Goal: Task Accomplishment & Management: Manage account settings

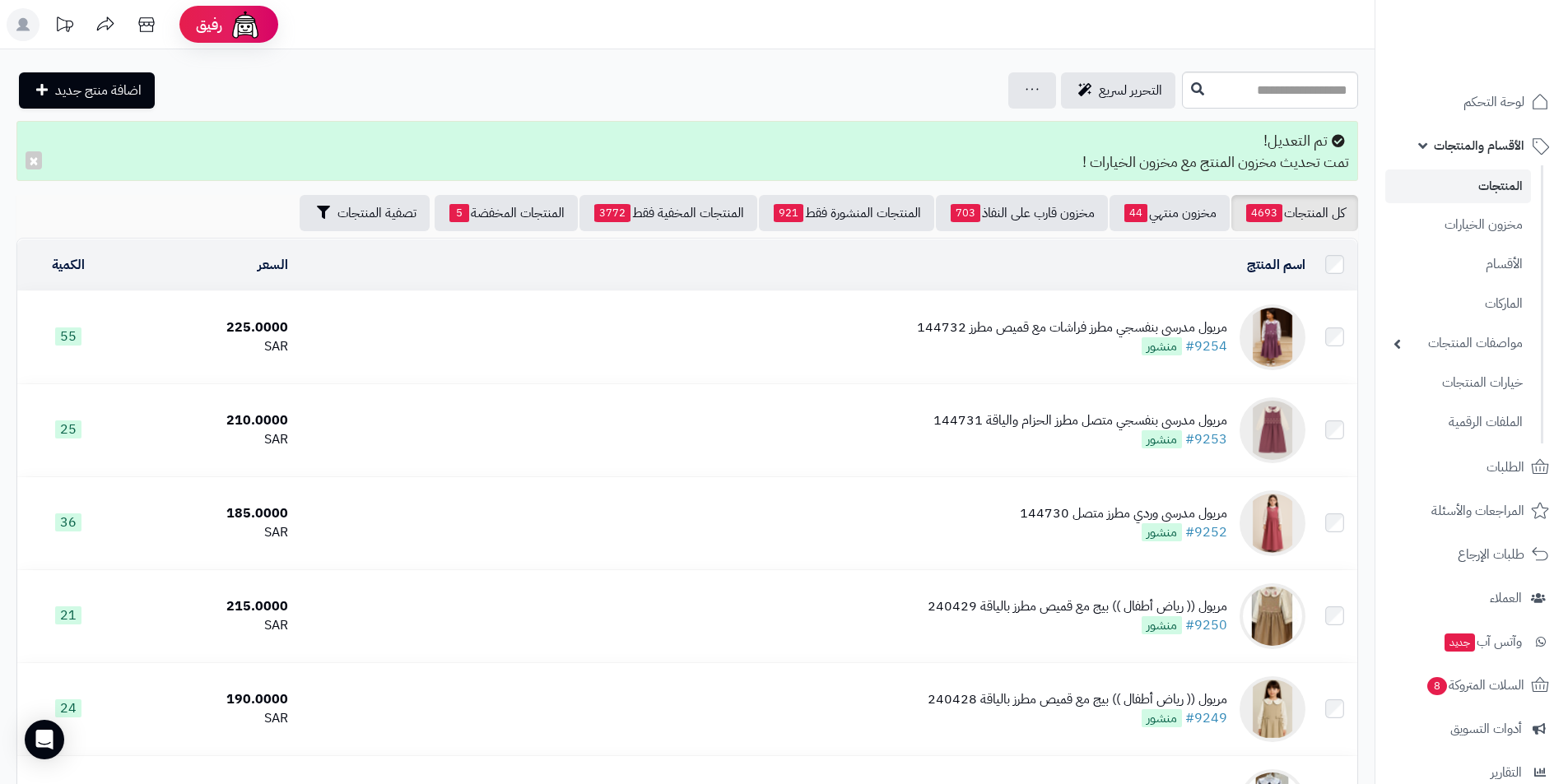
click at [1496, 151] on span "الأقسام والمنتجات" at bounding box center [1479, 145] width 91 height 23
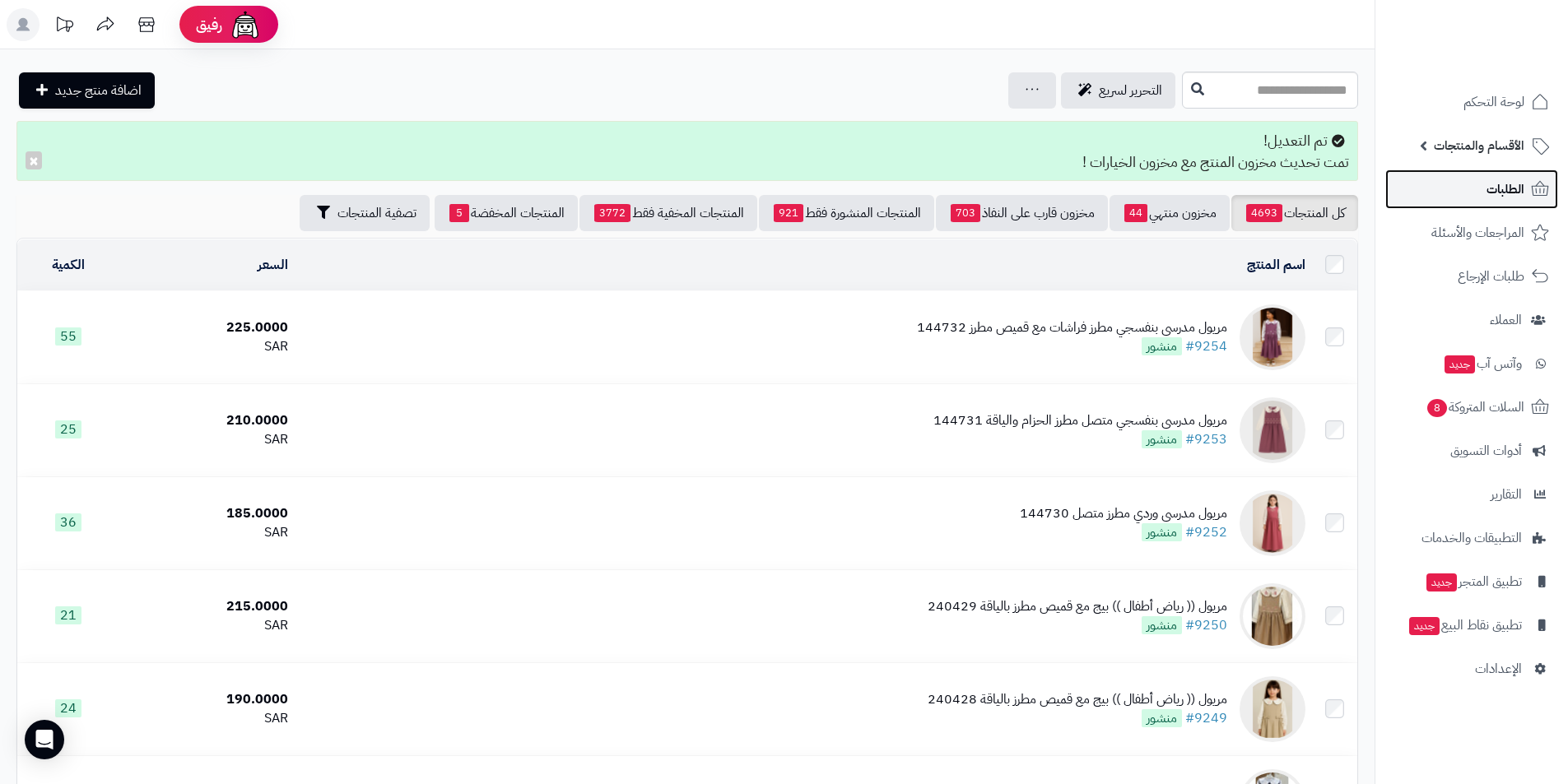
click at [1495, 202] on link "الطلبات" at bounding box center [1472, 189] width 173 height 39
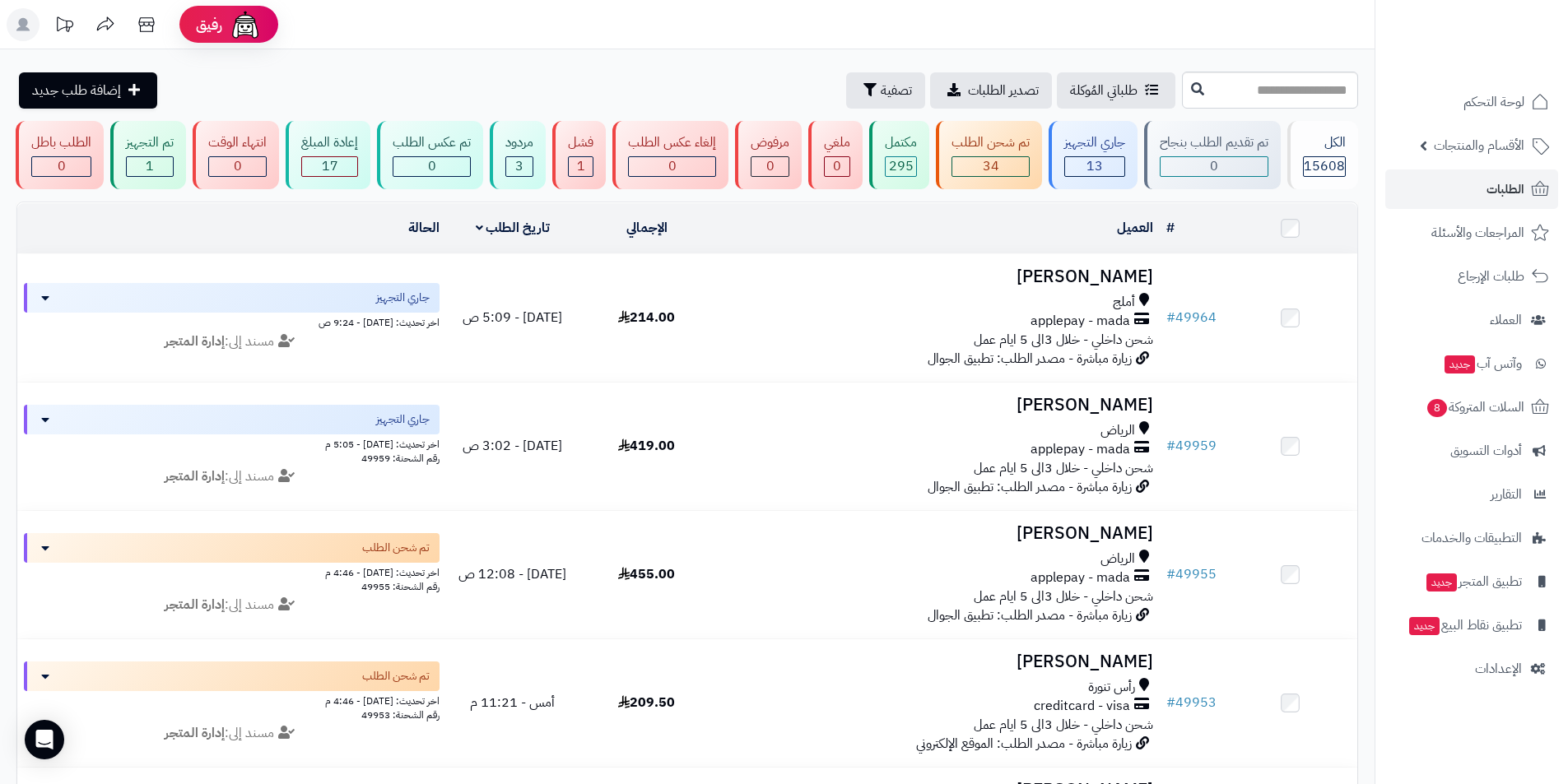
click at [18, 29] on icon at bounding box center [23, 25] width 13 height 13
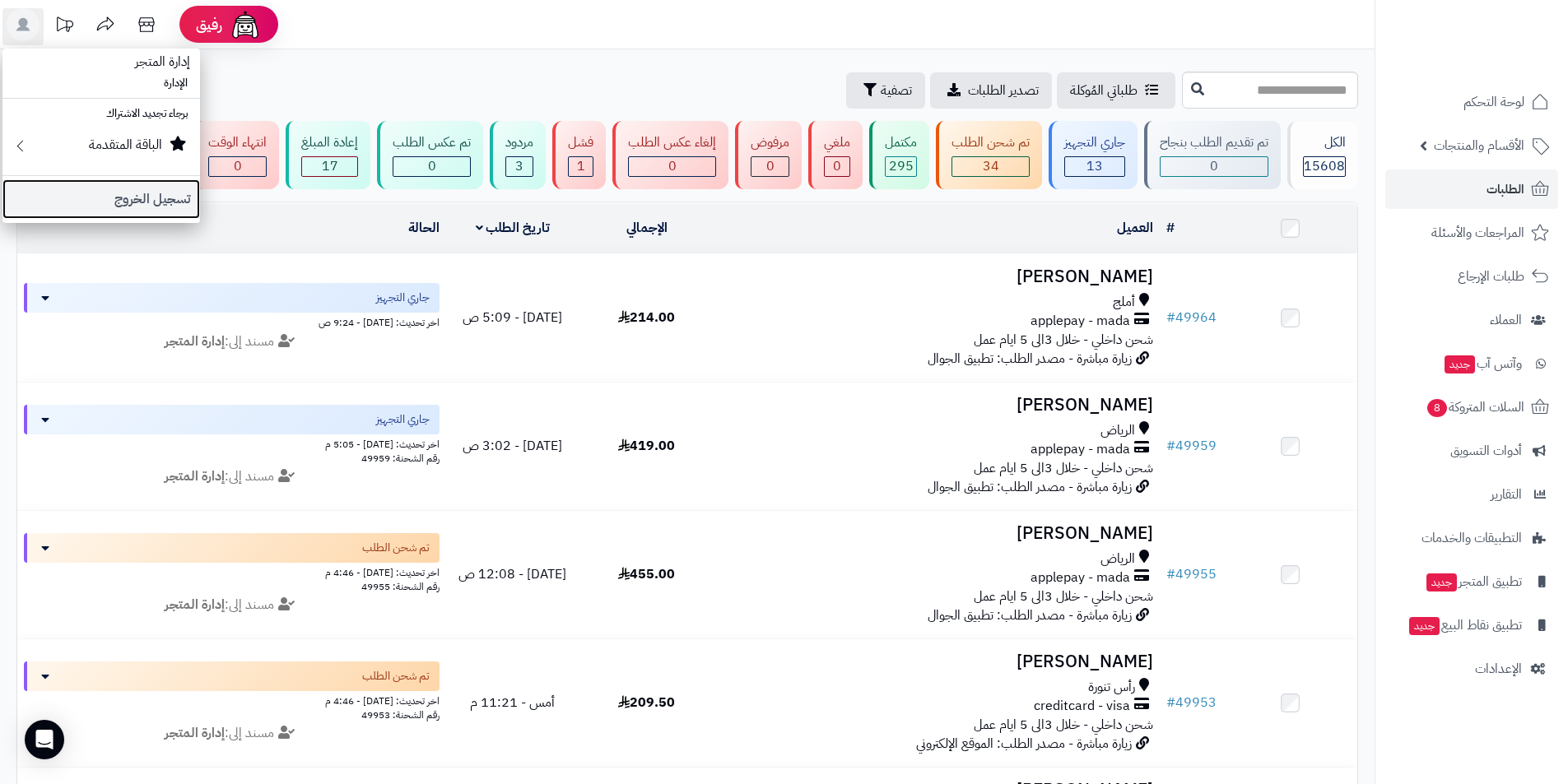
click at [97, 196] on link "تسجيل الخروج" at bounding box center [101, 198] width 197 height 39
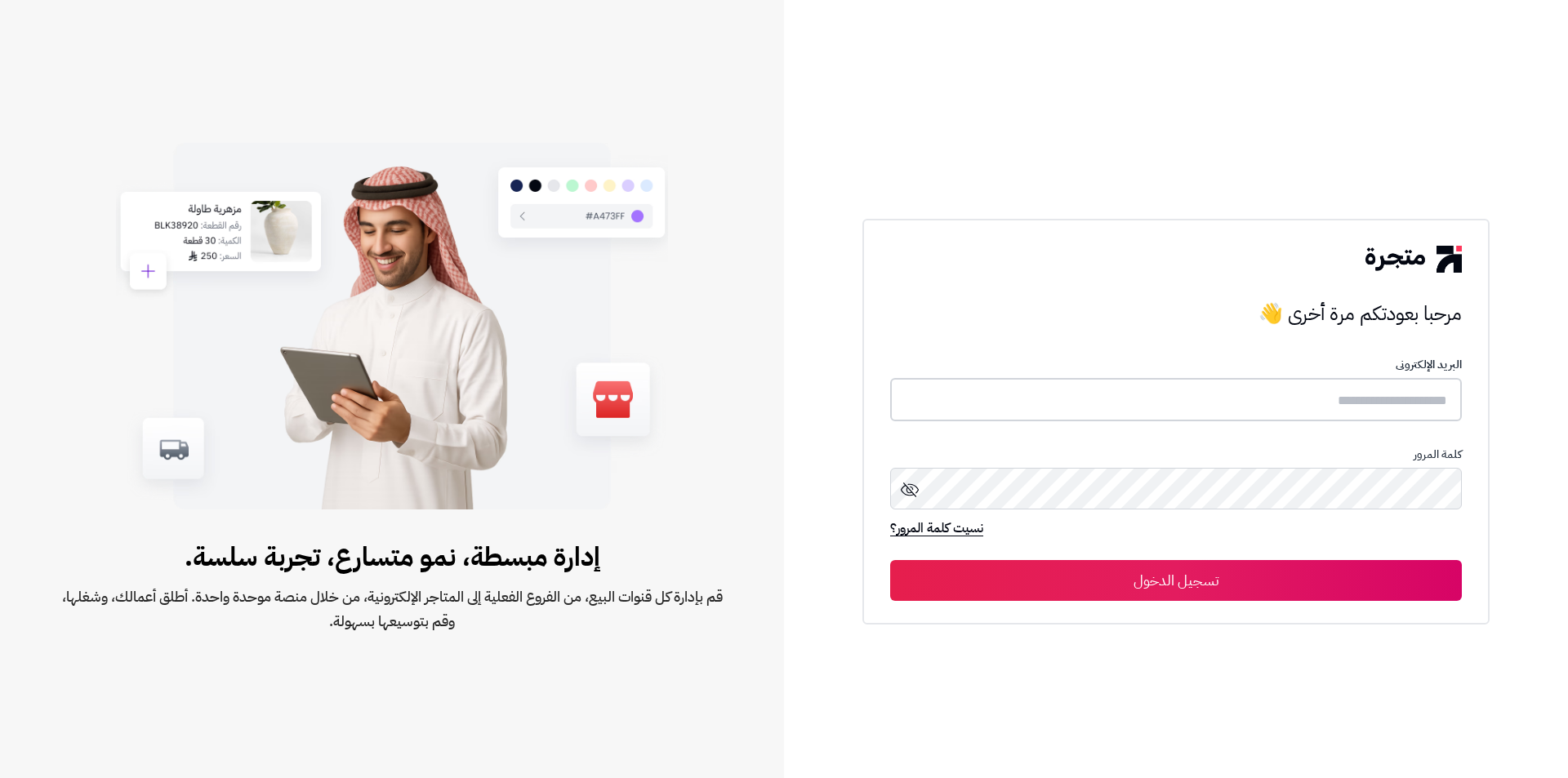
click at [1441, 404] on input "text" at bounding box center [1175, 400] width 571 height 44
type input "*"
type input "*****"
click at [1295, 581] on button "تسجيل الدخول" at bounding box center [1175, 580] width 571 height 41
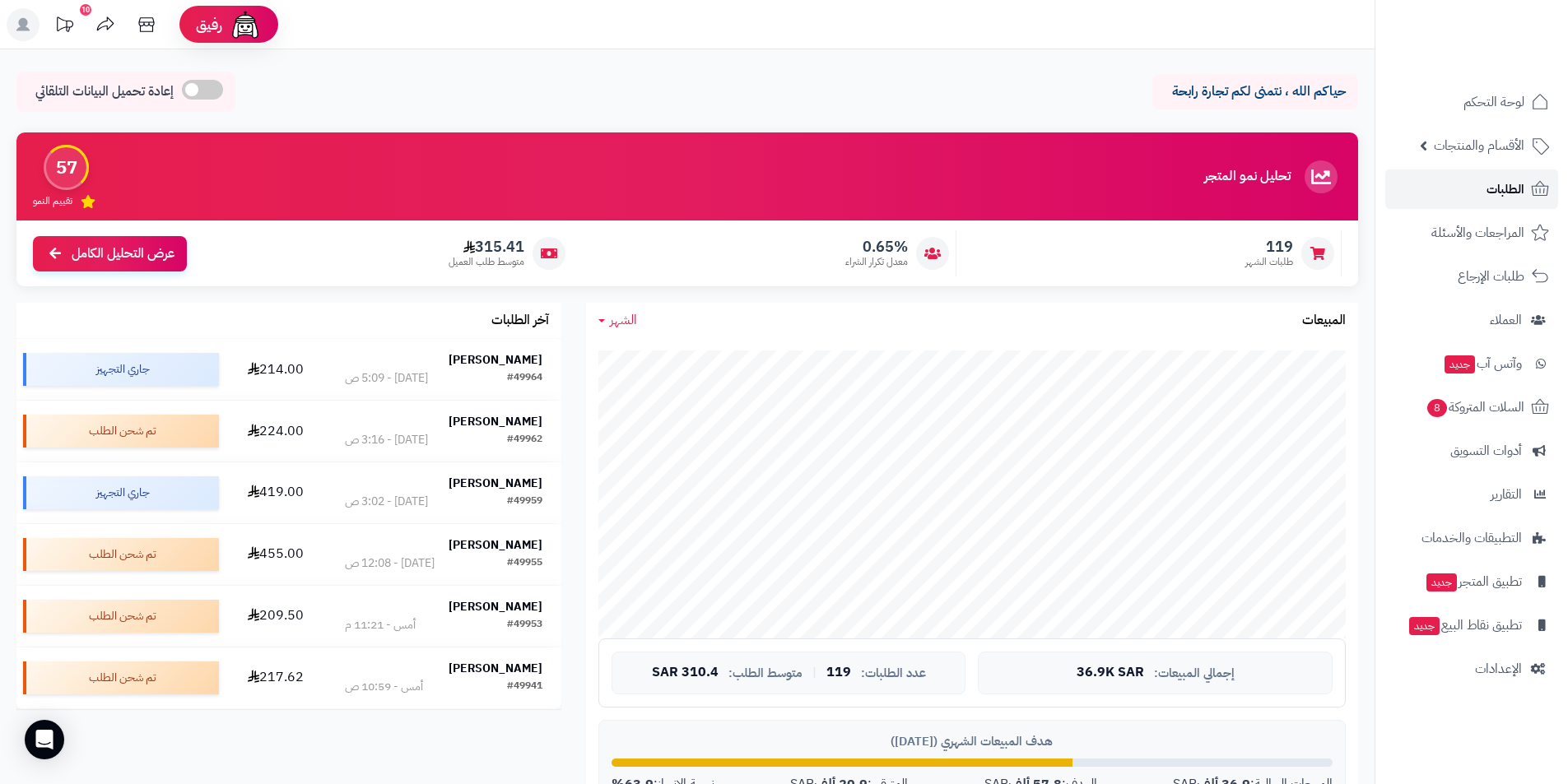
click at [1506, 196] on span "الطلبات" at bounding box center [1506, 189] width 38 height 23
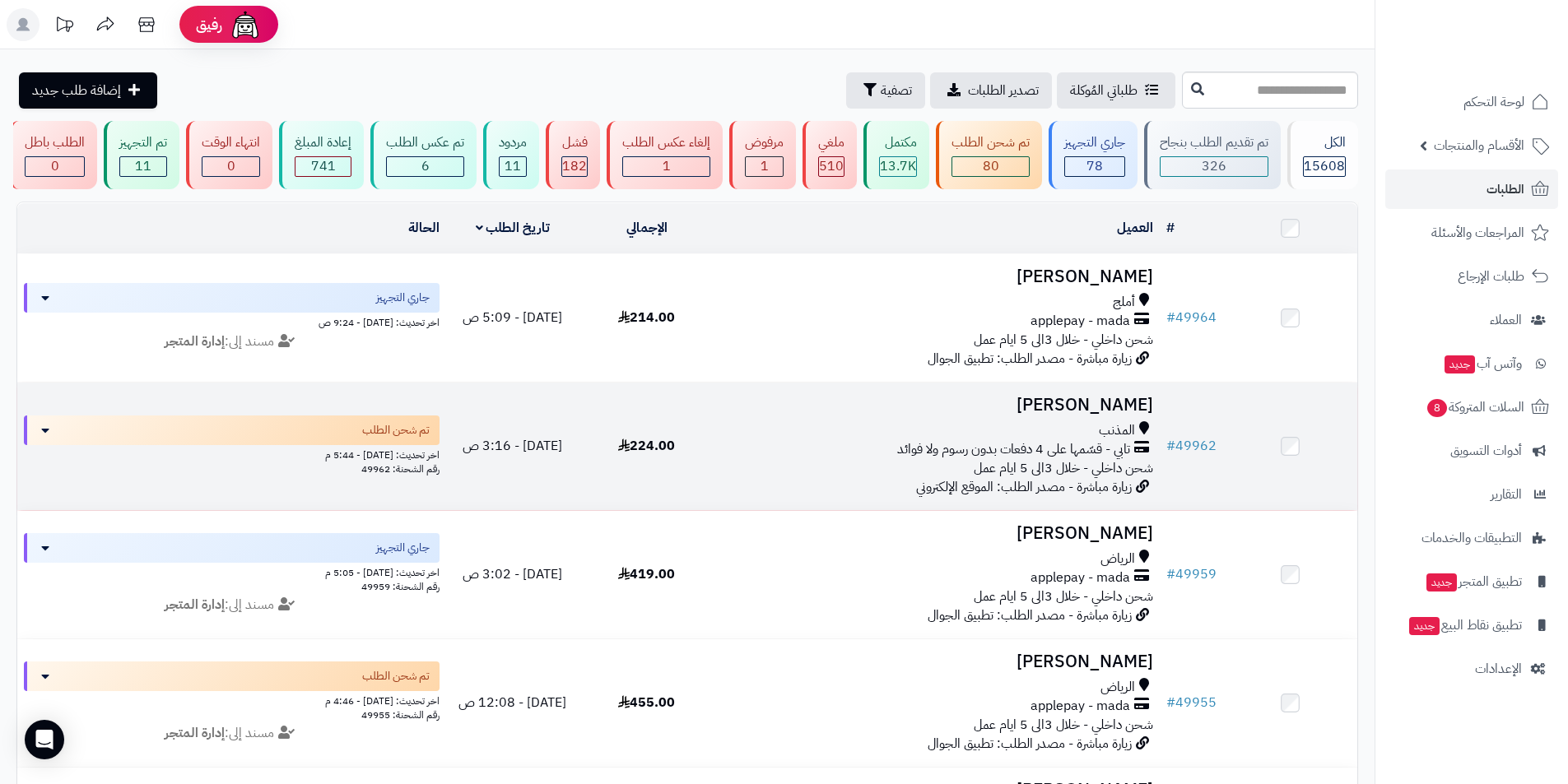
click at [1043, 412] on td "[PERSON_NAME] المذنب تابي - قسّمها على 4 دفعات بدون رسوم ولا فوائد شحن داخلي - …" at bounding box center [937, 446] width 446 height 128
click at [1094, 398] on h3 "[PERSON_NAME]" at bounding box center [936, 405] width 433 height 19
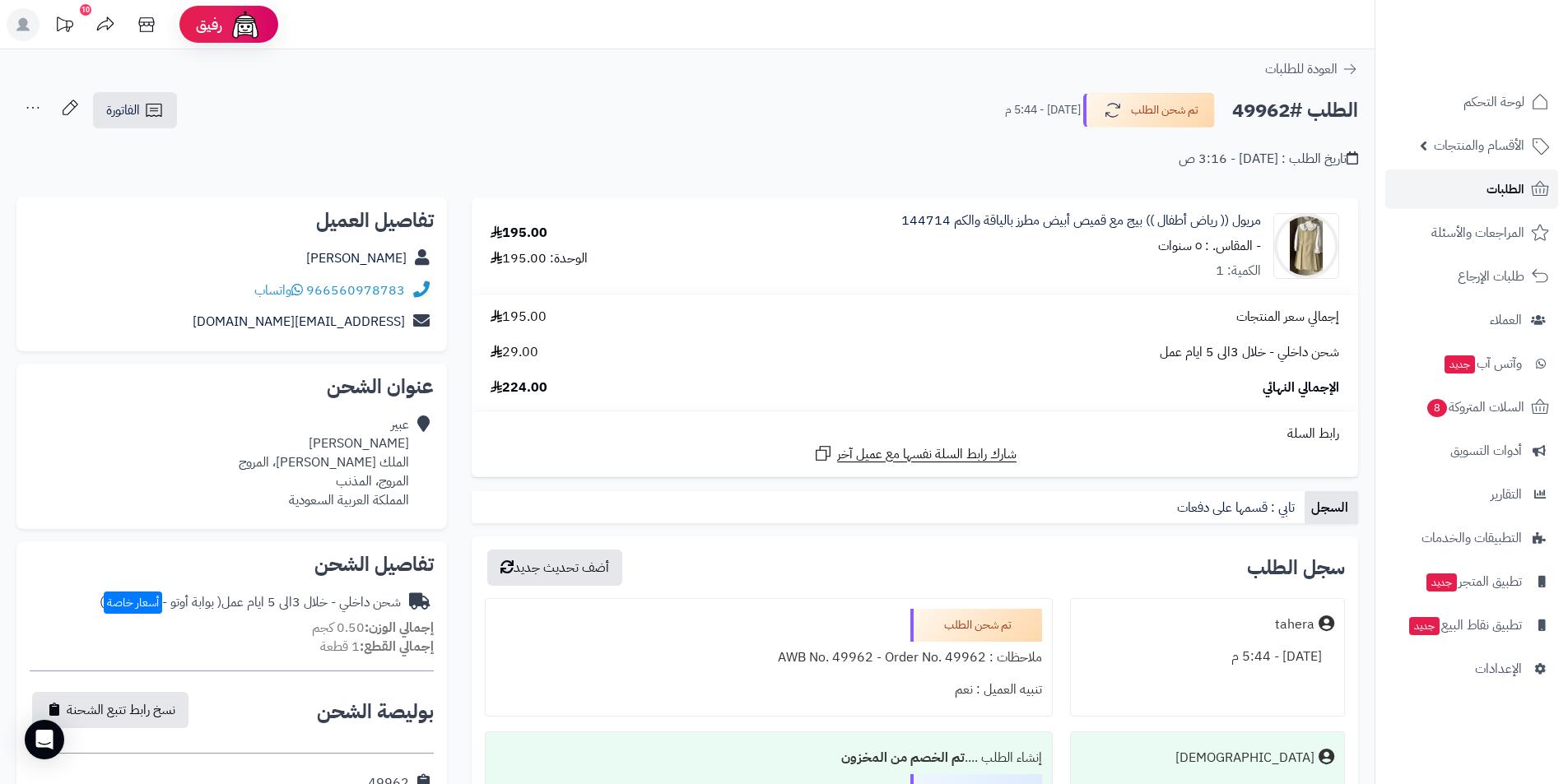
click at [1521, 183] on span "الطلبات" at bounding box center [1506, 189] width 38 height 23
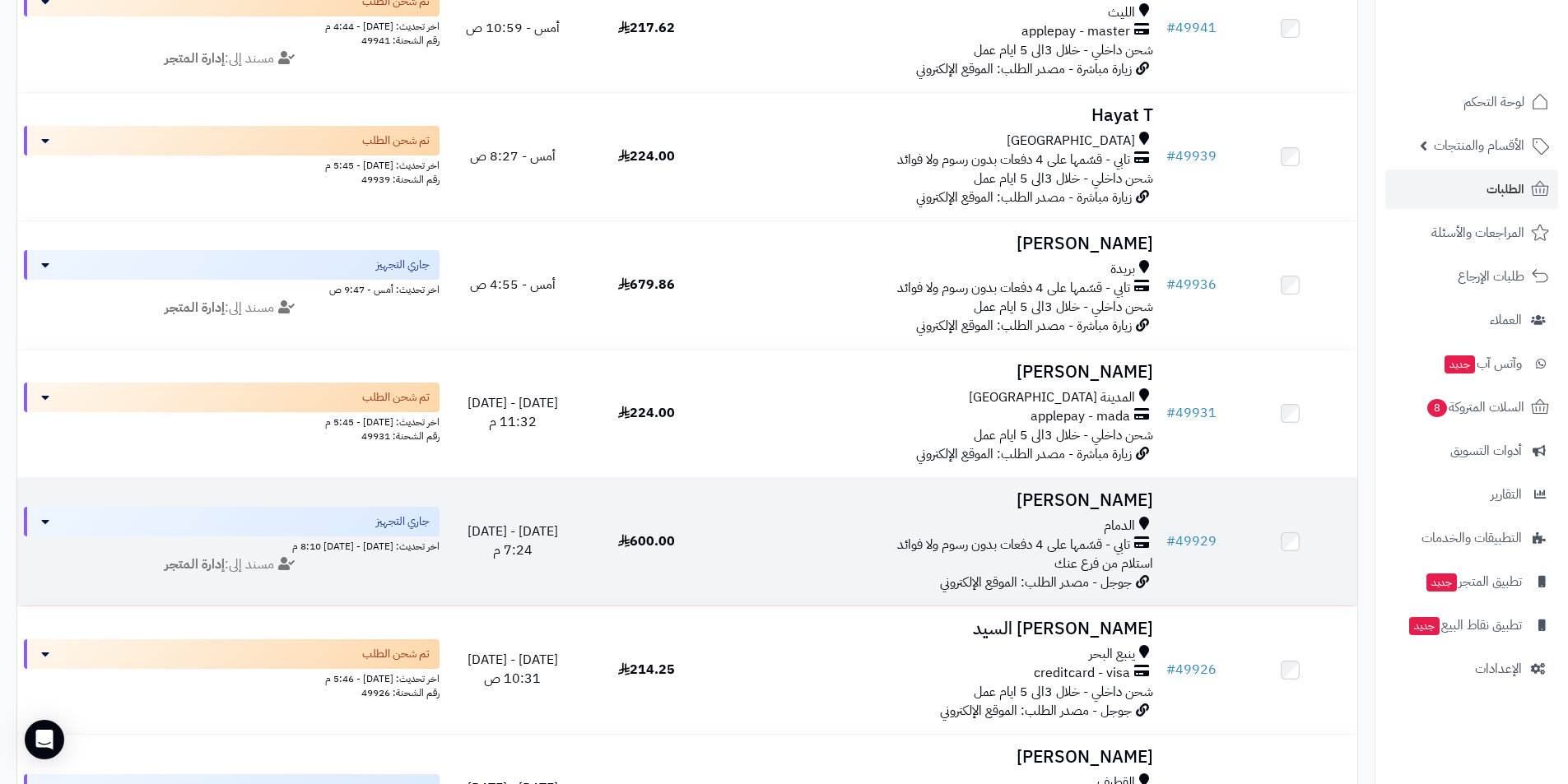
scroll to position [988, 0]
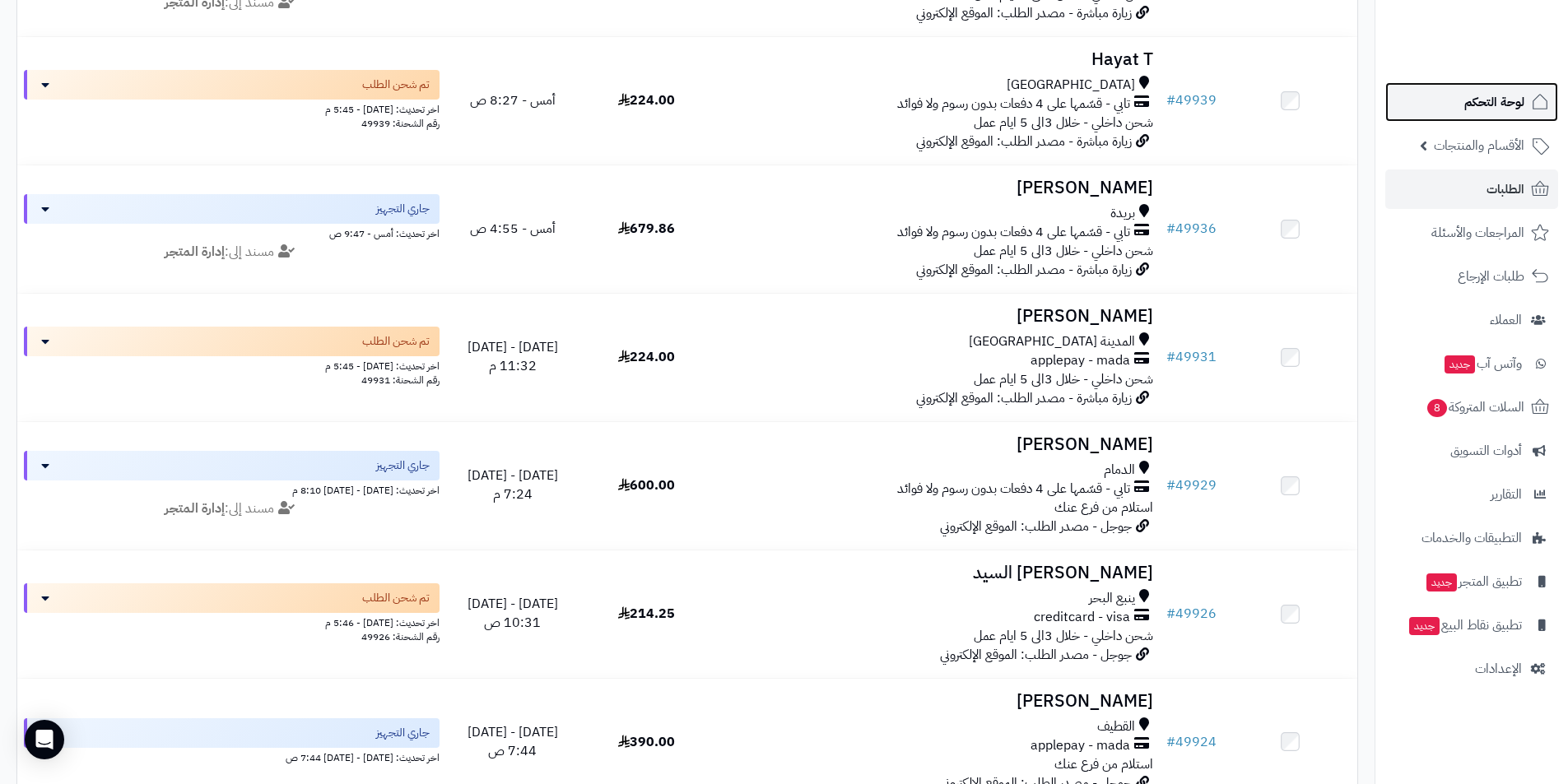
click at [1514, 111] on span "لوحة التحكم" at bounding box center [1494, 102] width 60 height 23
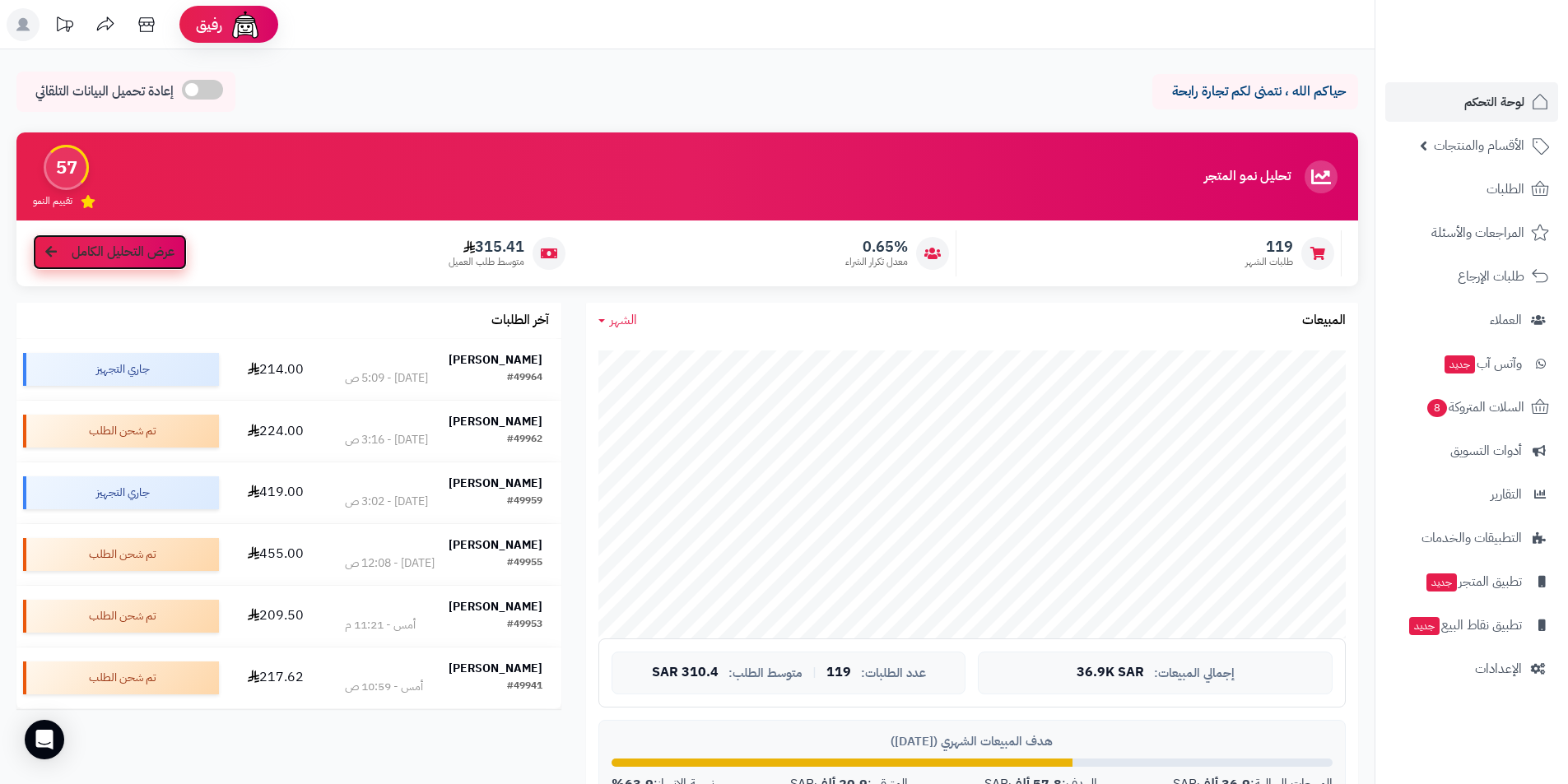
click at [146, 262] on link "عرض التحليل الكامل" at bounding box center [110, 252] width 154 height 36
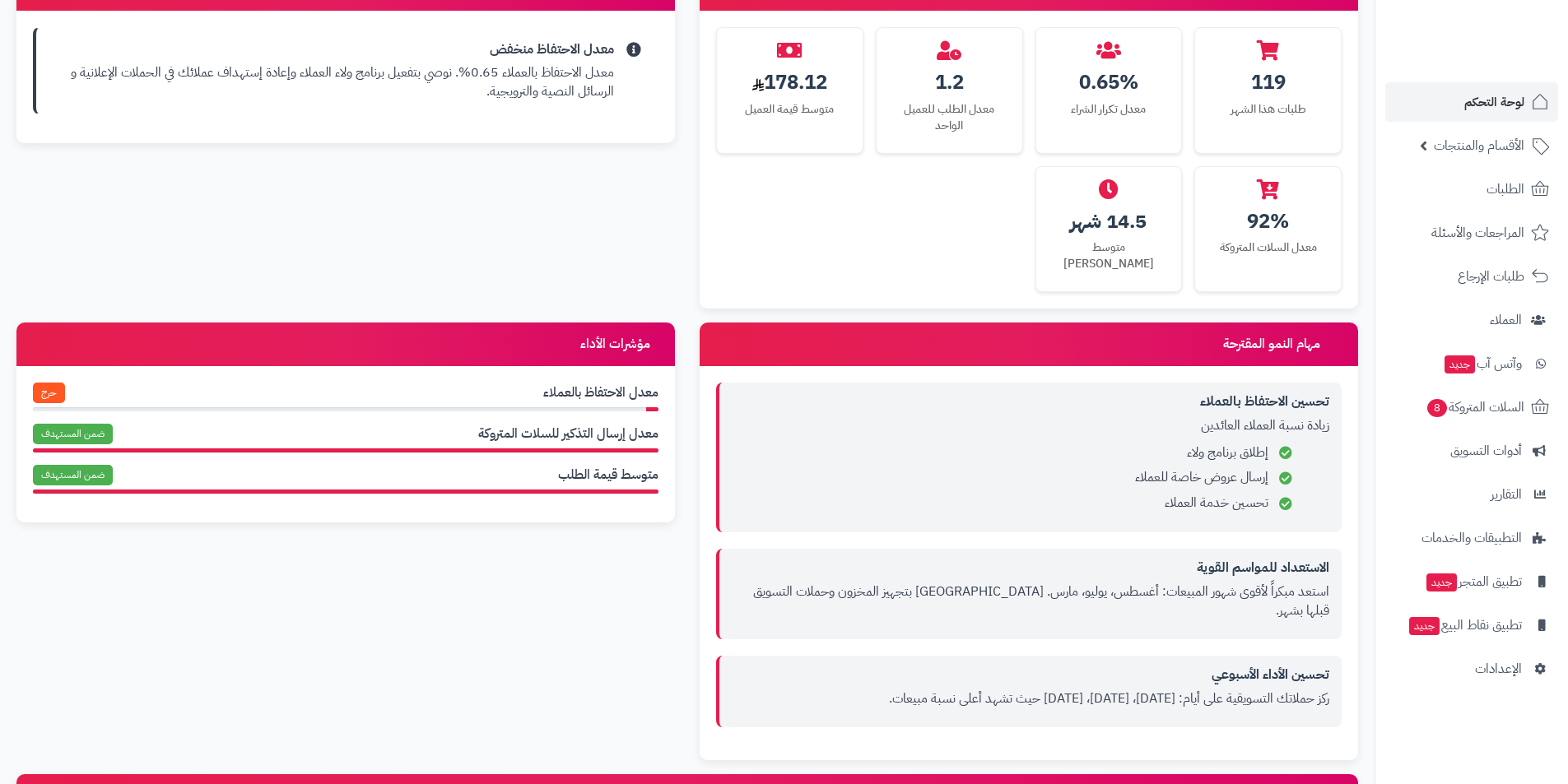
scroll to position [823, 0]
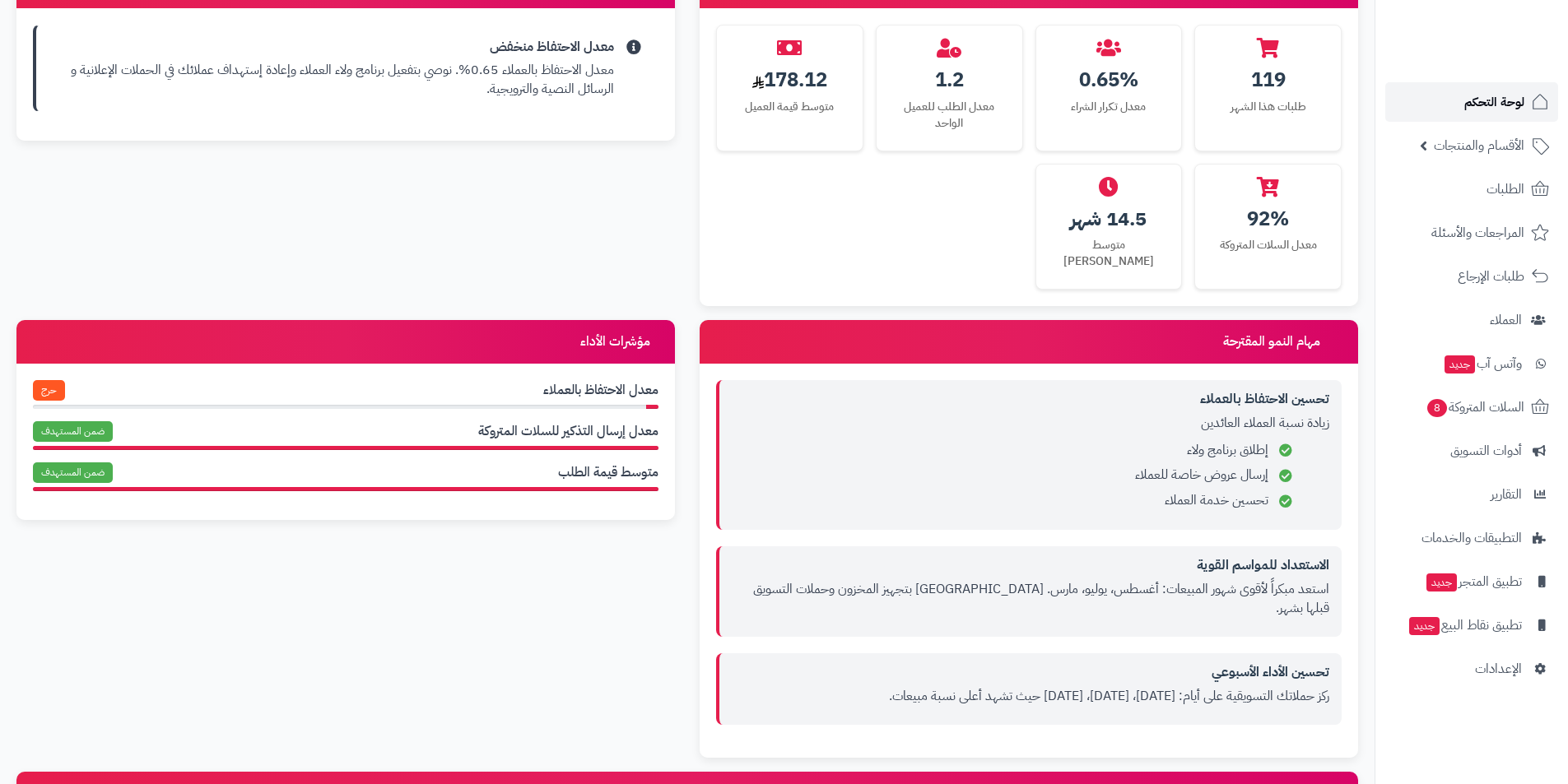
click at [1491, 95] on span "لوحة التحكم" at bounding box center [1494, 102] width 60 height 23
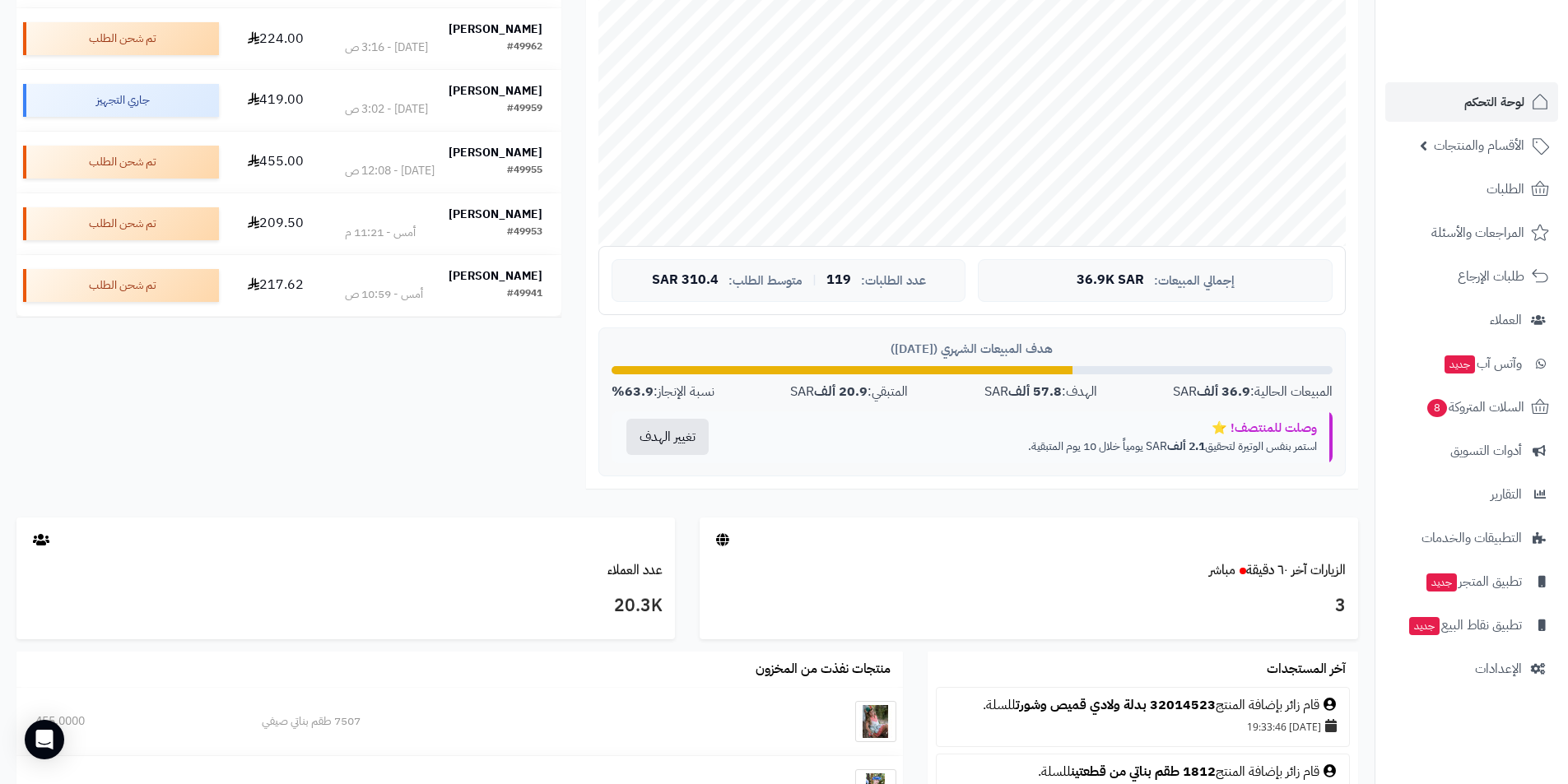
scroll to position [411, 0]
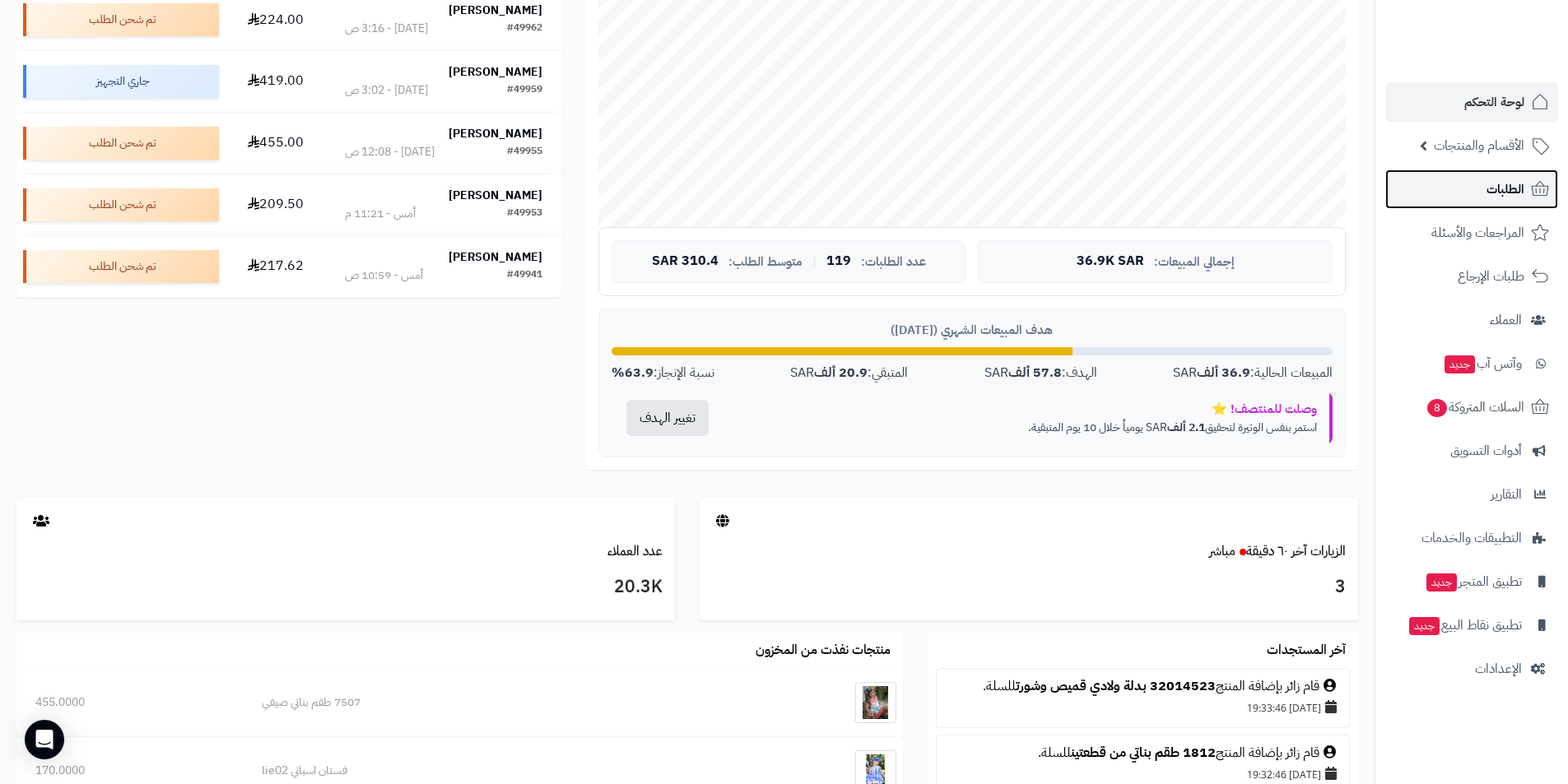
click at [1471, 192] on link "الطلبات" at bounding box center [1472, 189] width 173 height 39
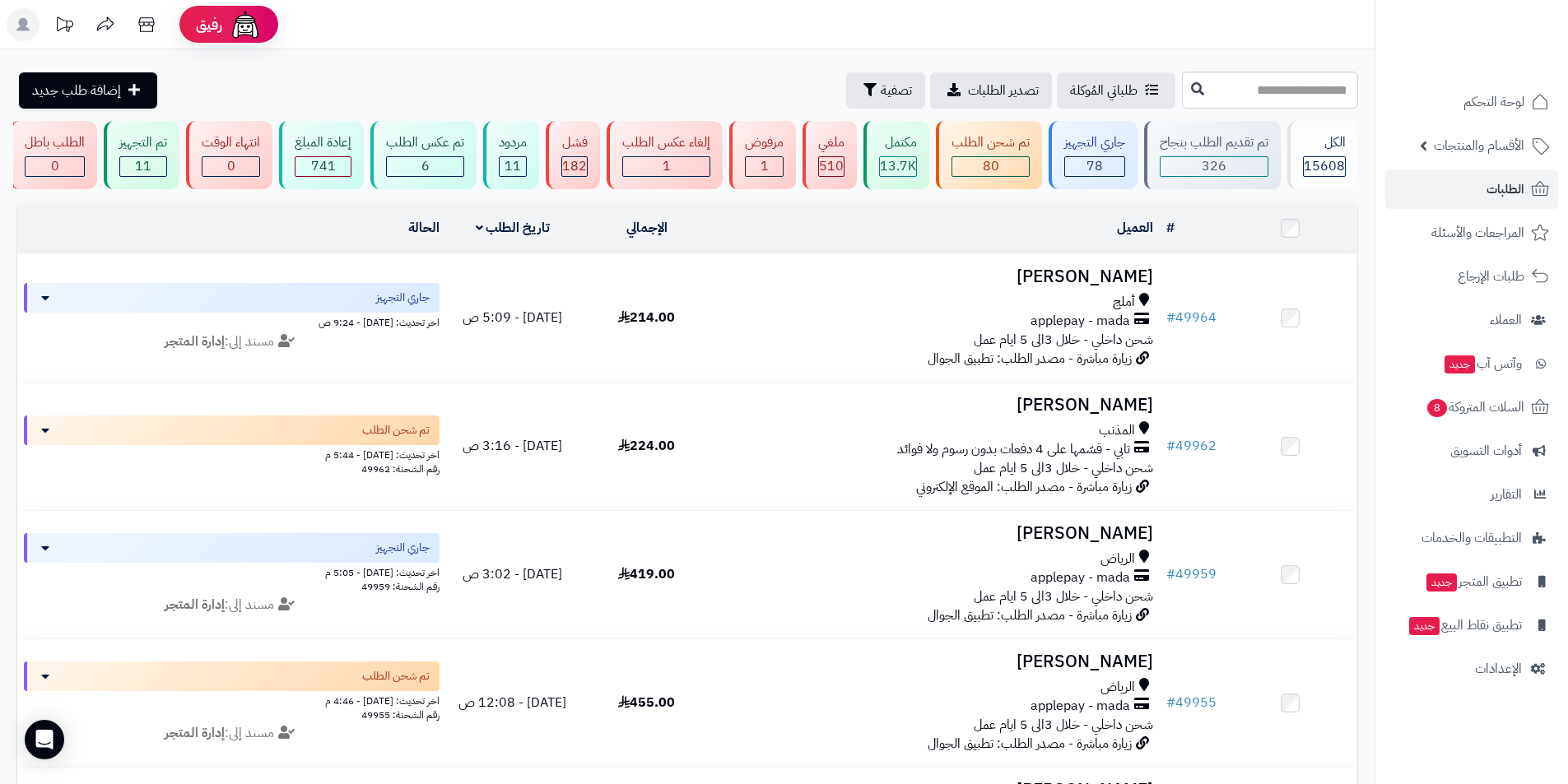
click at [14, 24] on rect at bounding box center [23, 25] width 33 height 33
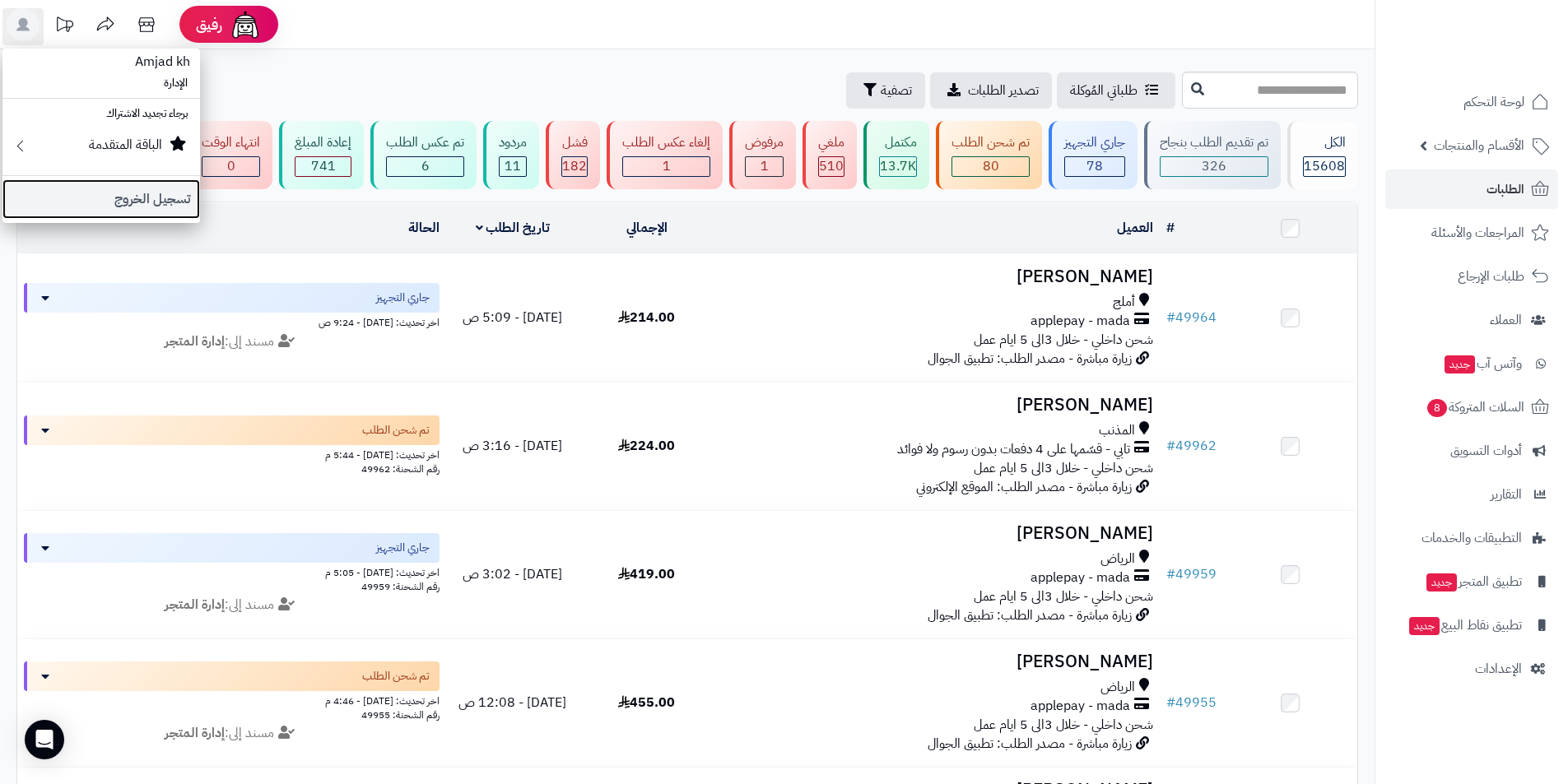
click at [144, 201] on link "تسجيل الخروج" at bounding box center [101, 198] width 197 height 39
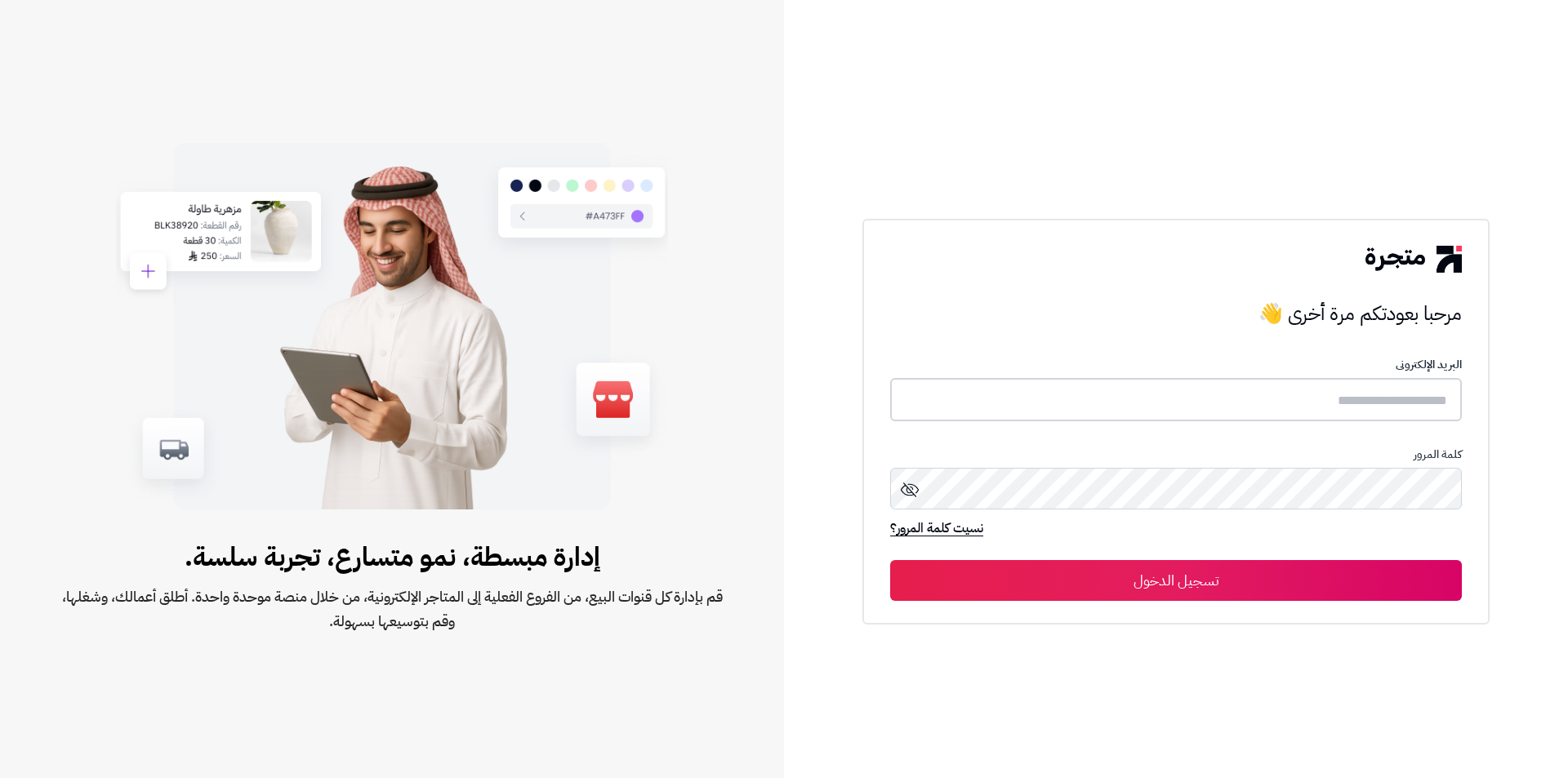
click at [1407, 403] on input "text" at bounding box center [1175, 400] width 571 height 44
type input "*****"
click at [1335, 584] on button "تسجيل الدخول" at bounding box center [1175, 580] width 571 height 41
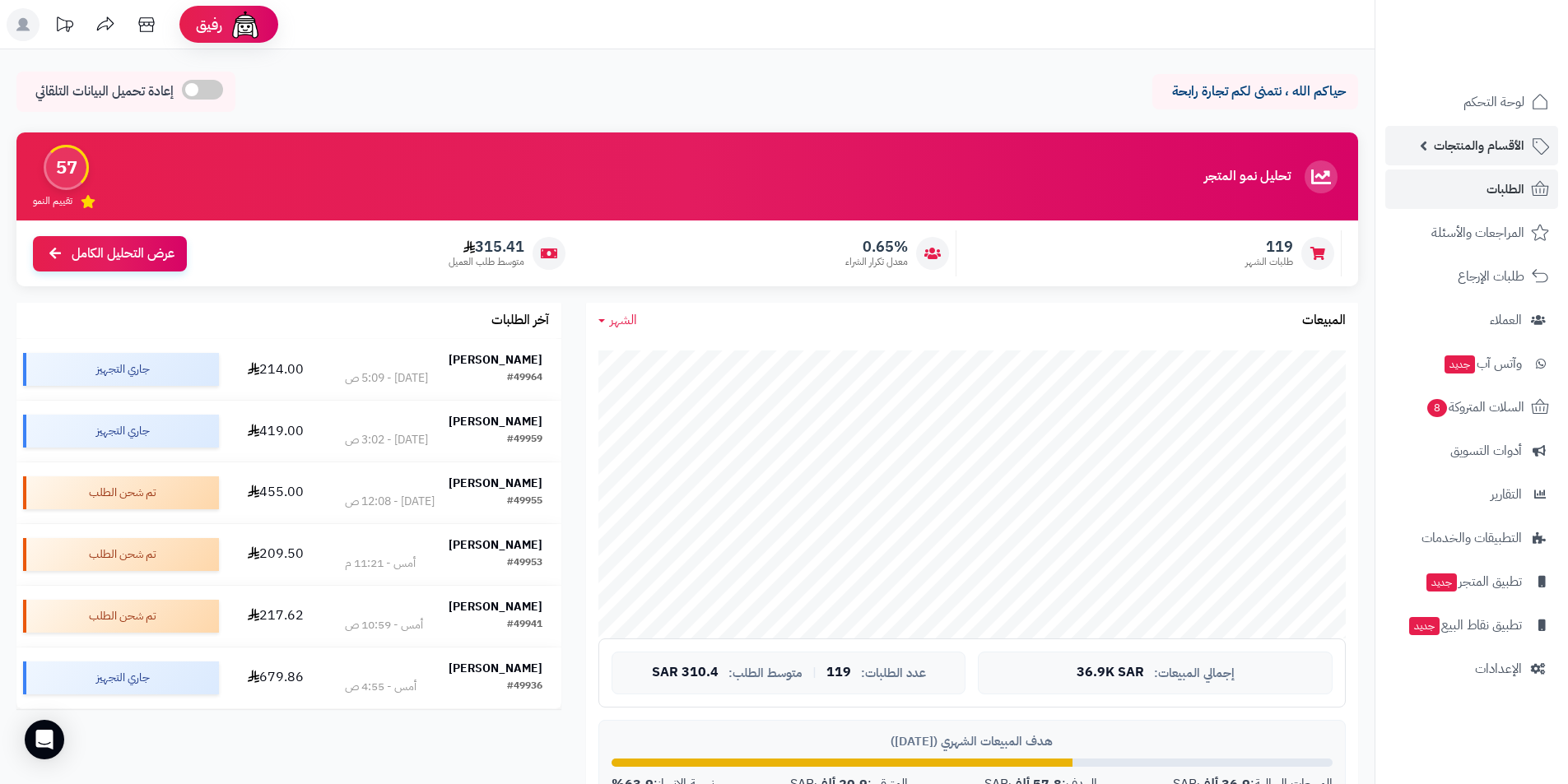
click at [1472, 144] on span "الأقسام والمنتجات" at bounding box center [1479, 145] width 91 height 23
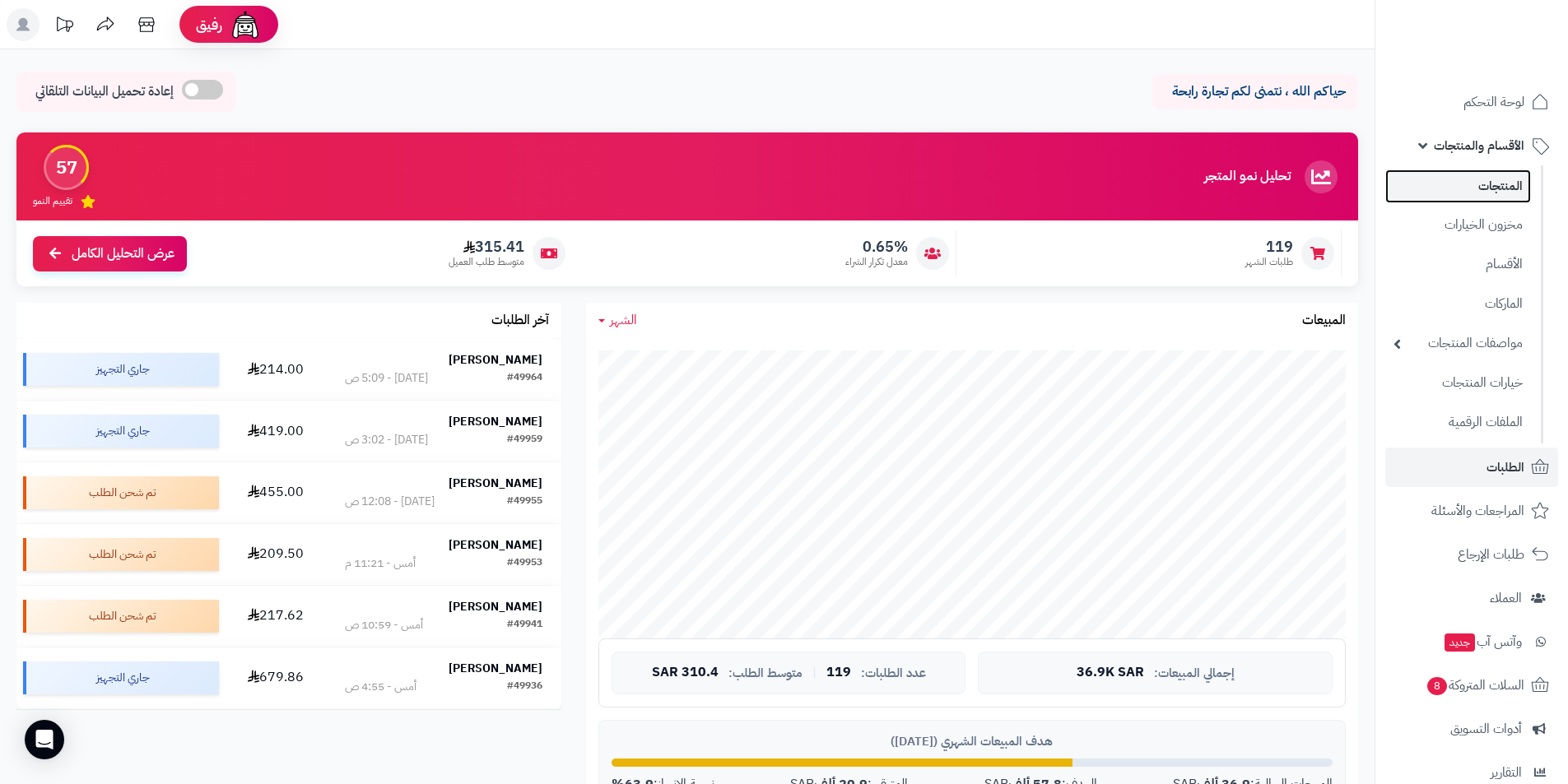
click at [1442, 181] on link "المنتجات" at bounding box center [1458, 186] width 146 height 34
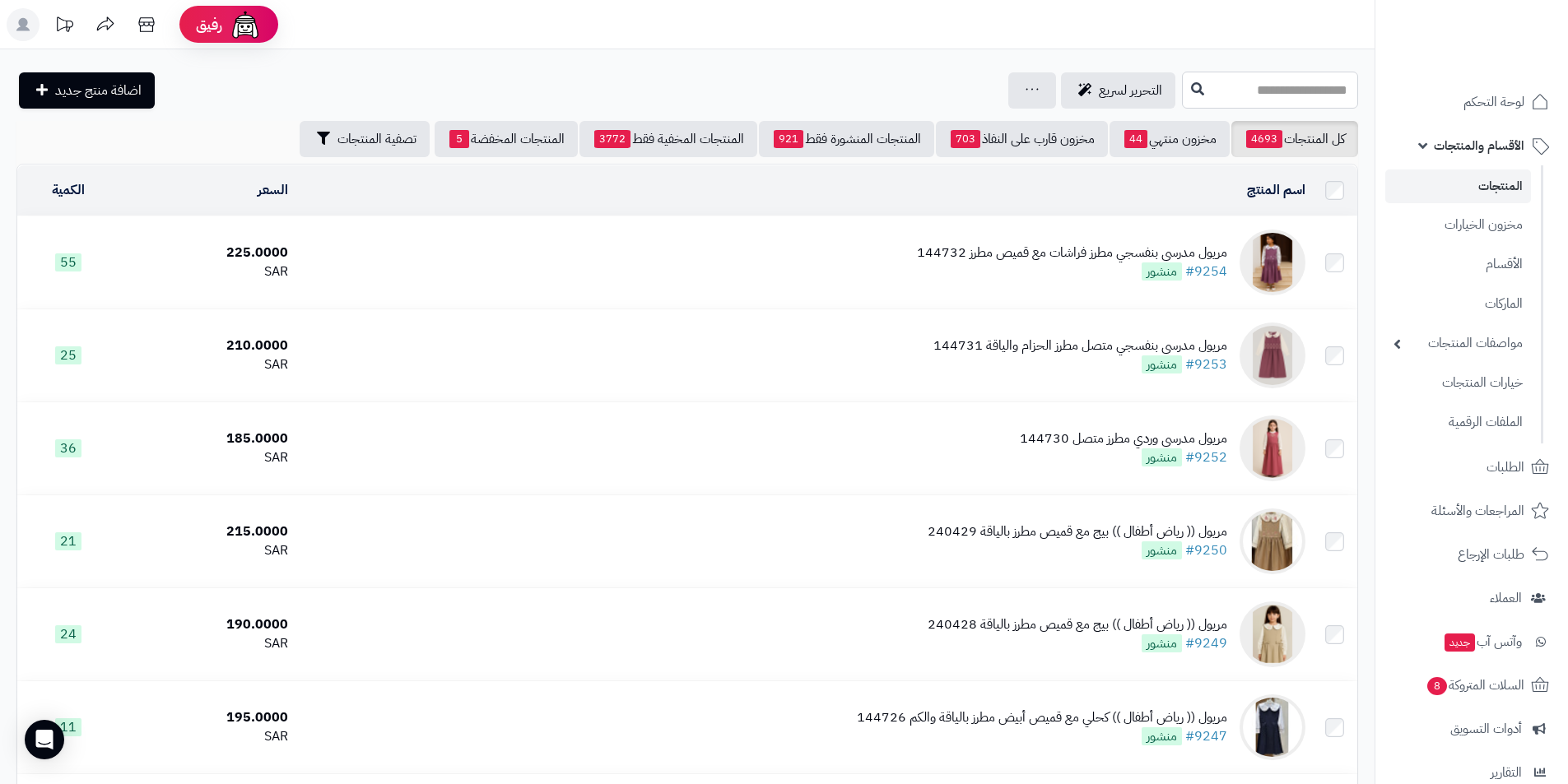
click at [1274, 84] on input "text" at bounding box center [1270, 90] width 176 height 37
type input "*****"
click at [1191, 88] on icon at bounding box center [1198, 88] width 13 height 13
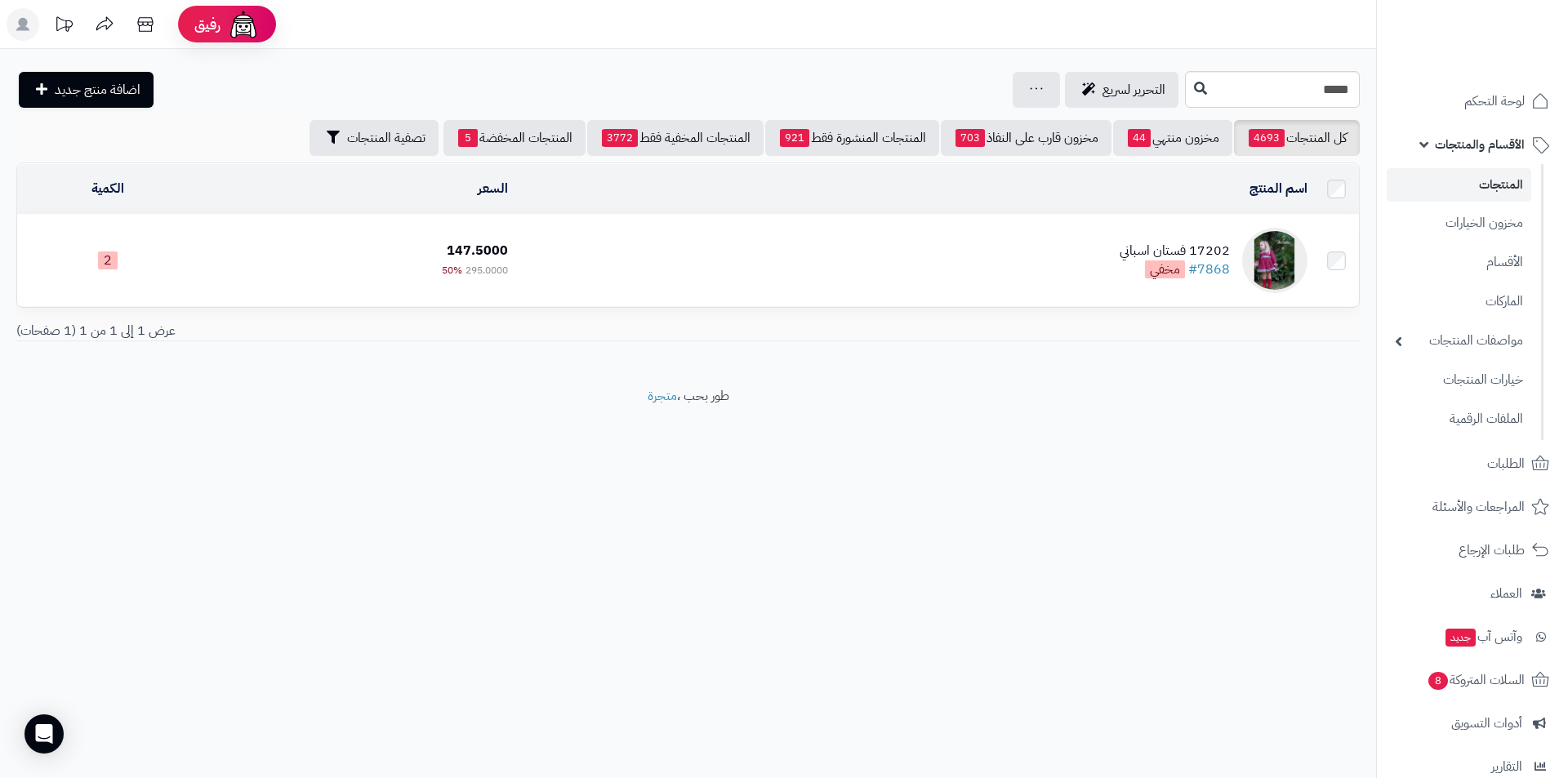
click at [1271, 257] on img at bounding box center [1275, 261] width 66 height 66
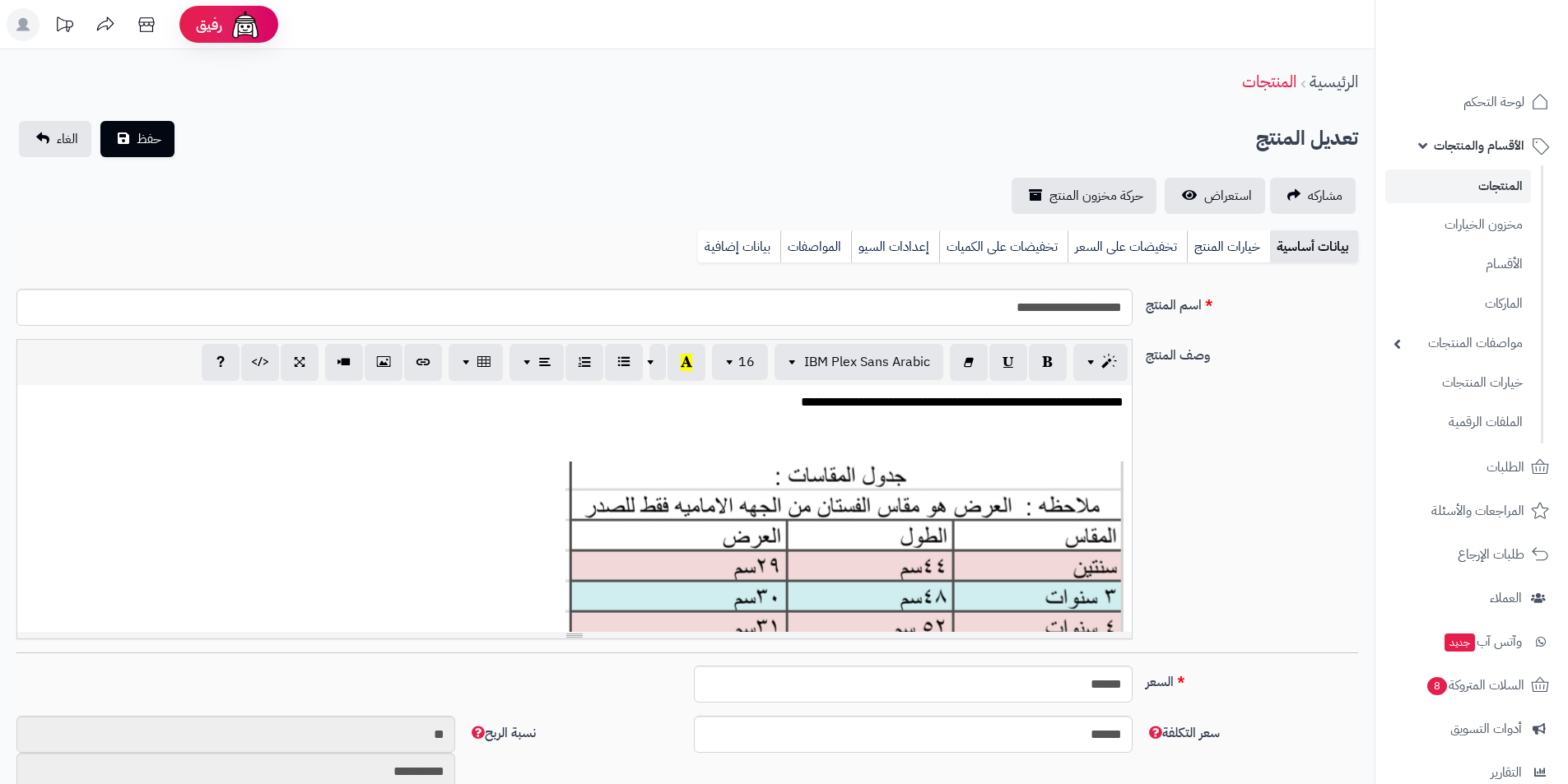
scroll to position [218, 0]
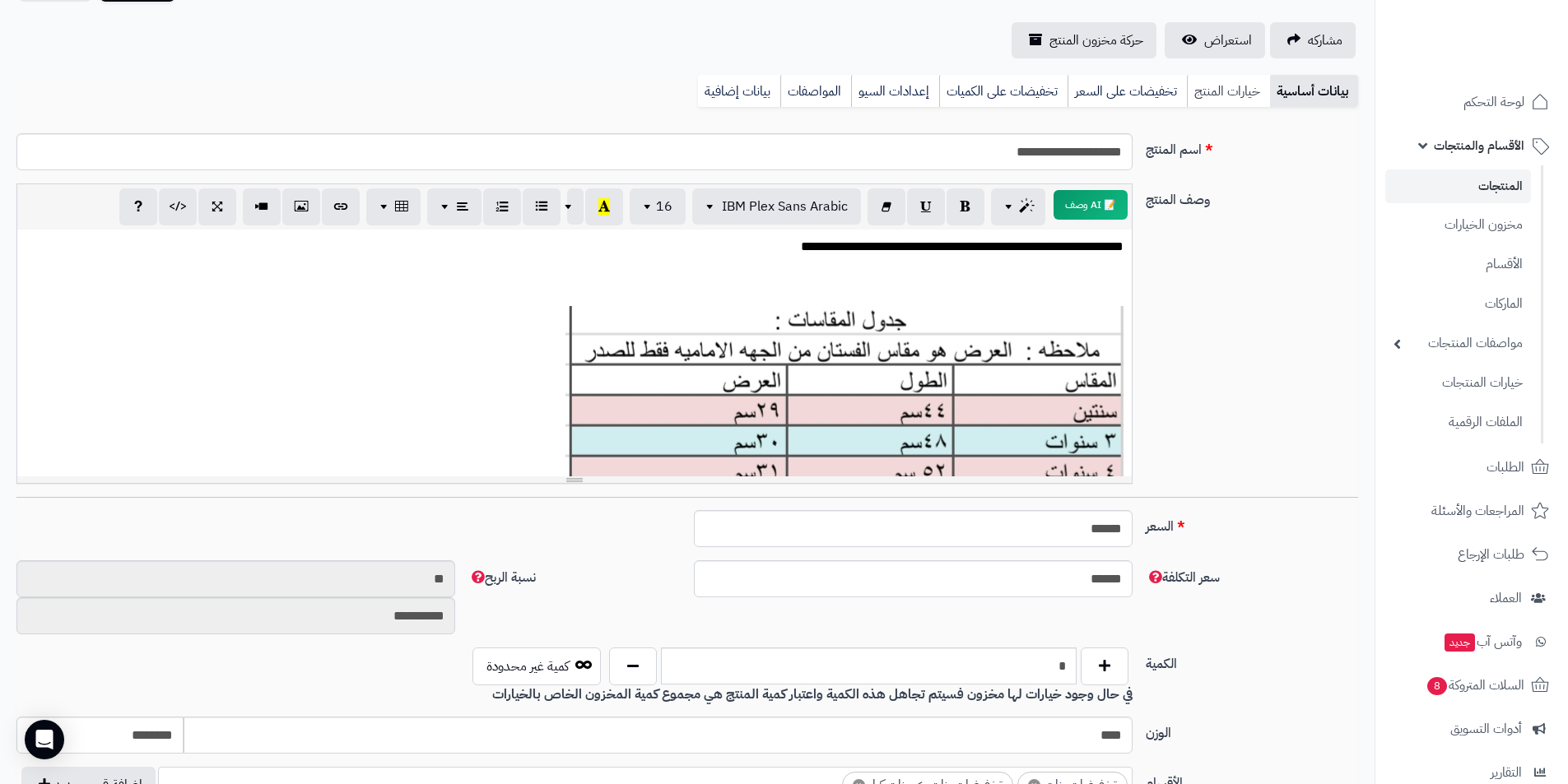
click at [1242, 98] on link "خيارات المنتج" at bounding box center [1228, 92] width 84 height 33
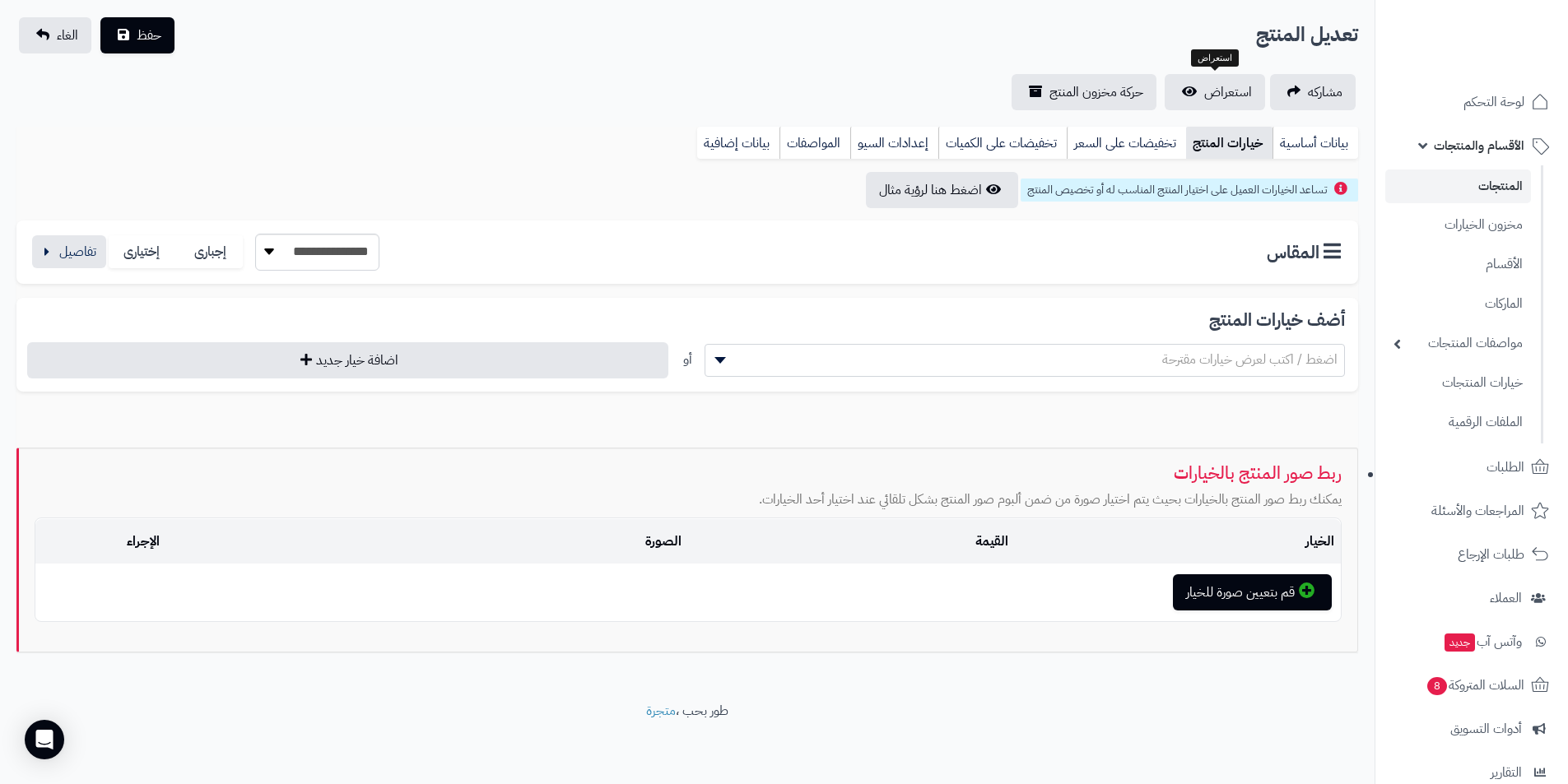
scroll to position [104, 0]
click at [59, 238] on button "button" at bounding box center [69, 251] width 74 height 33
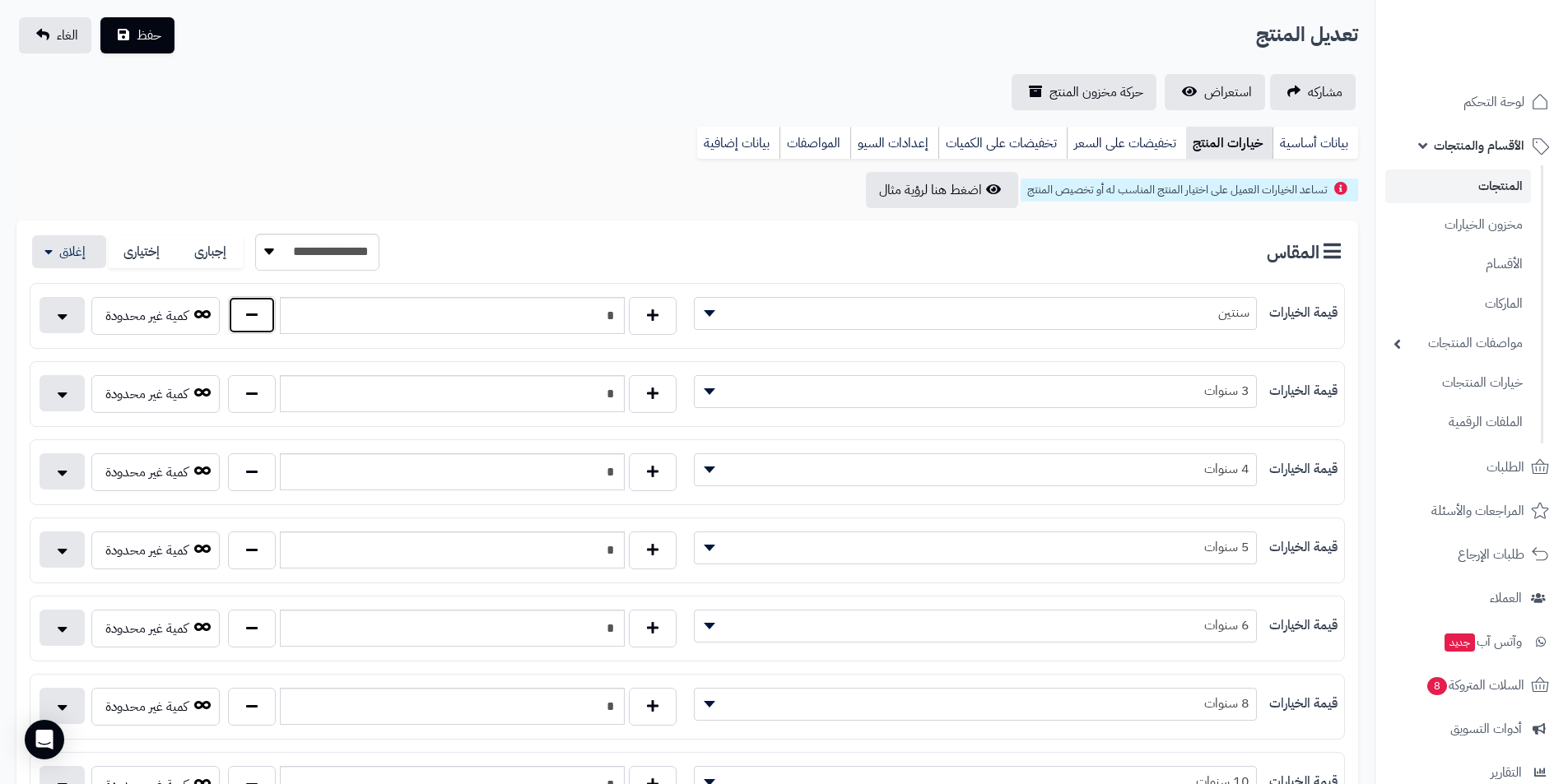
click at [264, 315] on button "button" at bounding box center [252, 315] width 48 height 38
type input "*"
click at [135, 28] on button "حفظ" at bounding box center [137, 34] width 74 height 36
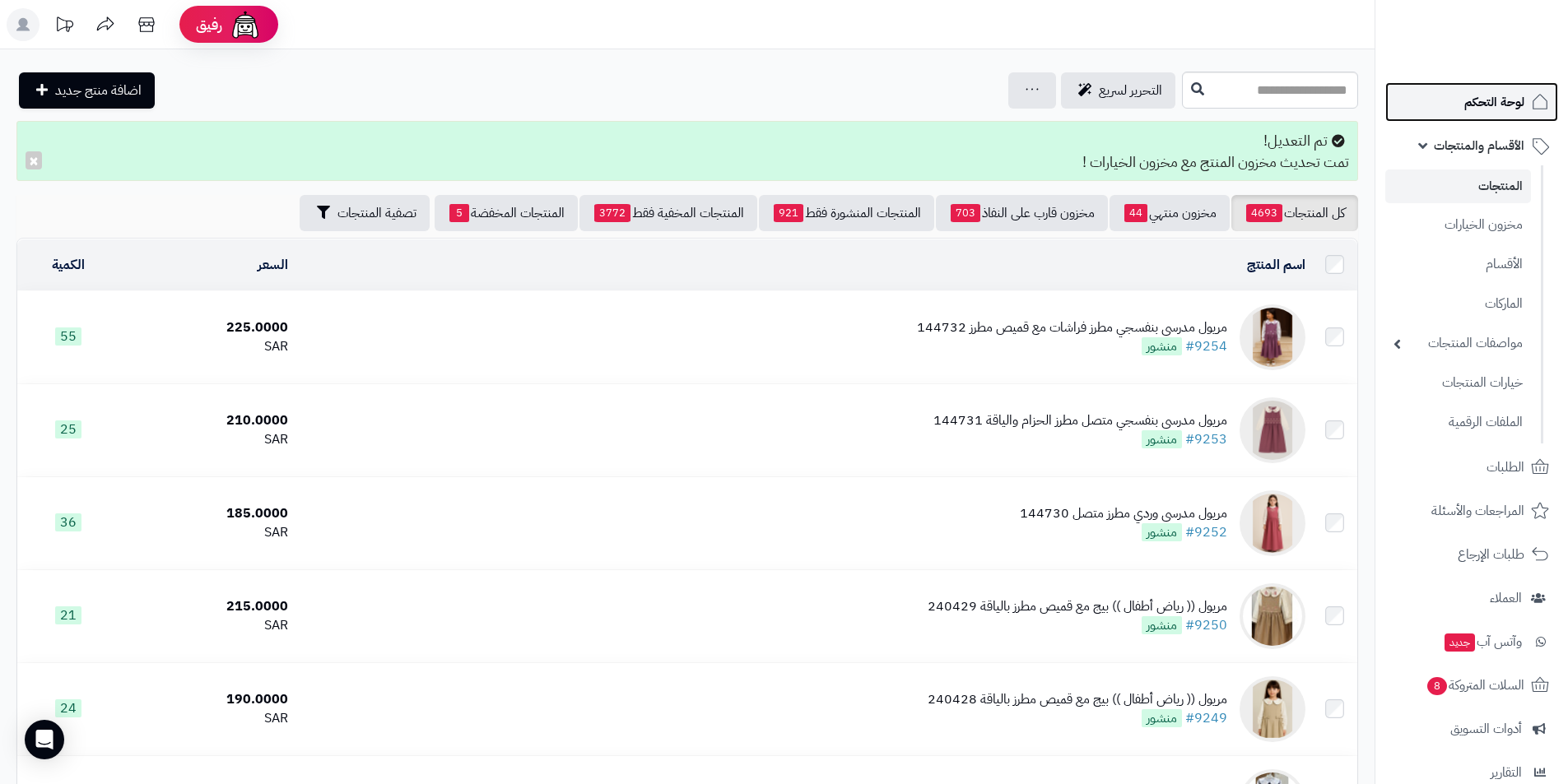
click at [1507, 97] on span "لوحة التحكم" at bounding box center [1494, 102] width 60 height 23
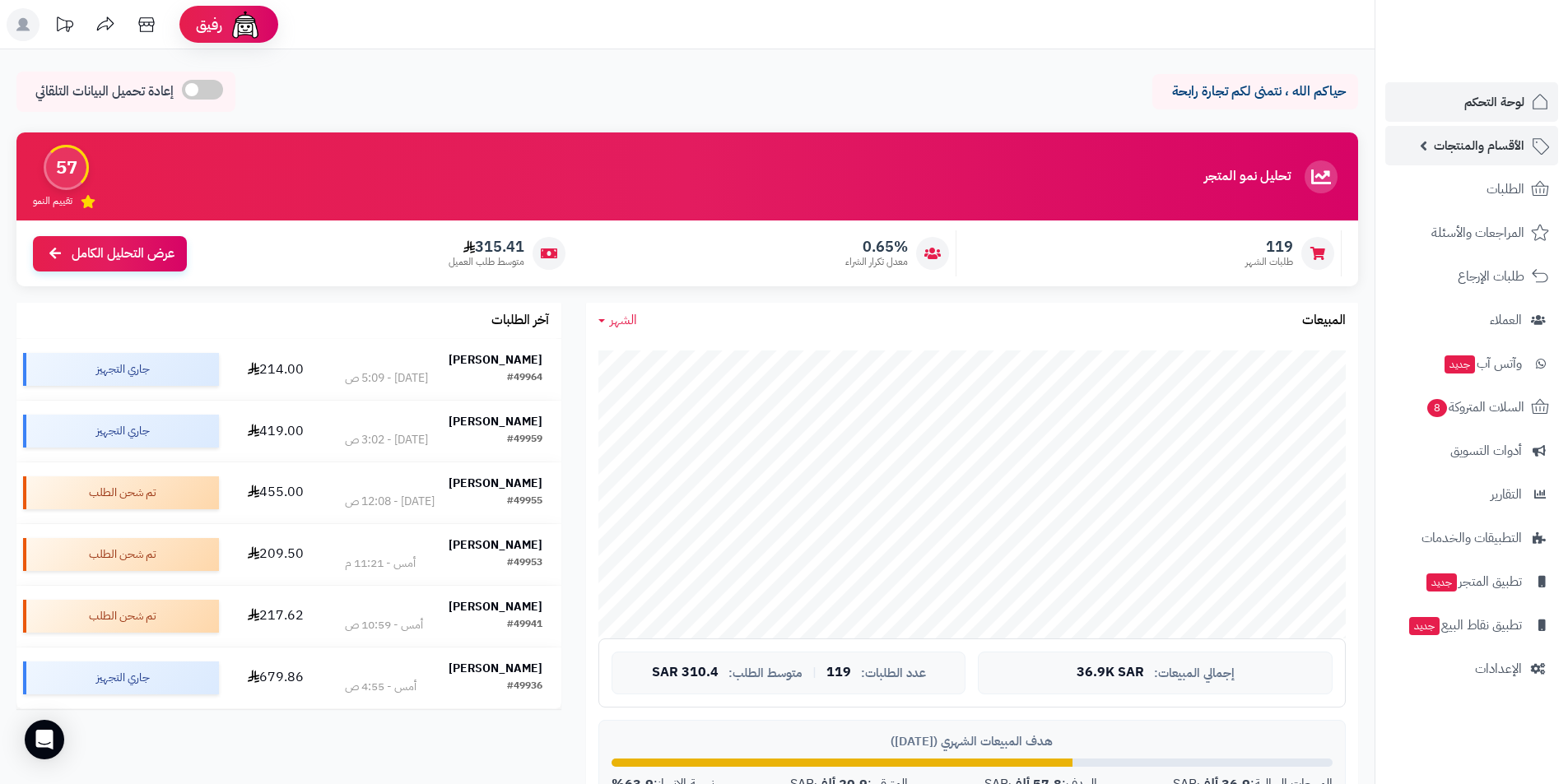
click at [1477, 146] on span "الأقسام والمنتجات" at bounding box center [1479, 145] width 91 height 23
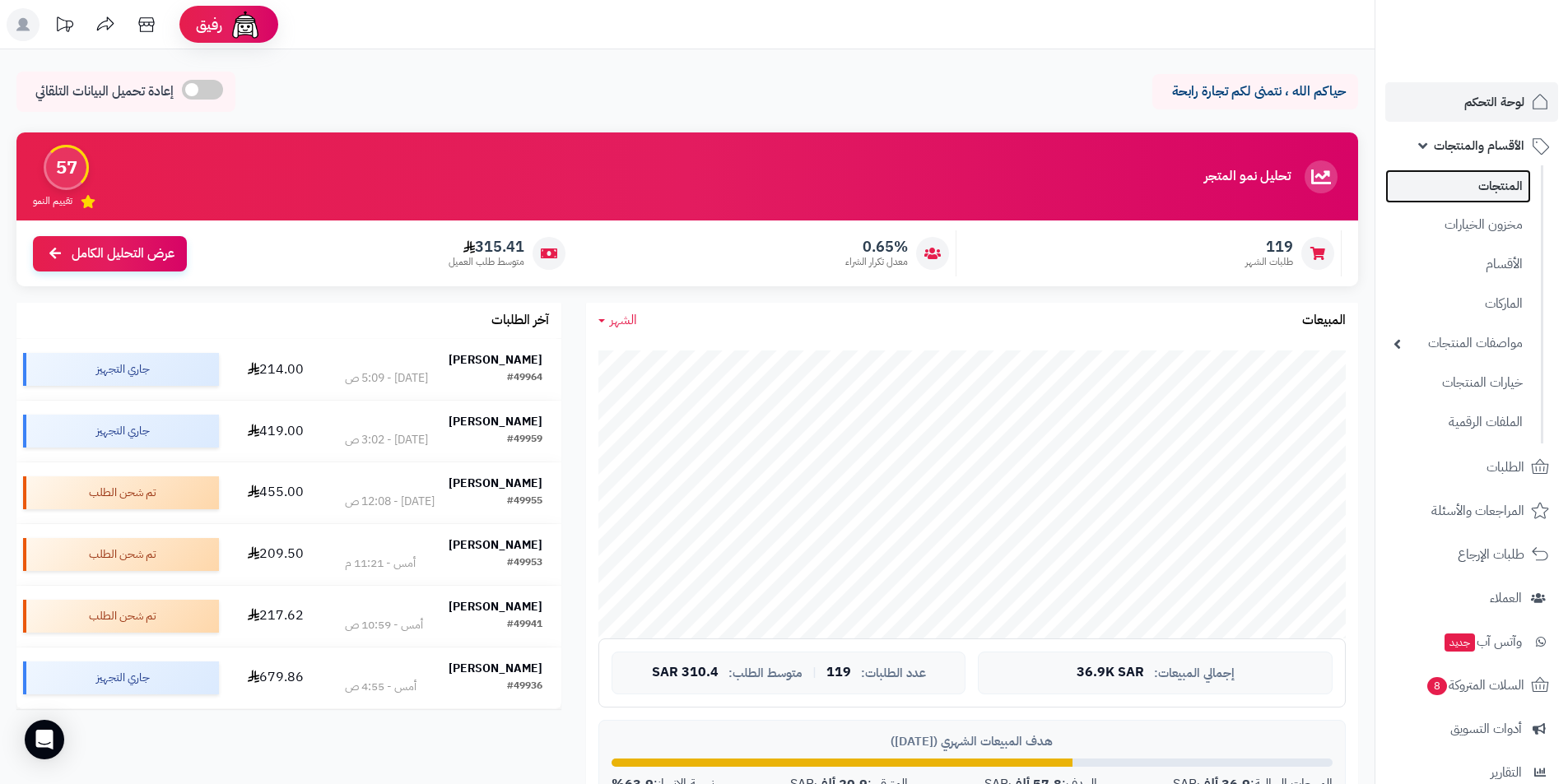
click at [1504, 188] on link "المنتجات" at bounding box center [1458, 186] width 146 height 34
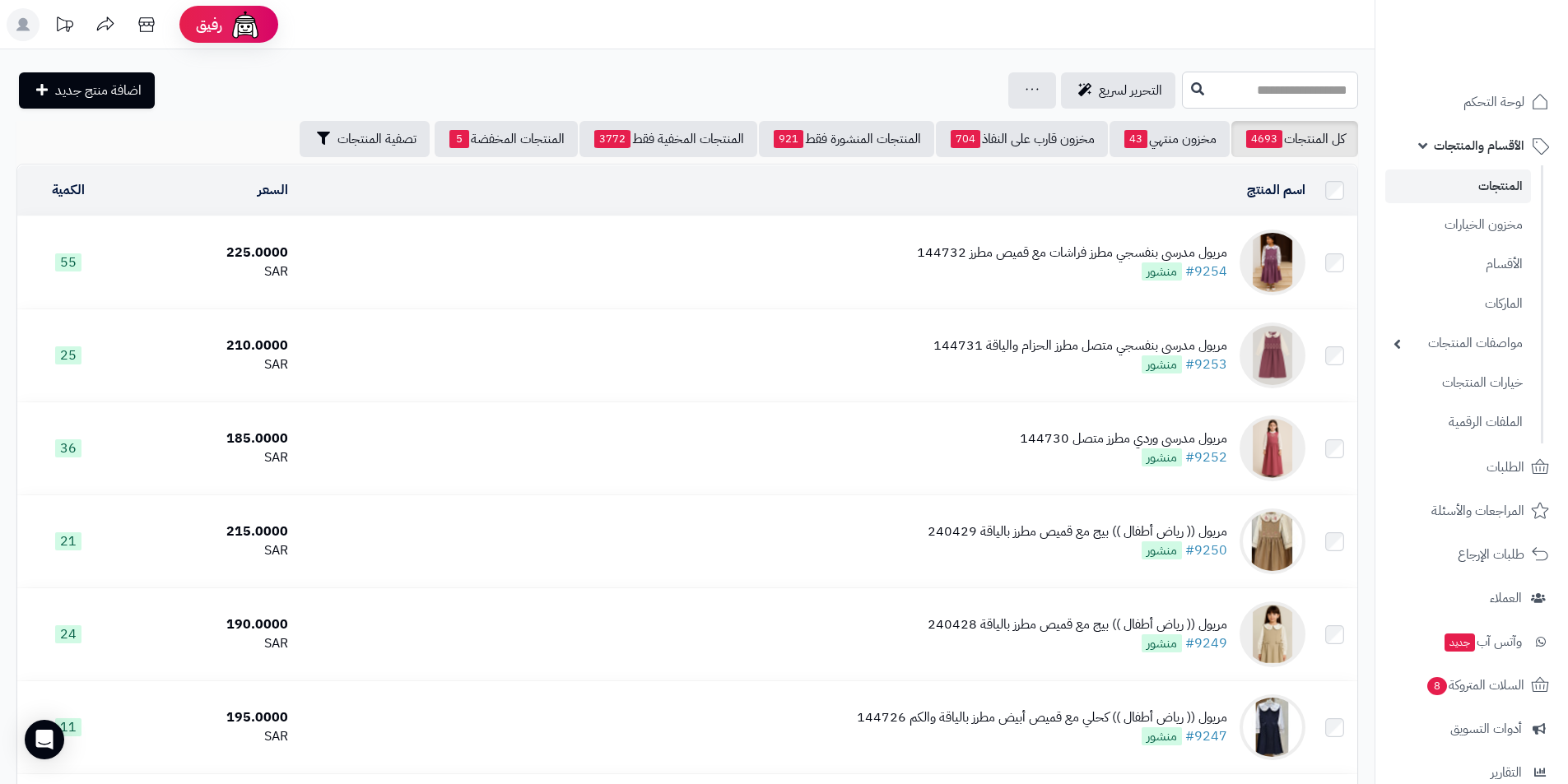
click at [1234, 104] on input "text" at bounding box center [1270, 90] width 176 height 37
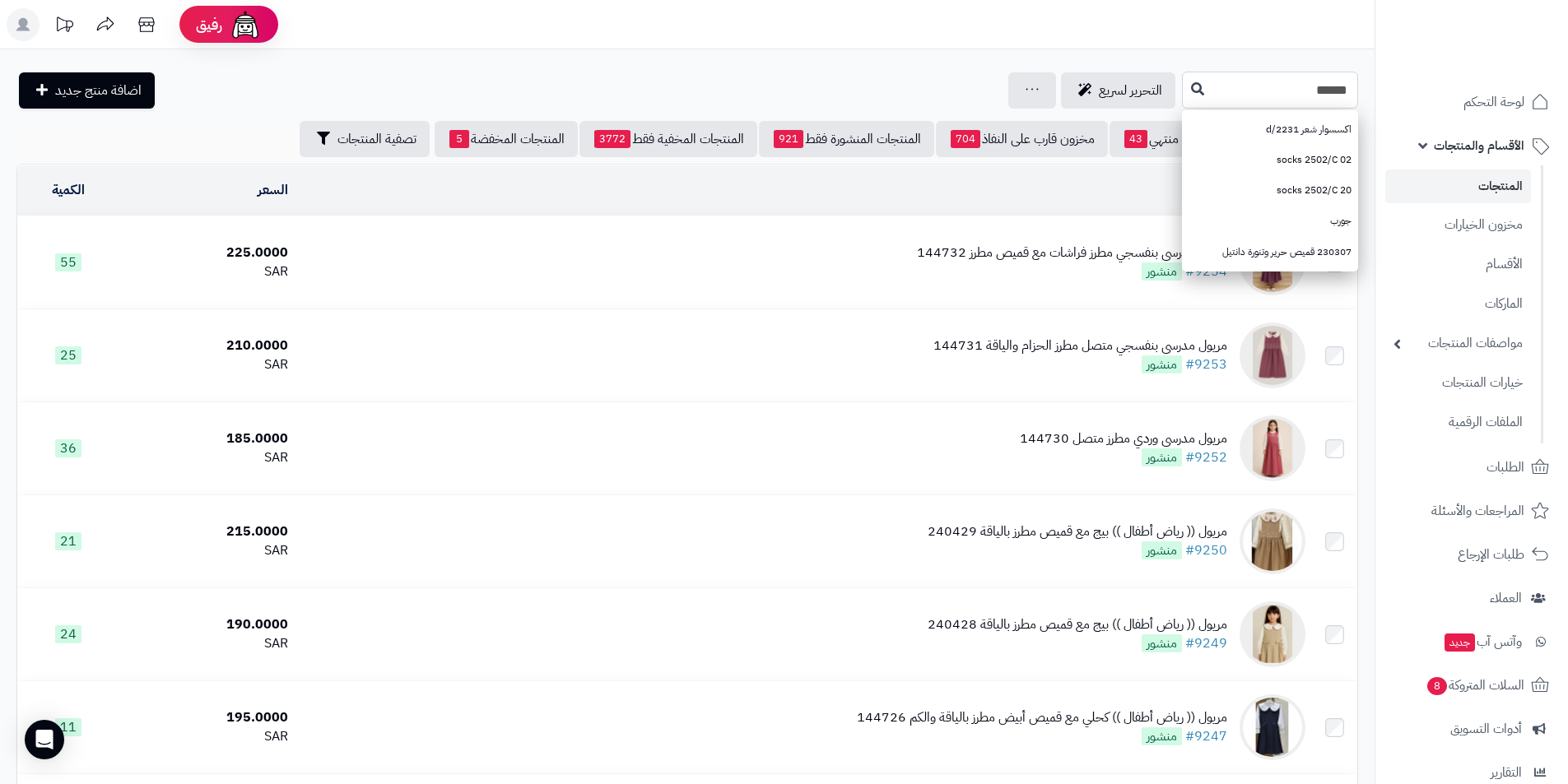
type input "******"
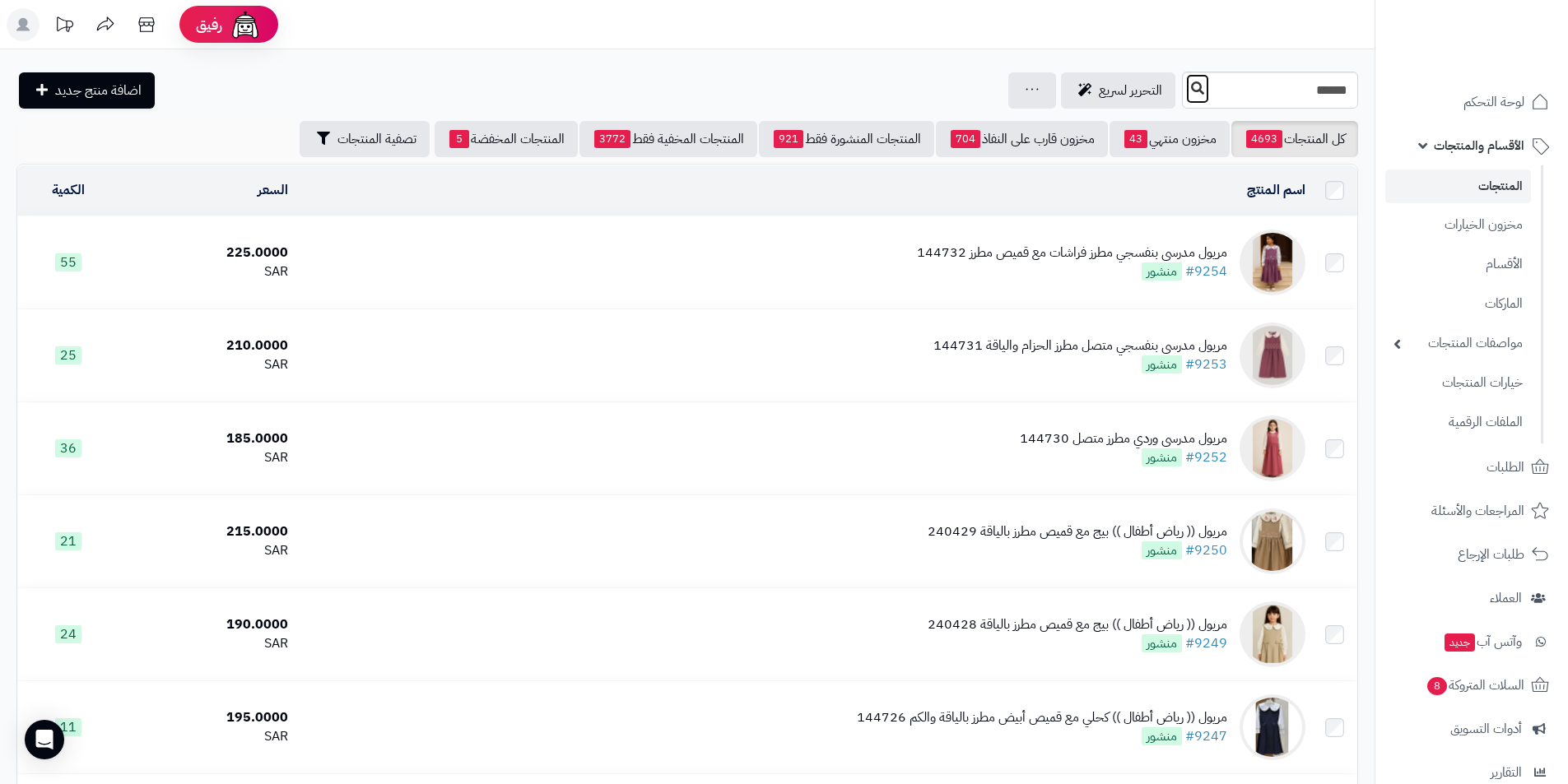
click at [1191, 91] on icon at bounding box center [1198, 88] width 13 height 13
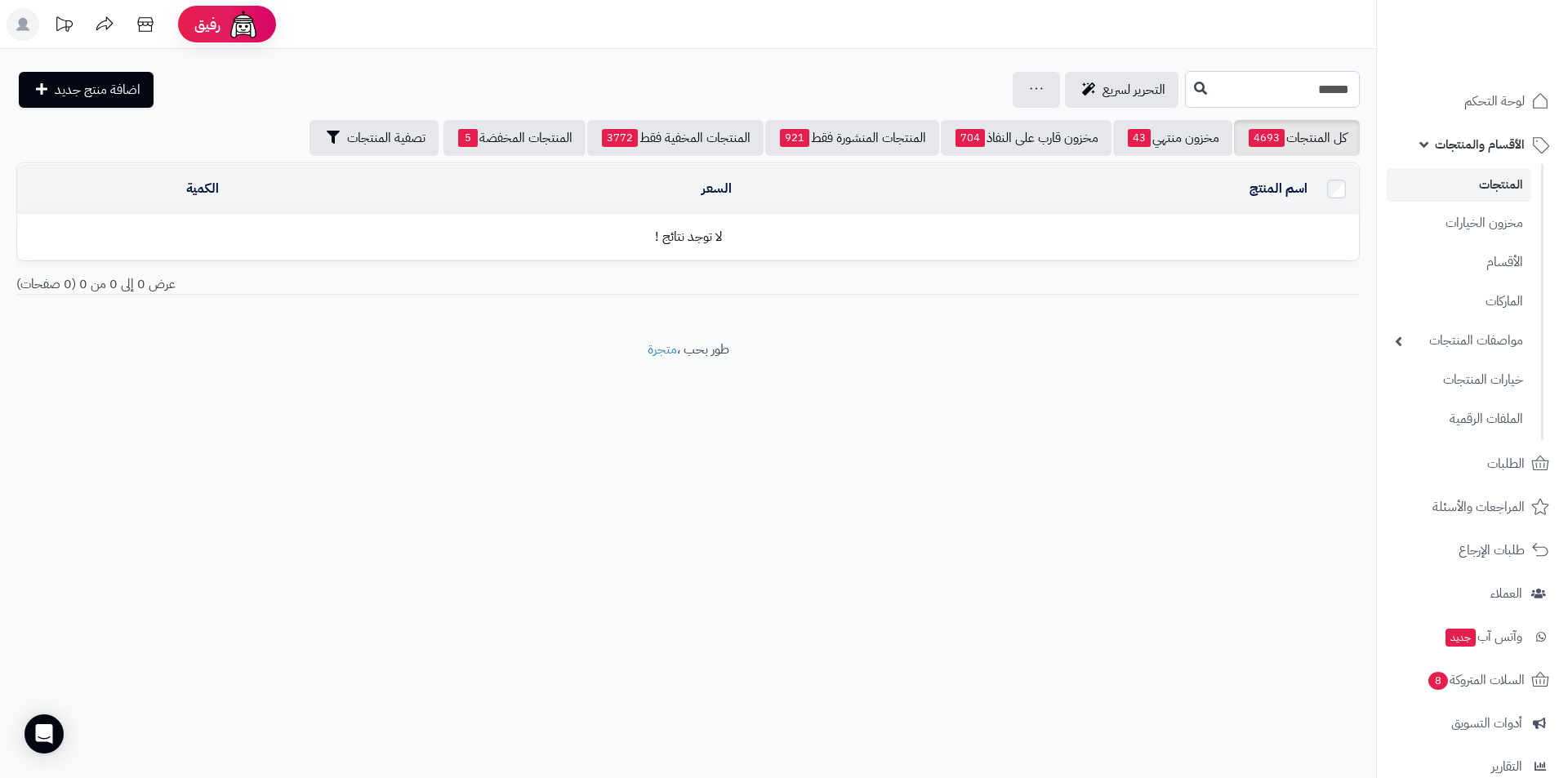
click at [1312, 98] on input "******" at bounding box center [1272, 89] width 175 height 36
click at [1327, 96] on input "*****" at bounding box center [1272, 89] width 175 height 36
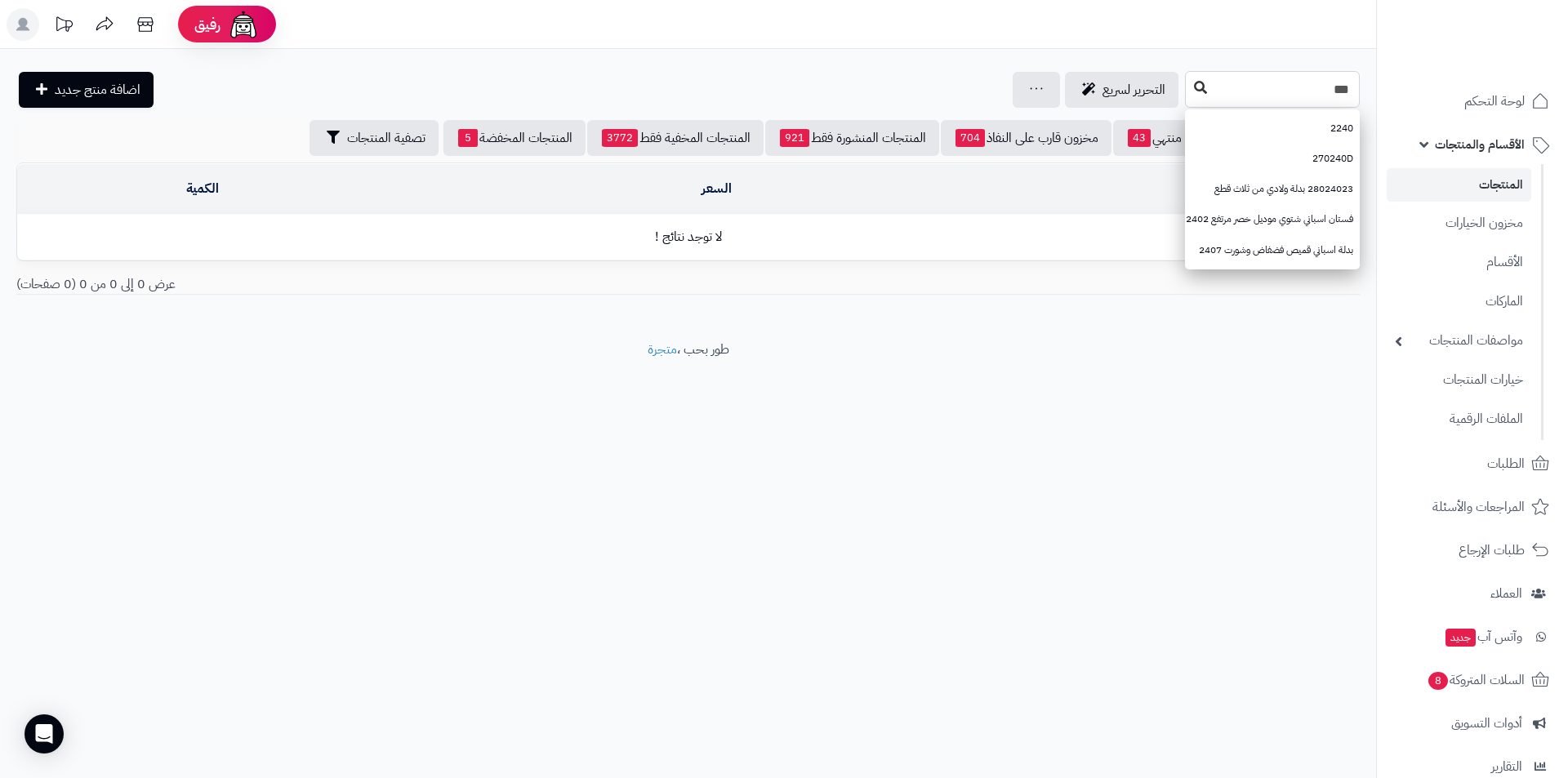
type input "***"
click at [1194, 81] on icon at bounding box center [1200, 87] width 13 height 13
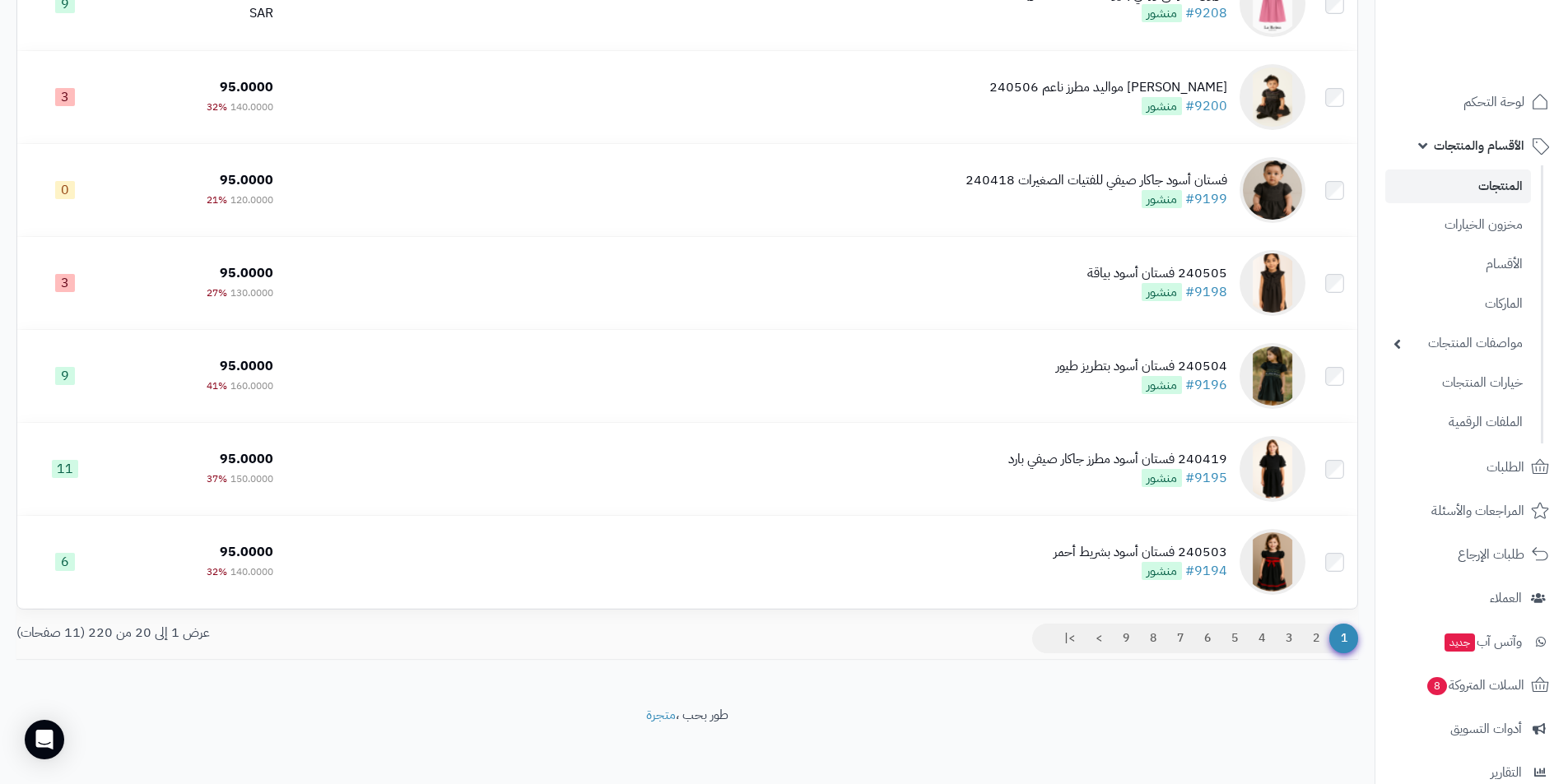
scroll to position [1469, 0]
click at [1322, 639] on link "2" at bounding box center [1316, 637] width 28 height 29
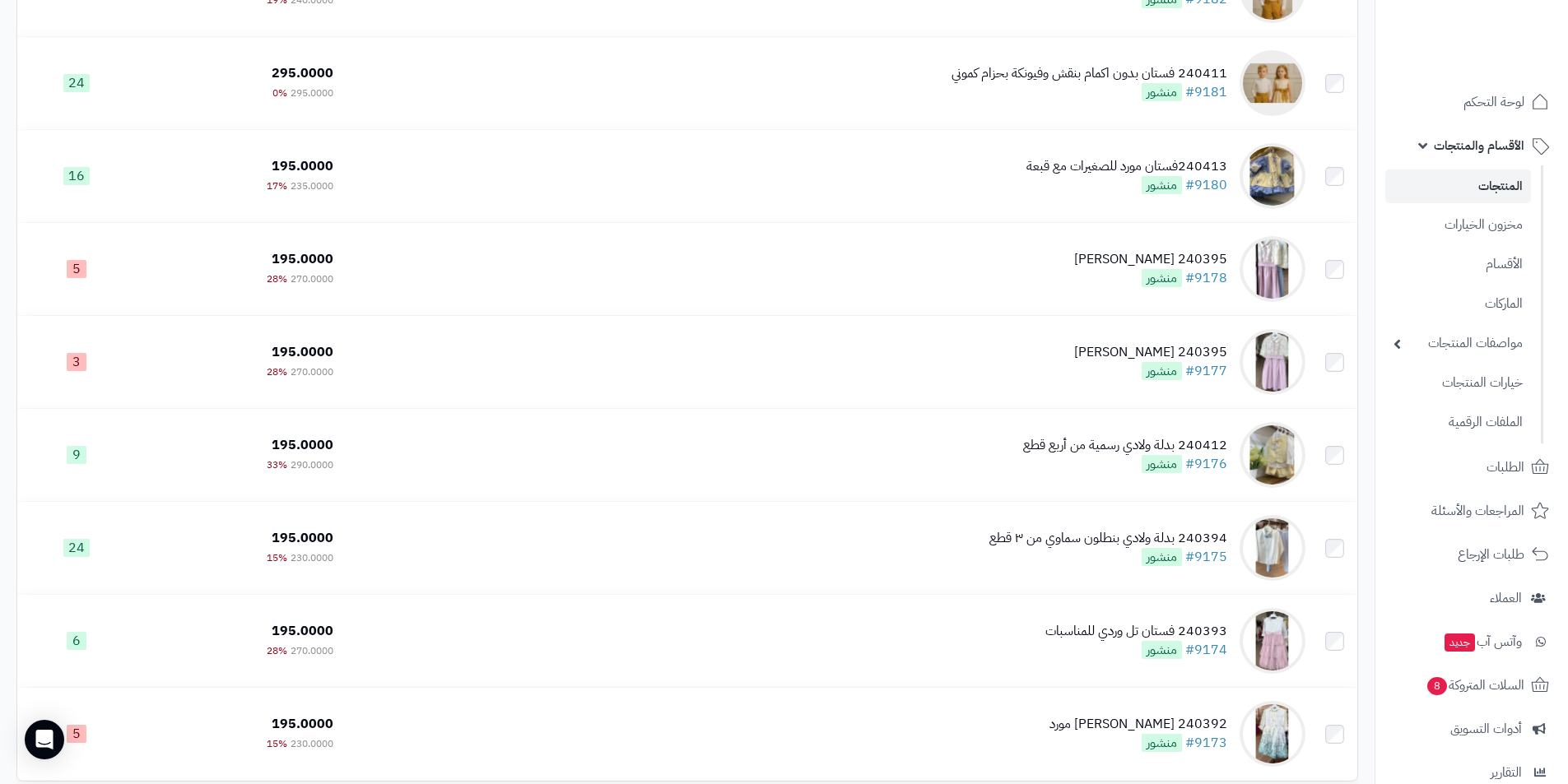
scroll to position [1469, 0]
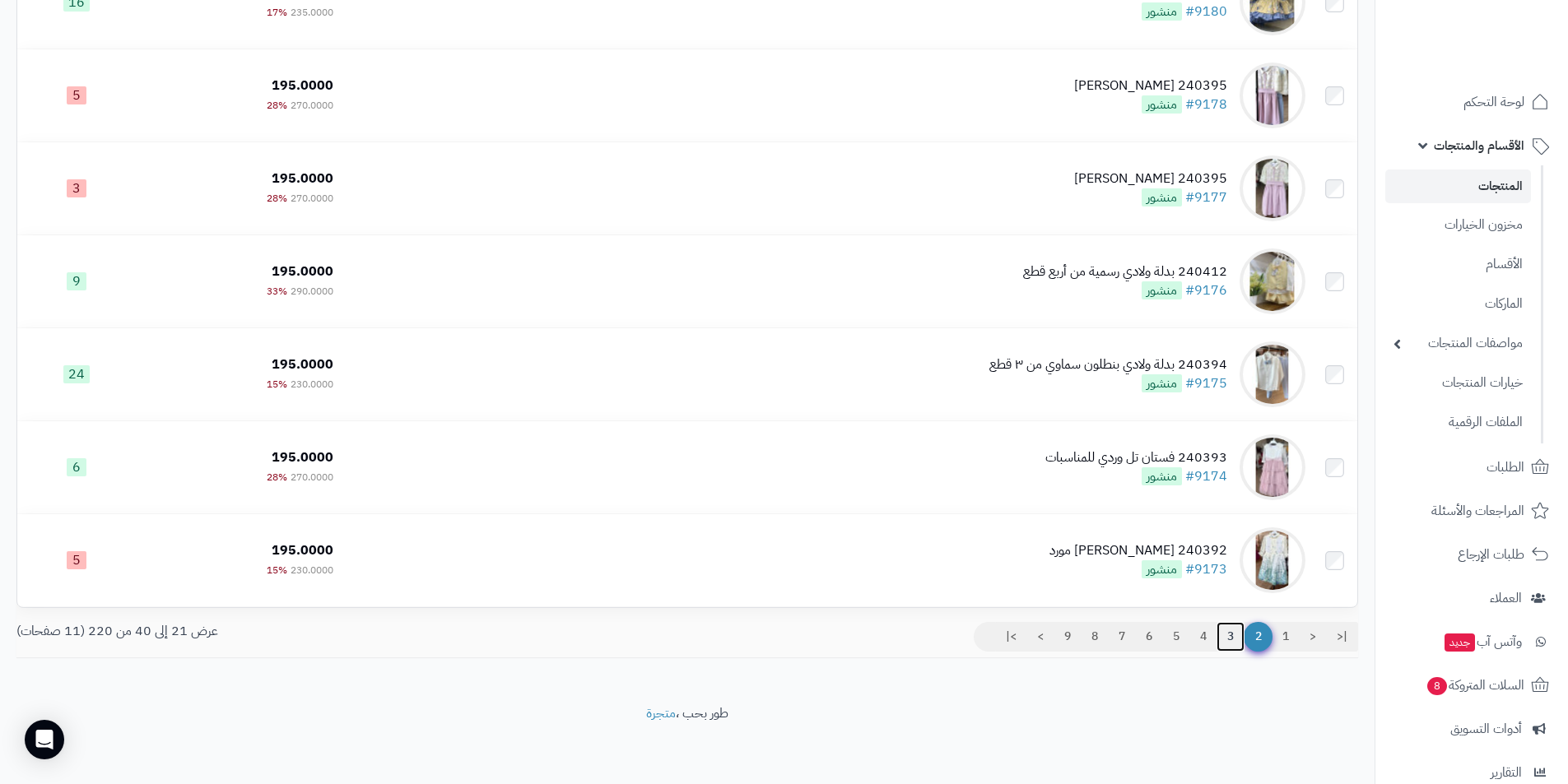
click at [1223, 633] on link "3" at bounding box center [1231, 637] width 28 height 29
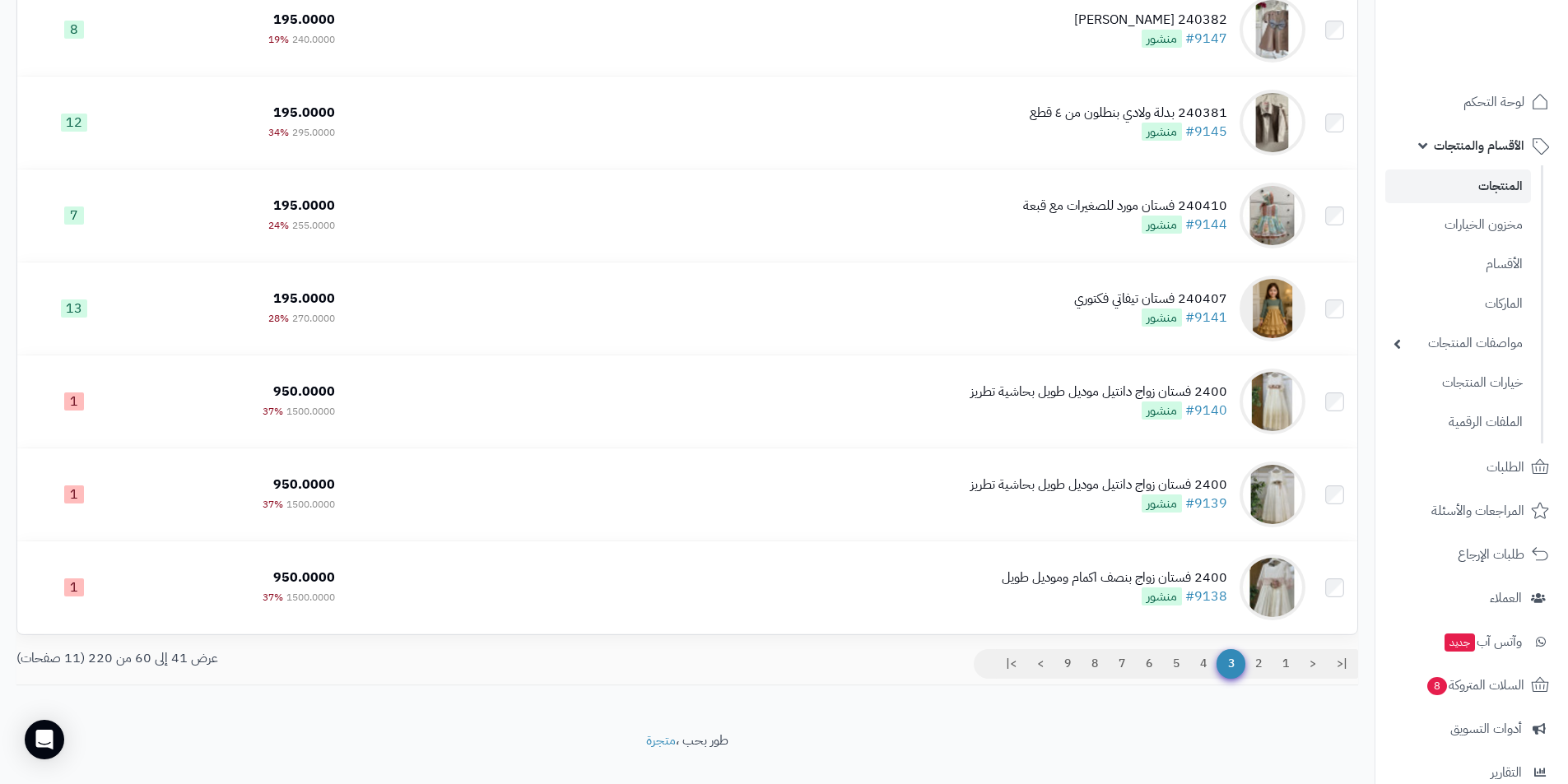
scroll to position [1469, 0]
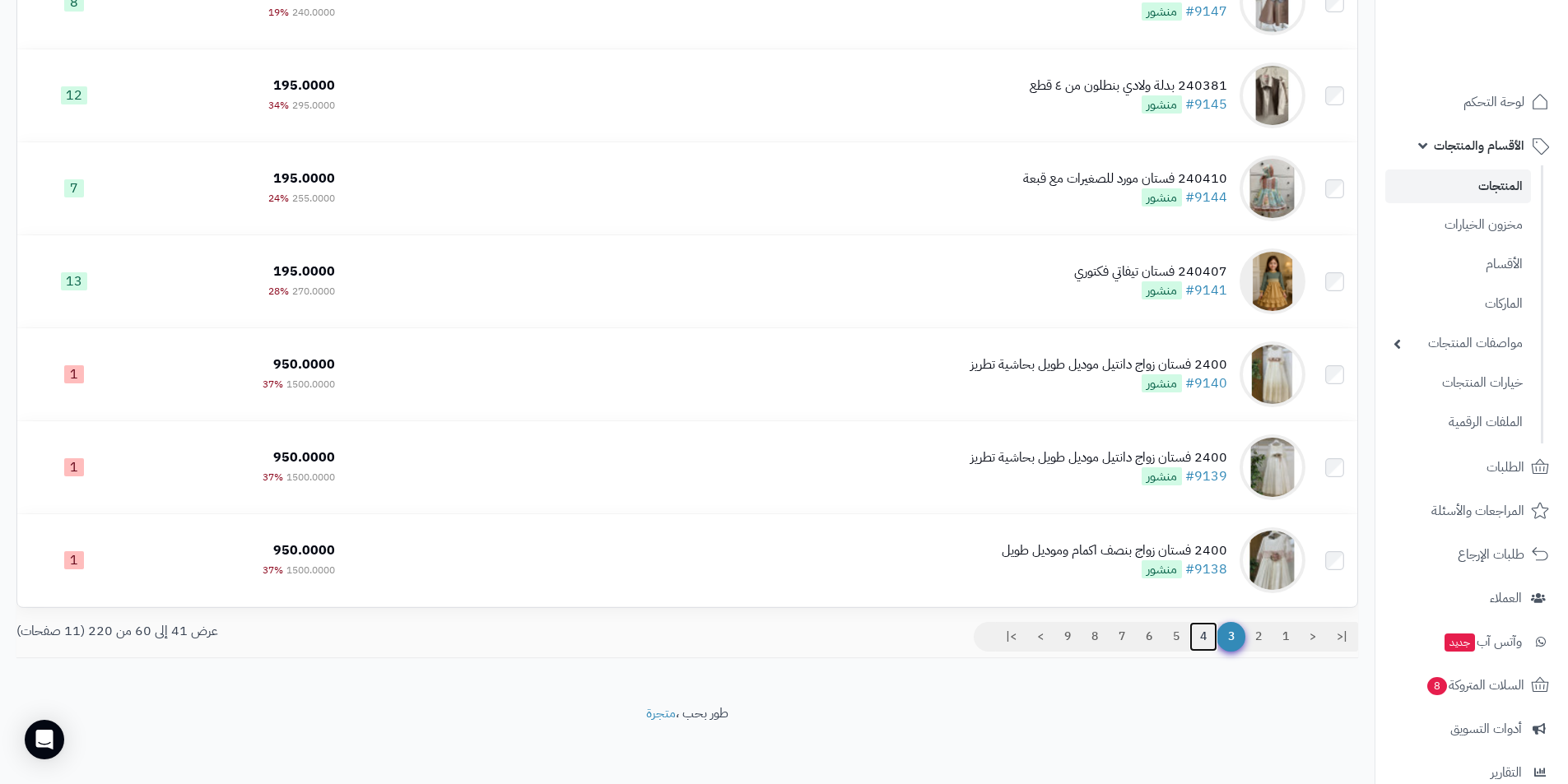
click at [1206, 639] on link "4" at bounding box center [1203, 637] width 28 height 29
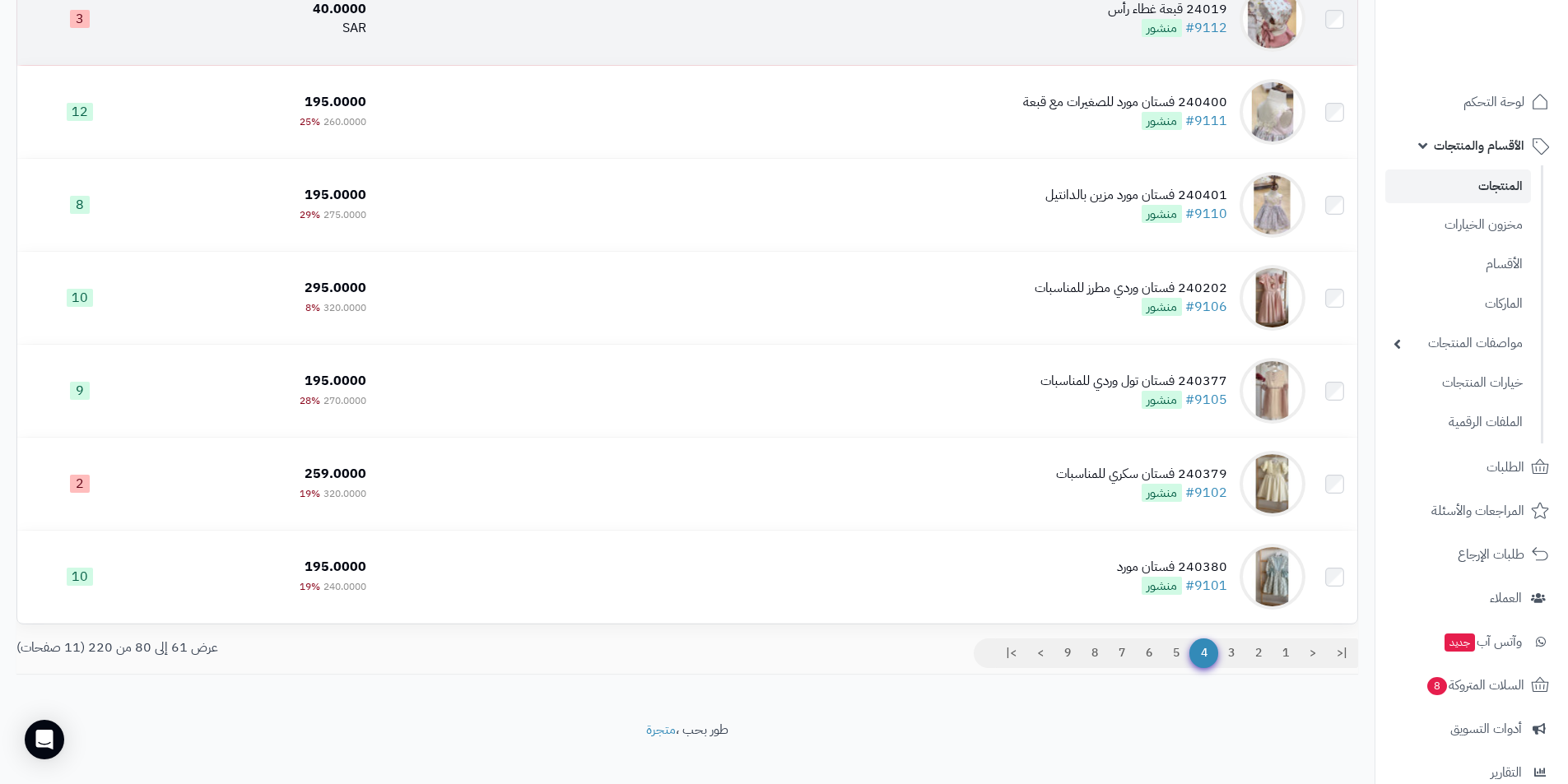
scroll to position [1469, 0]
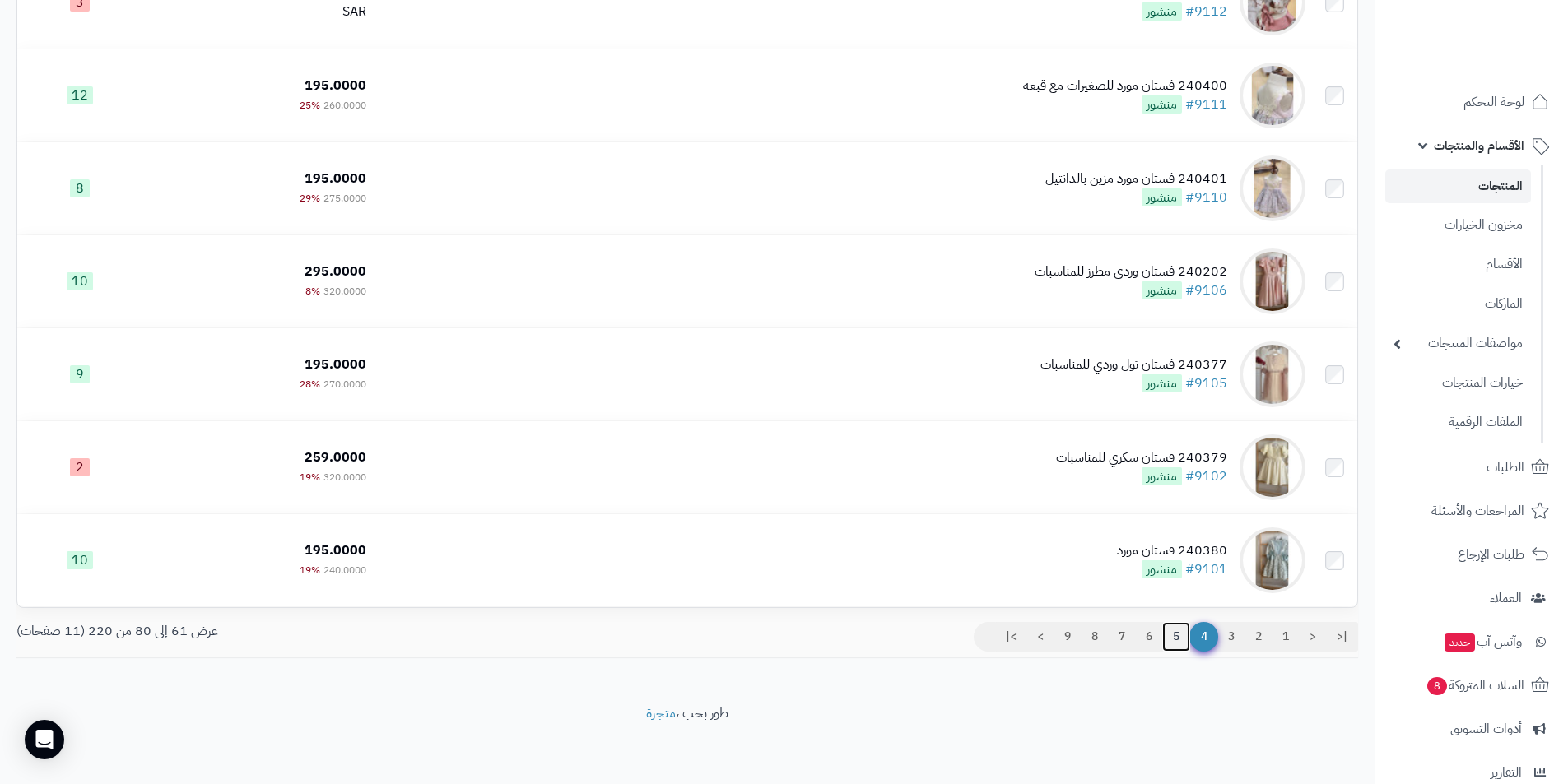
click at [1174, 624] on link "5" at bounding box center [1177, 637] width 28 height 29
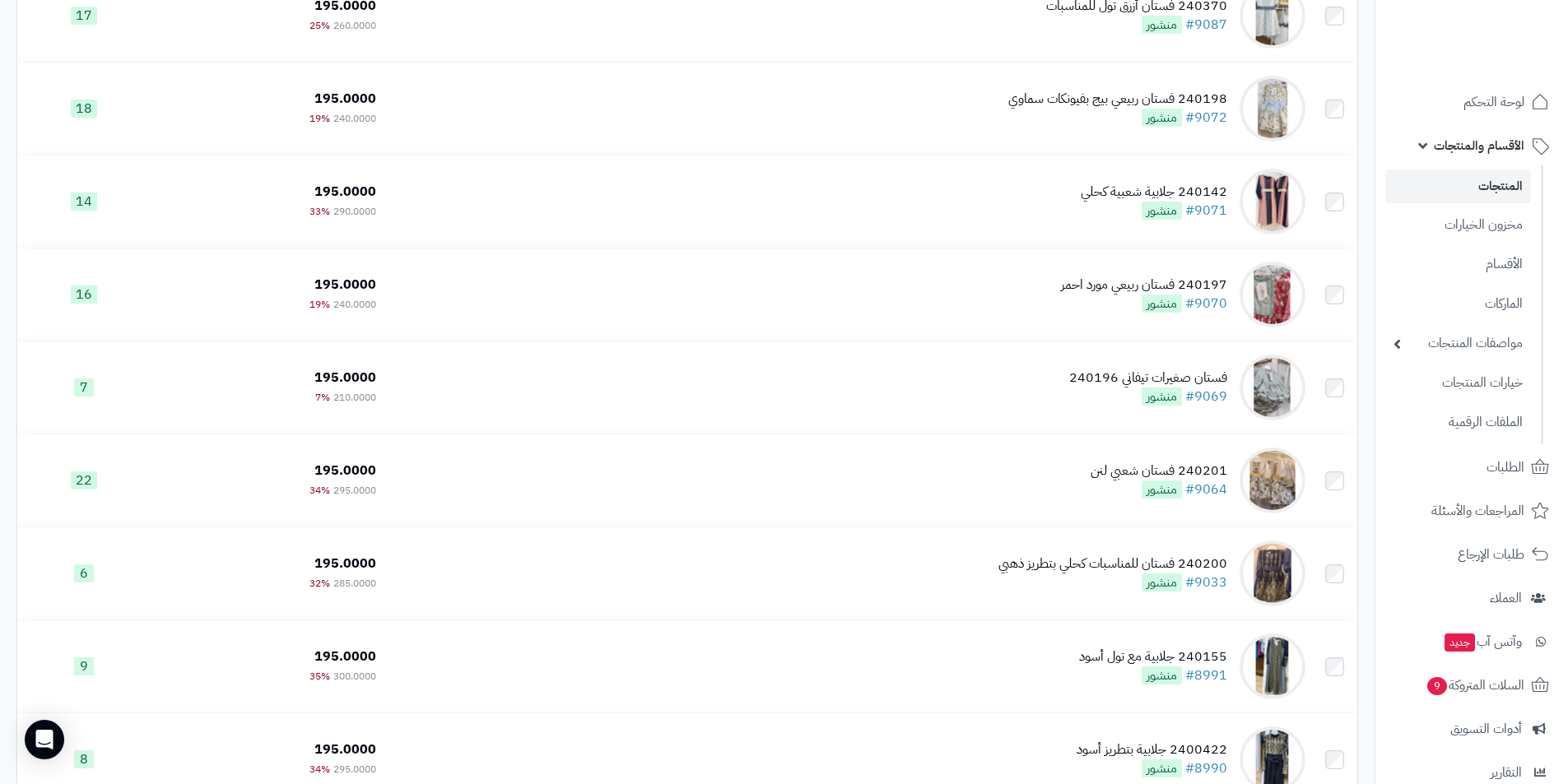
scroll to position [1469, 0]
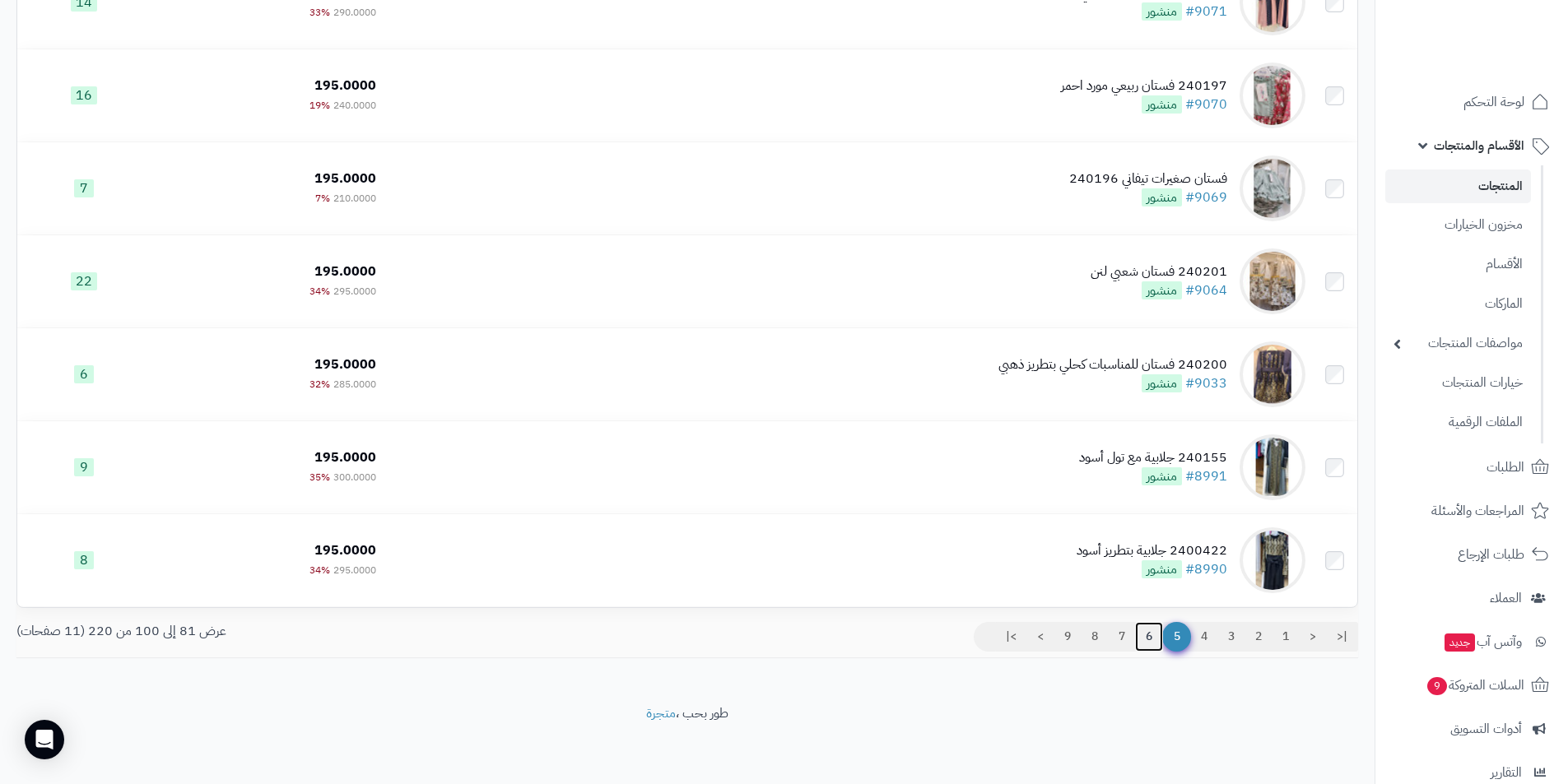
click at [1145, 634] on link "6" at bounding box center [1149, 637] width 28 height 29
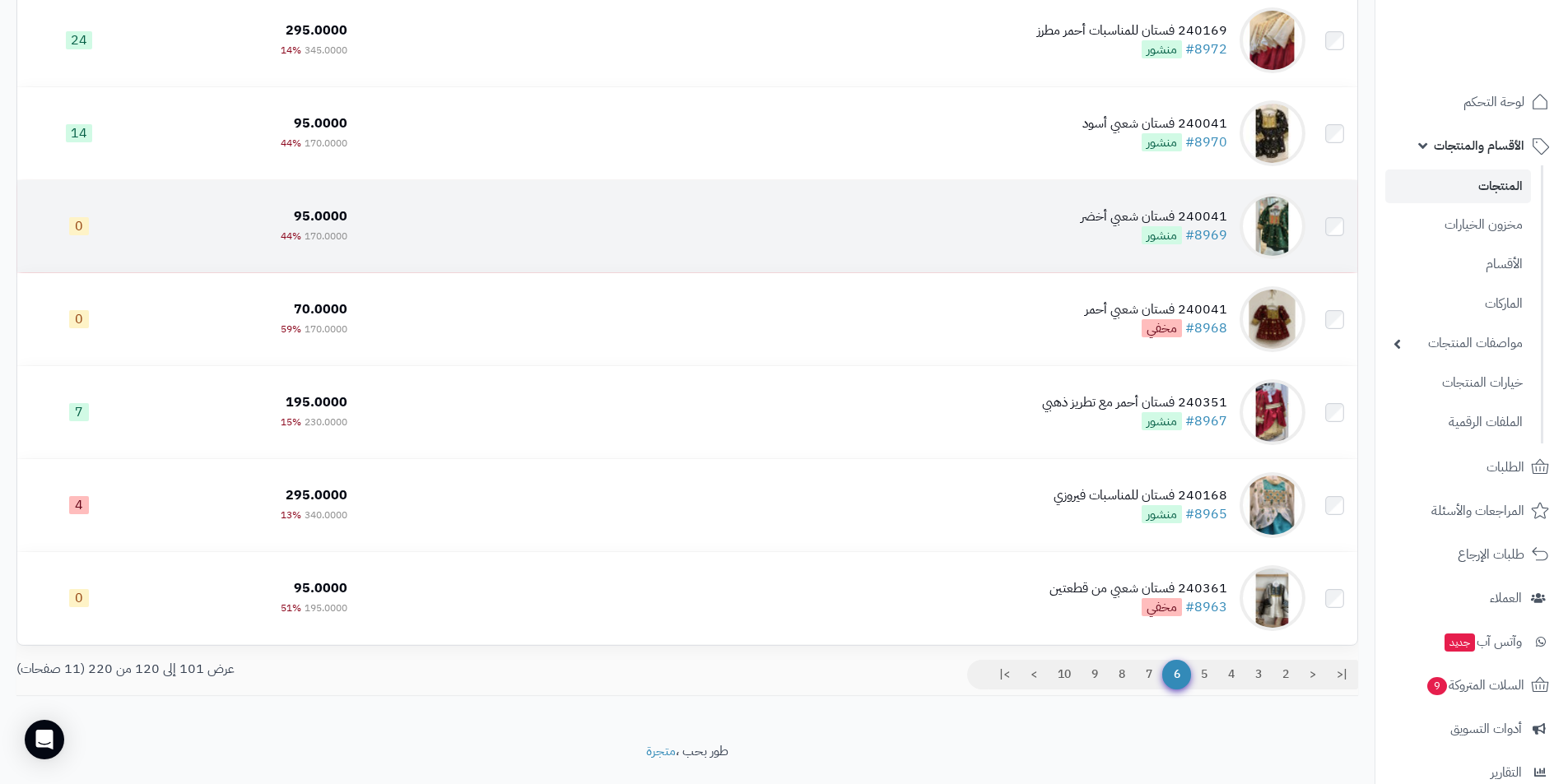
scroll to position [1469, 0]
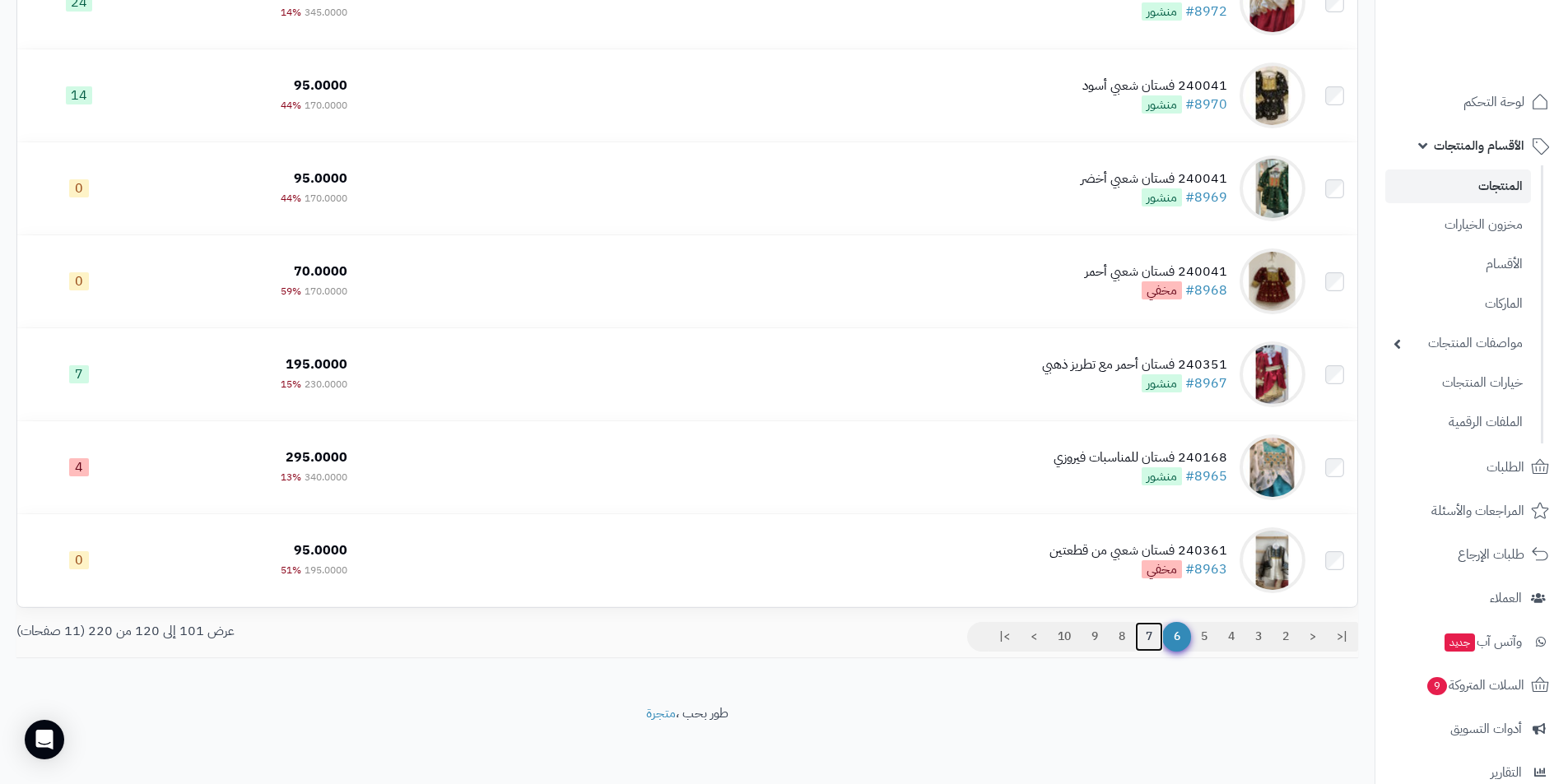
click at [1142, 631] on link "7" at bounding box center [1149, 637] width 28 height 29
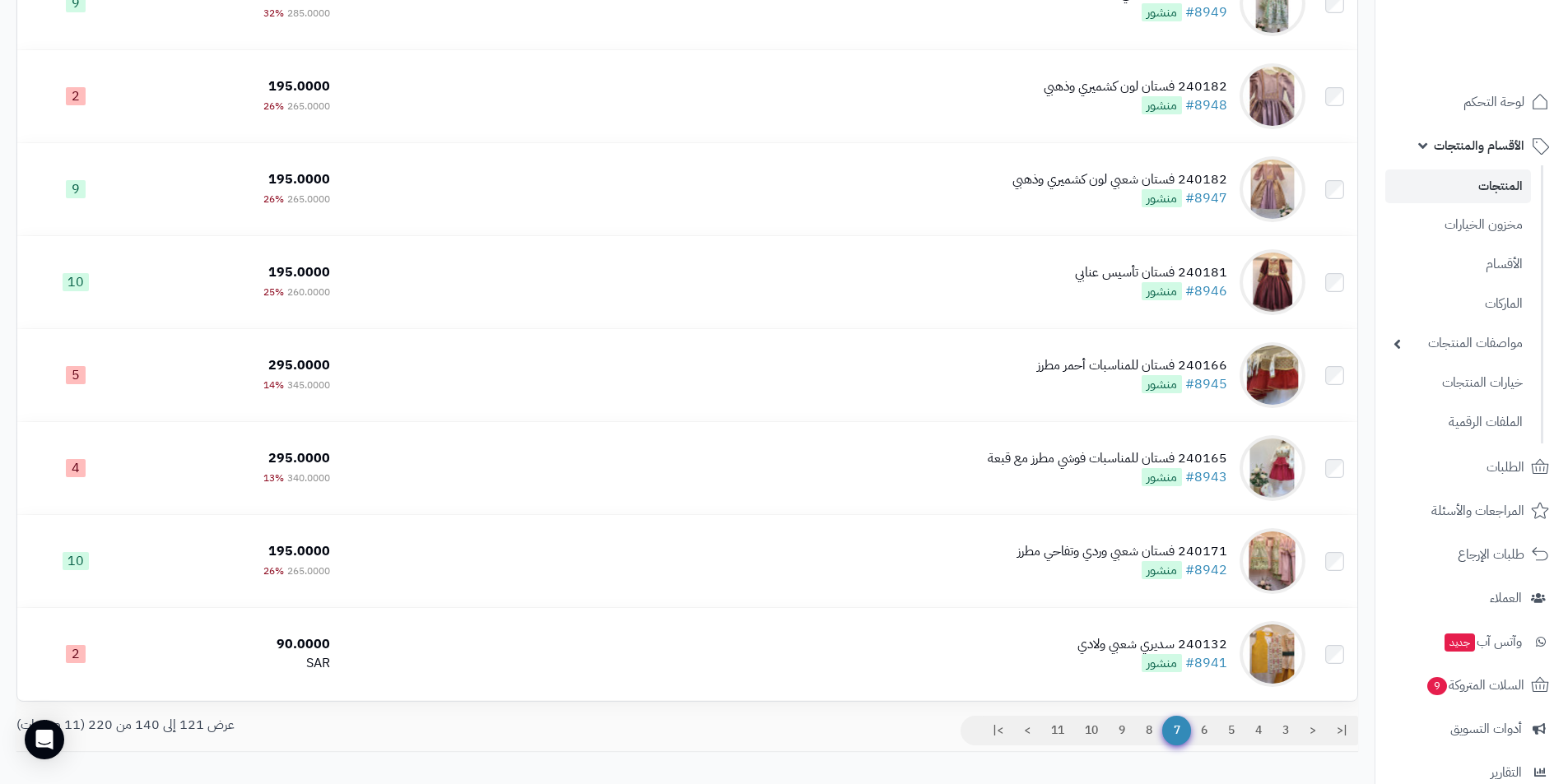
scroll to position [1469, 0]
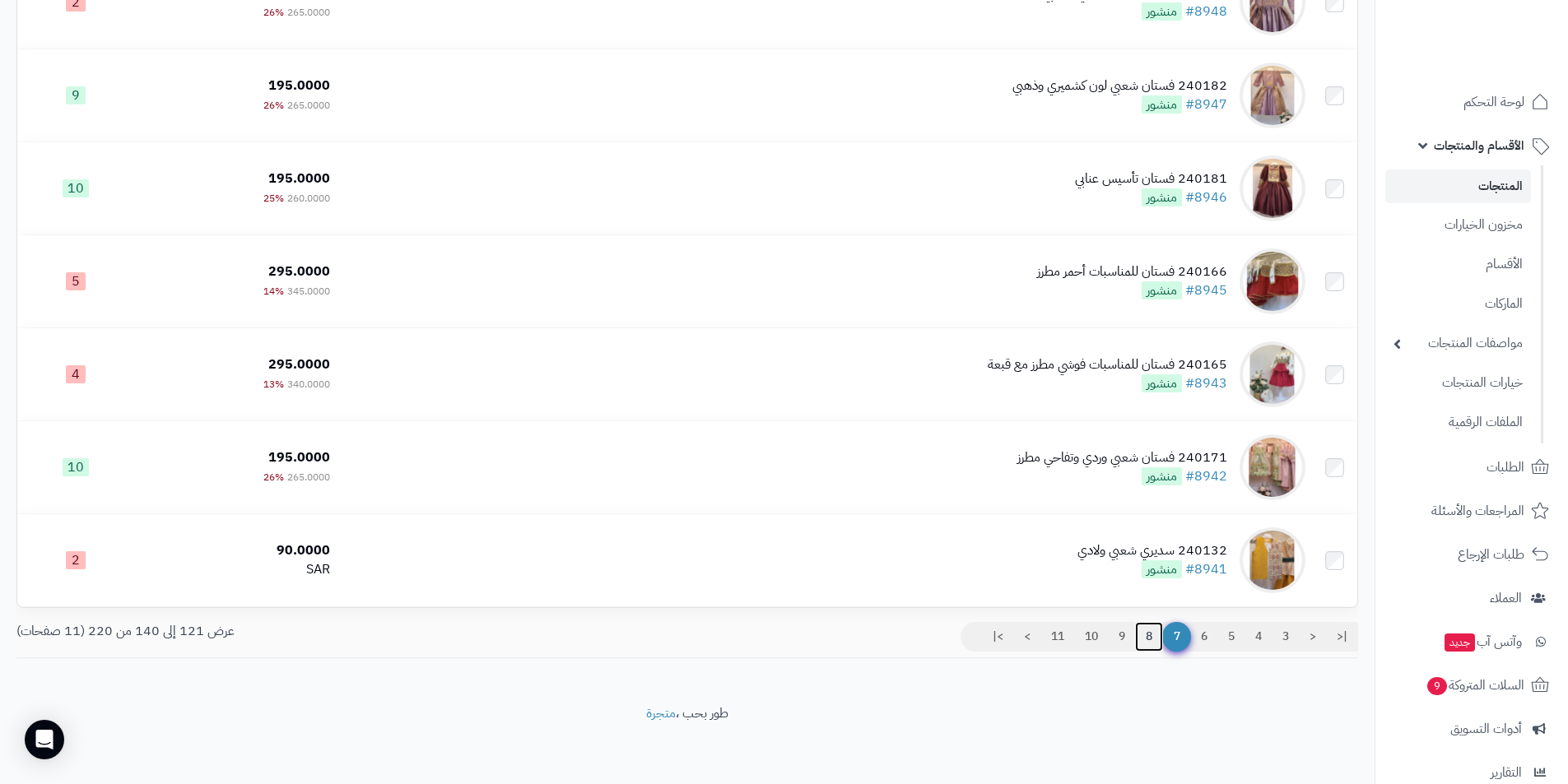
click at [1144, 630] on link "8" at bounding box center [1149, 637] width 28 height 29
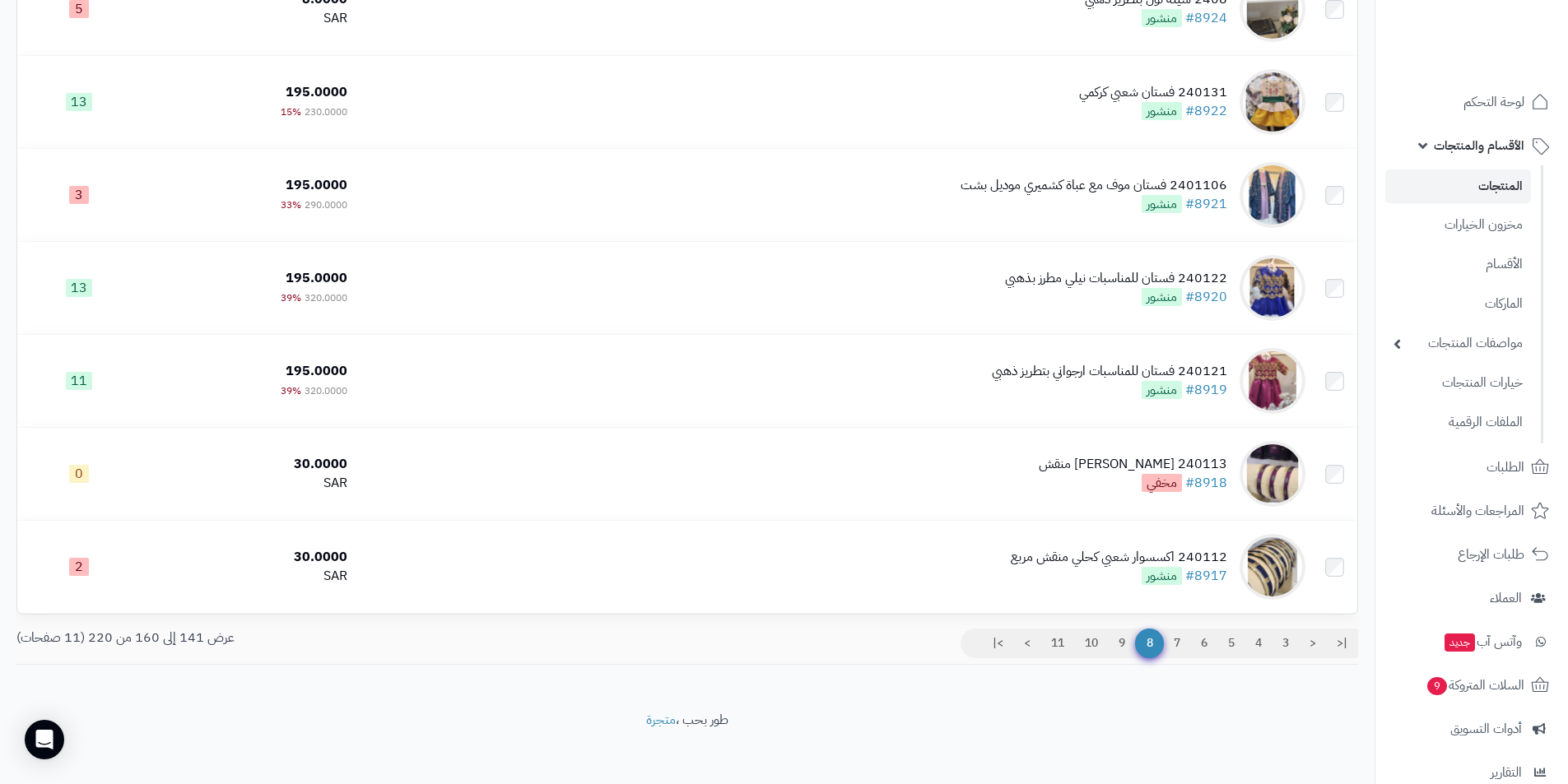
scroll to position [1469, 0]
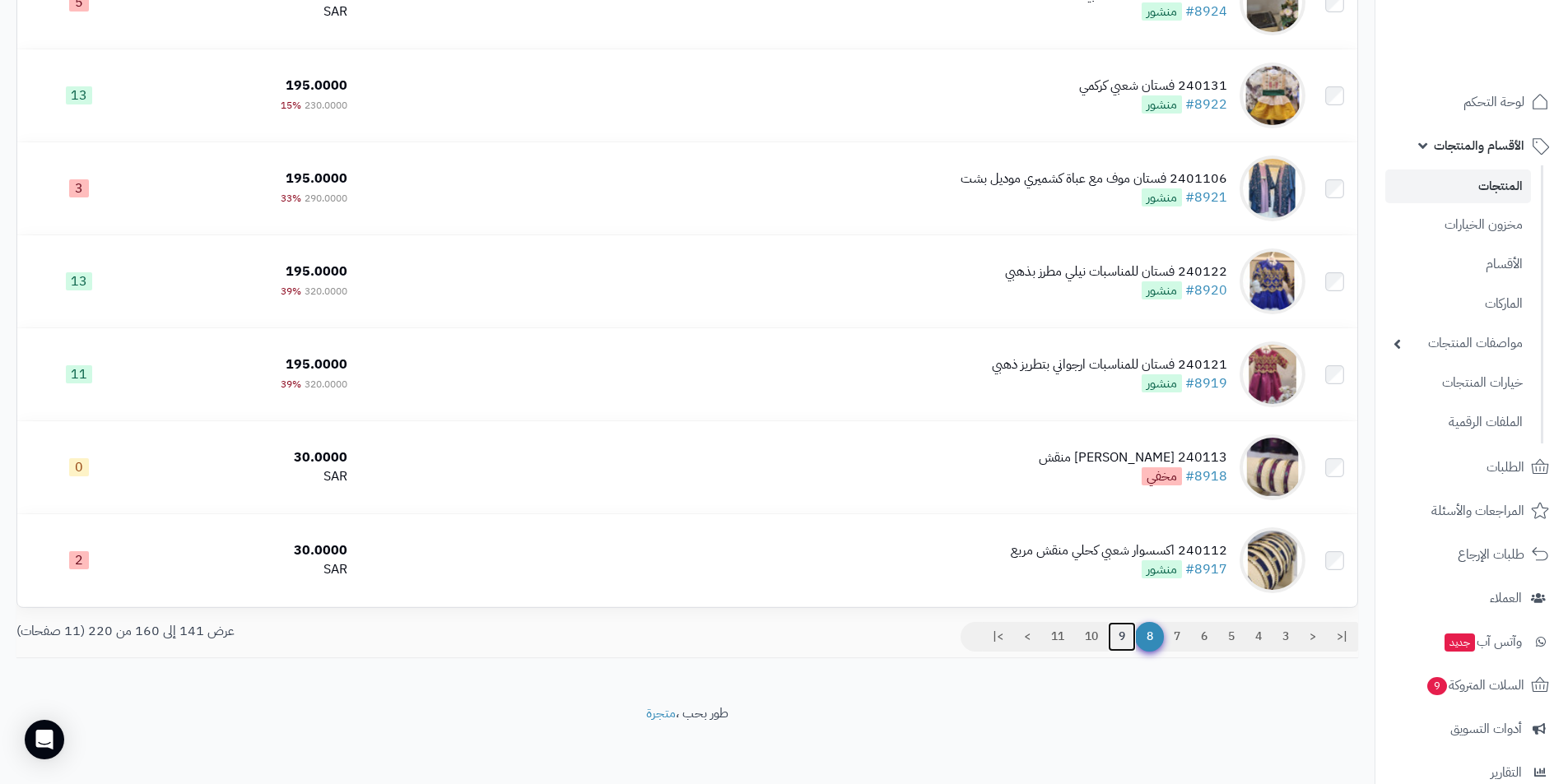
click at [1119, 631] on link "9" at bounding box center [1122, 637] width 28 height 29
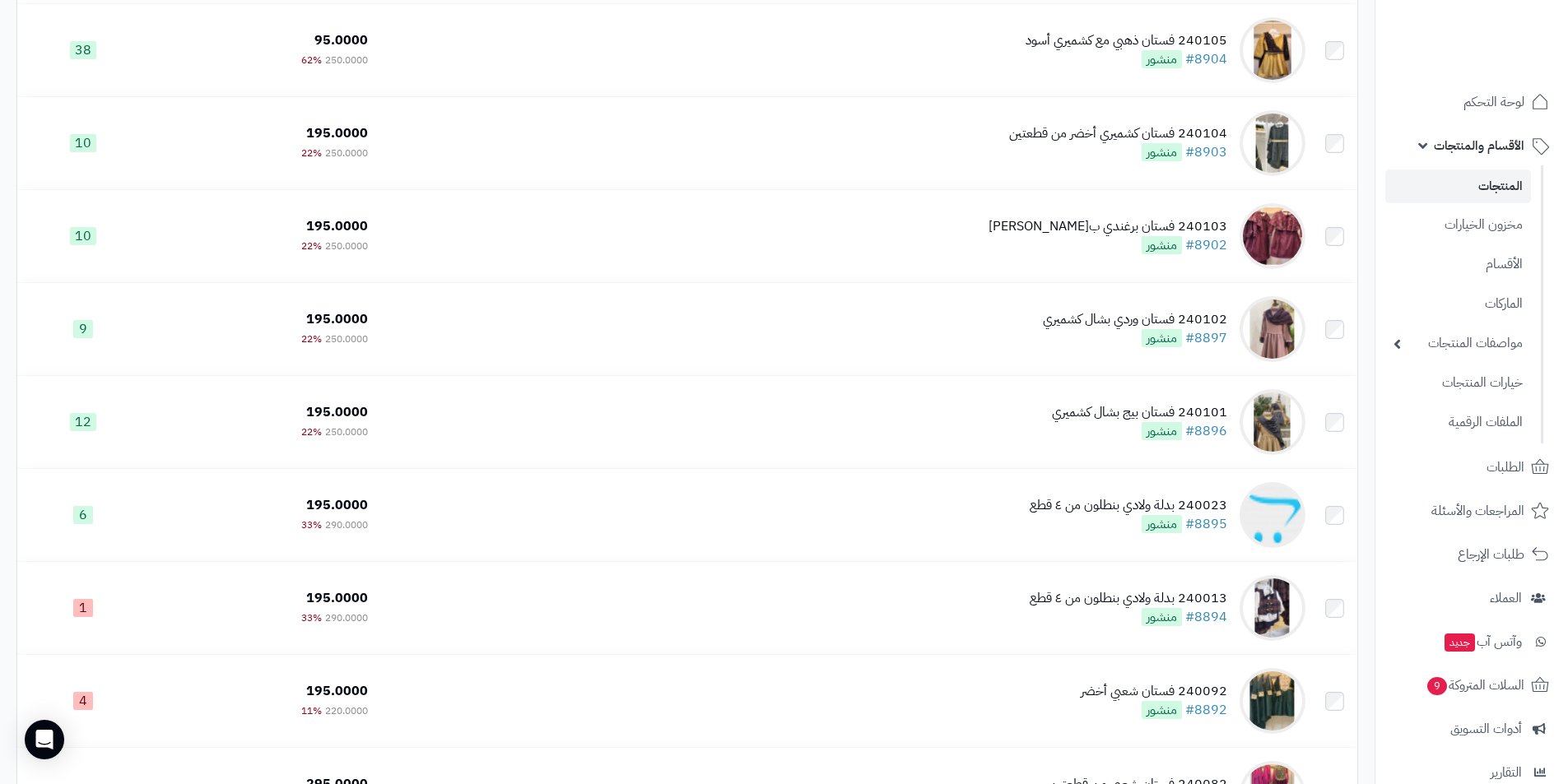
scroll to position [1469, 0]
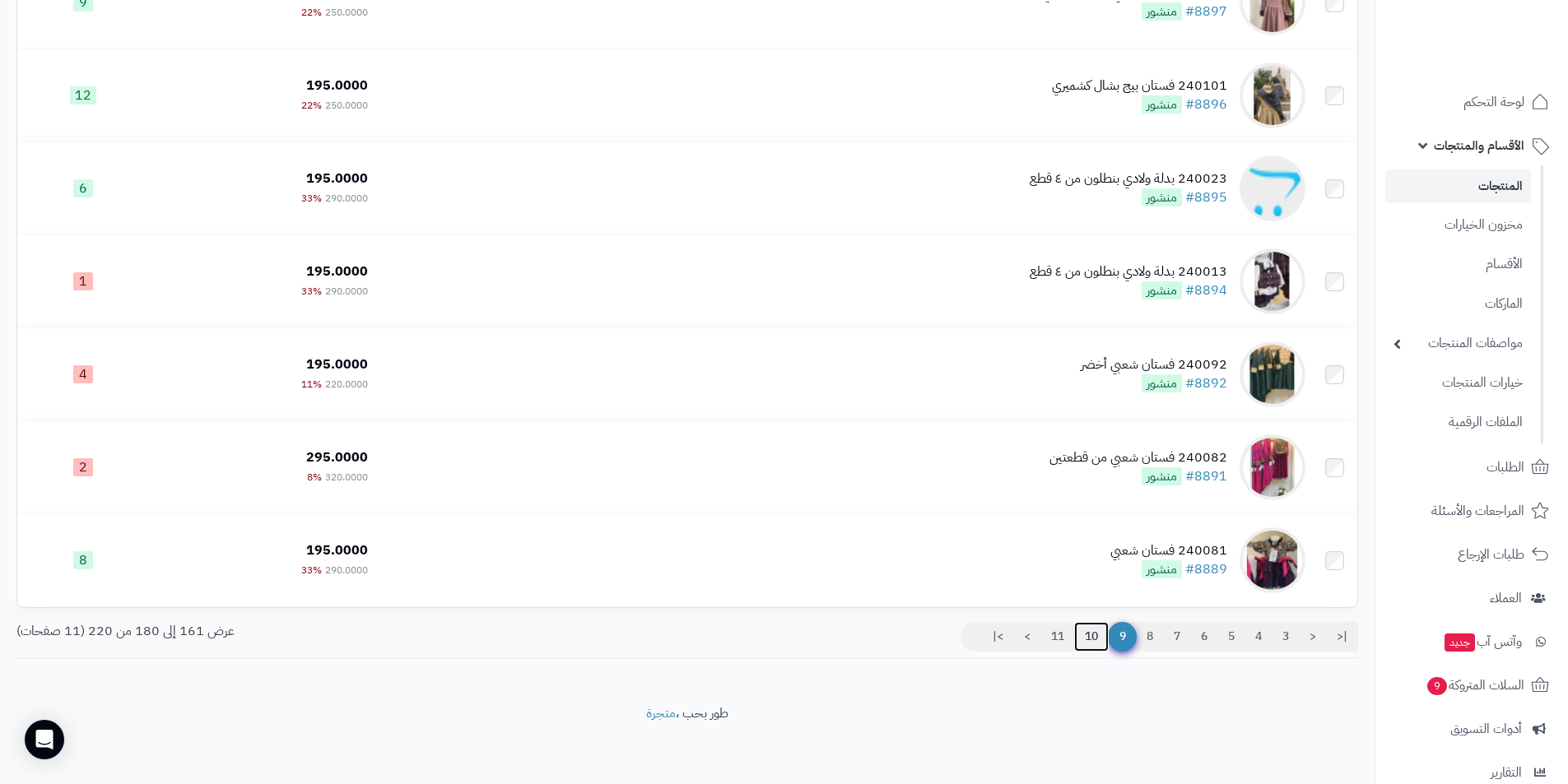
click at [1097, 638] on link "10" at bounding box center [1092, 637] width 35 height 29
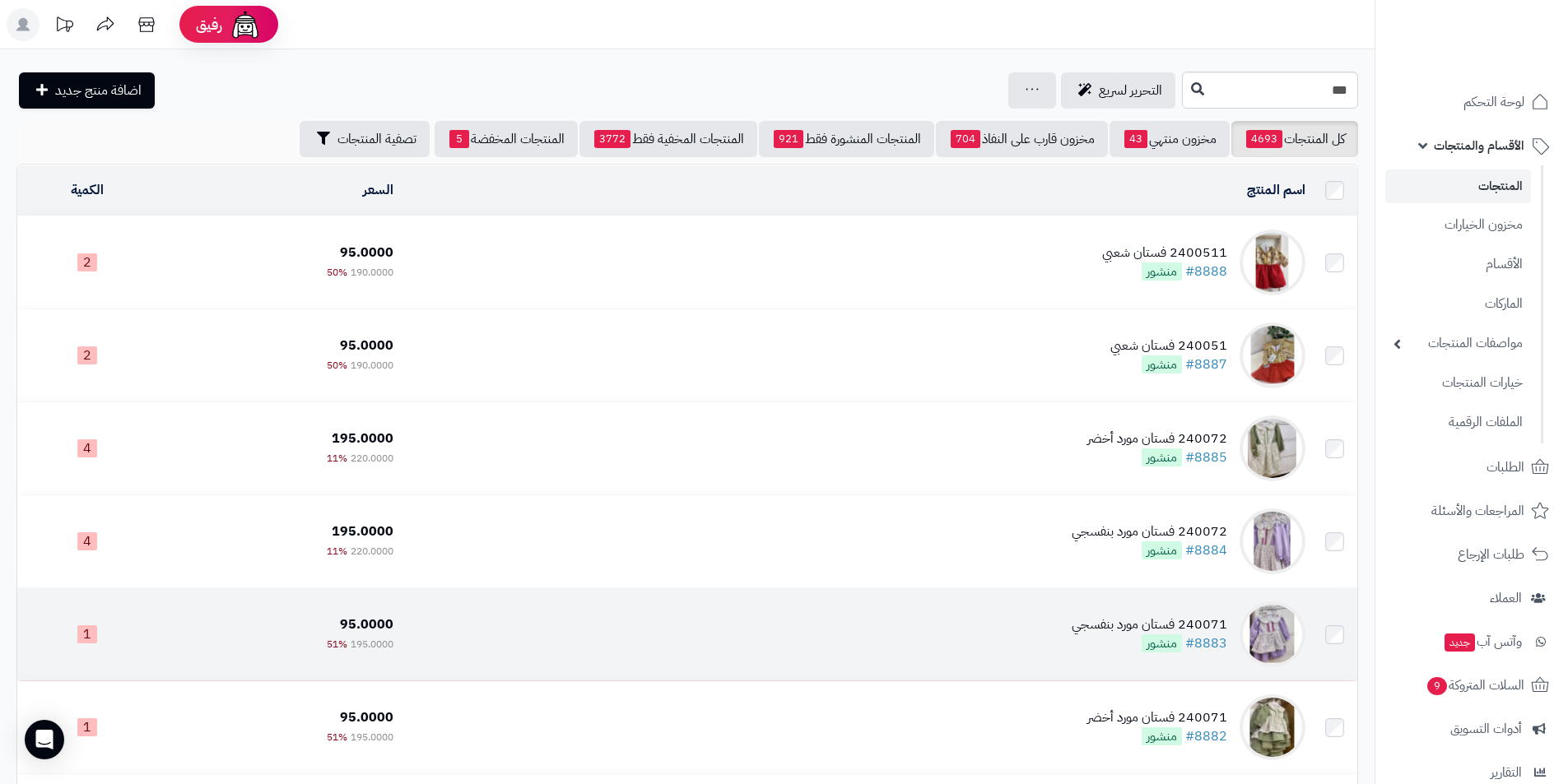
click at [1076, 617] on td "240071 فستان مورد بنفسجي #8883 منشور" at bounding box center [856, 634] width 912 height 92
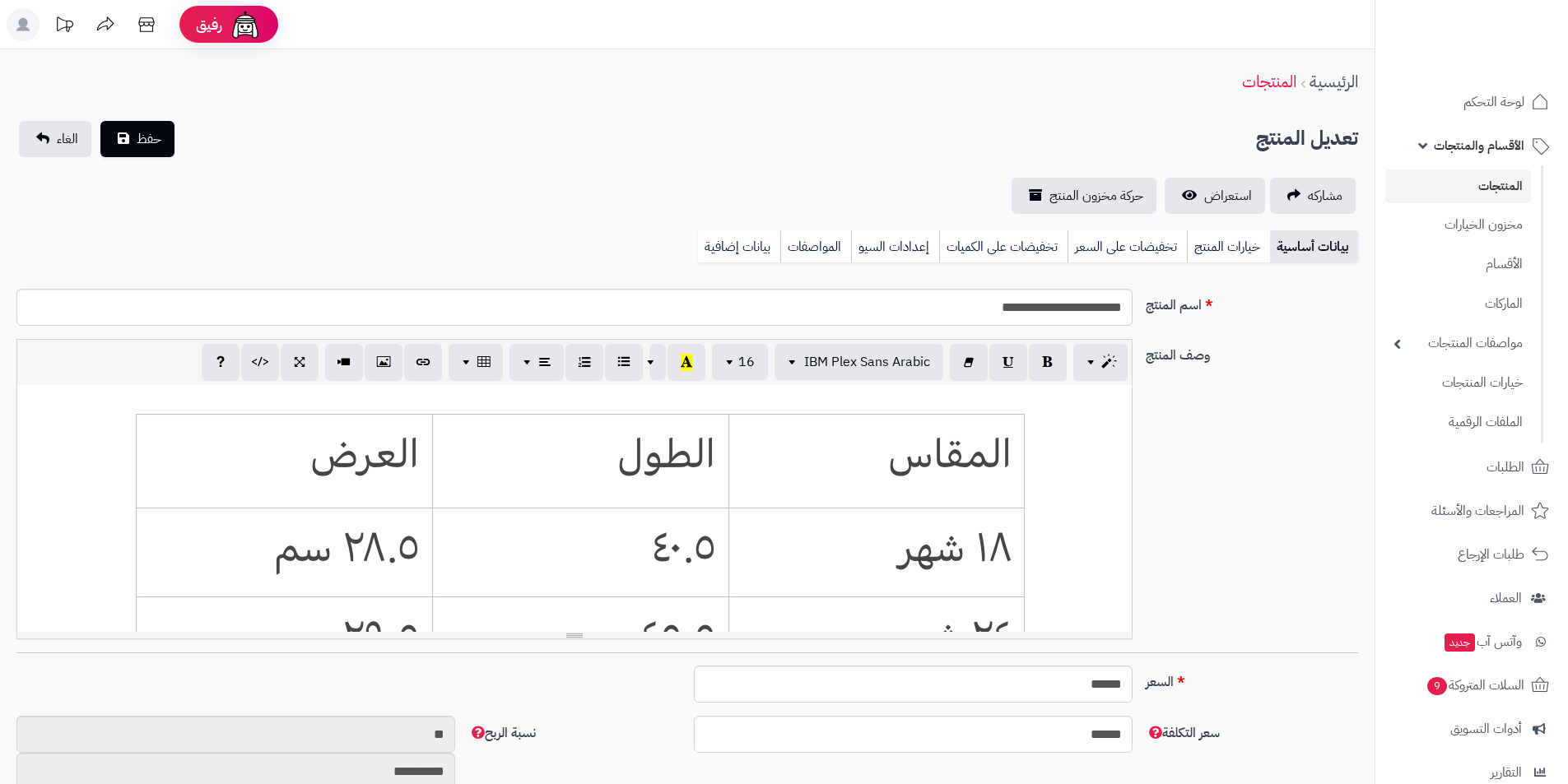
scroll to position [300, 0]
click at [1233, 263] on div "بيانات أساسية خيارات المنتج تخفيضات على السعر تخفيضات على الكميات إعدادات السيو…" at bounding box center [687, 252] width 1342 height 45
click at [1225, 260] on link "خيارات المنتج" at bounding box center [1228, 247] width 84 height 33
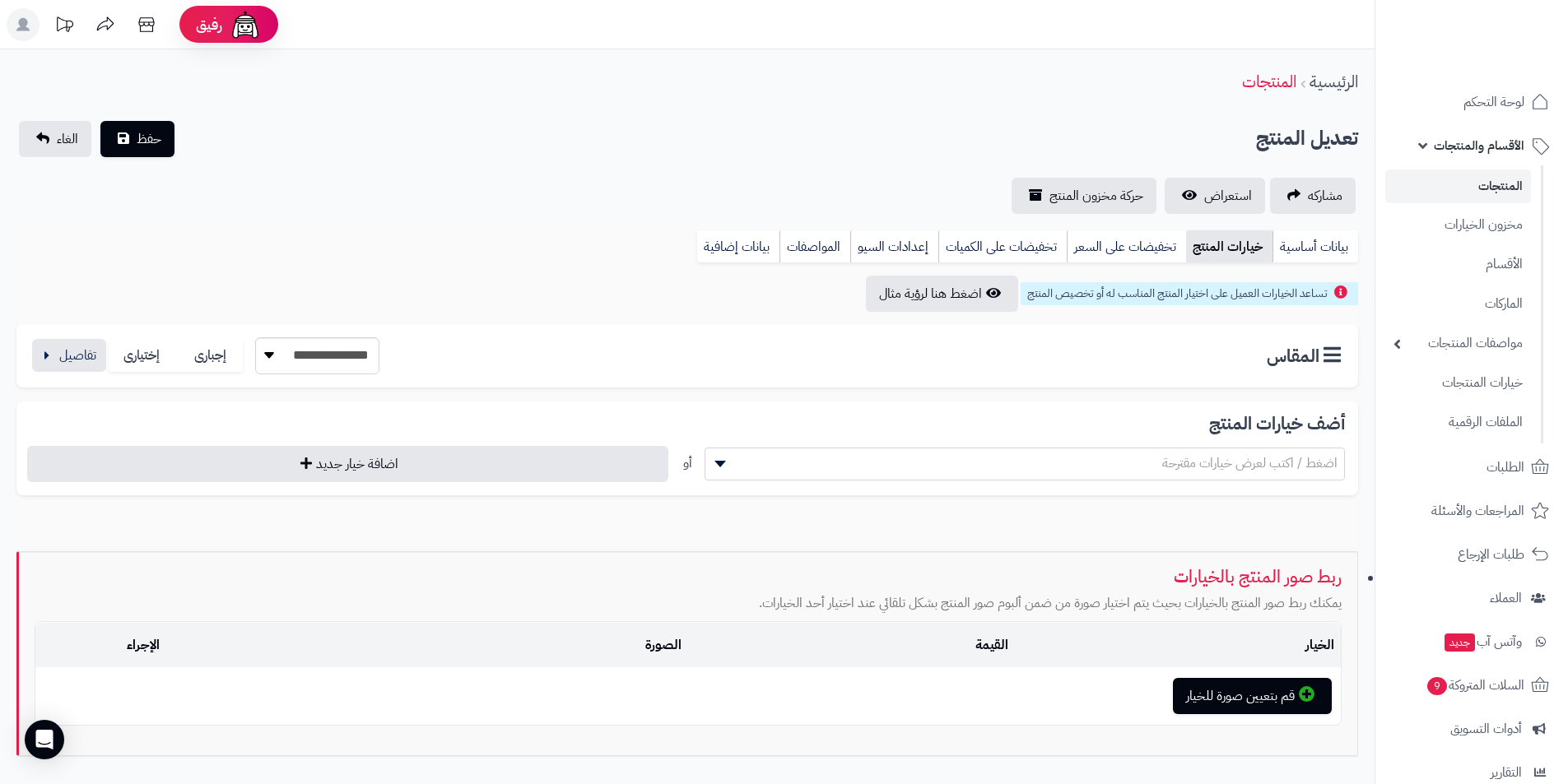
click at [60, 373] on div "**********" at bounding box center [204, 355] width 350 height 37
click at [59, 369] on button "button" at bounding box center [69, 354] width 74 height 33
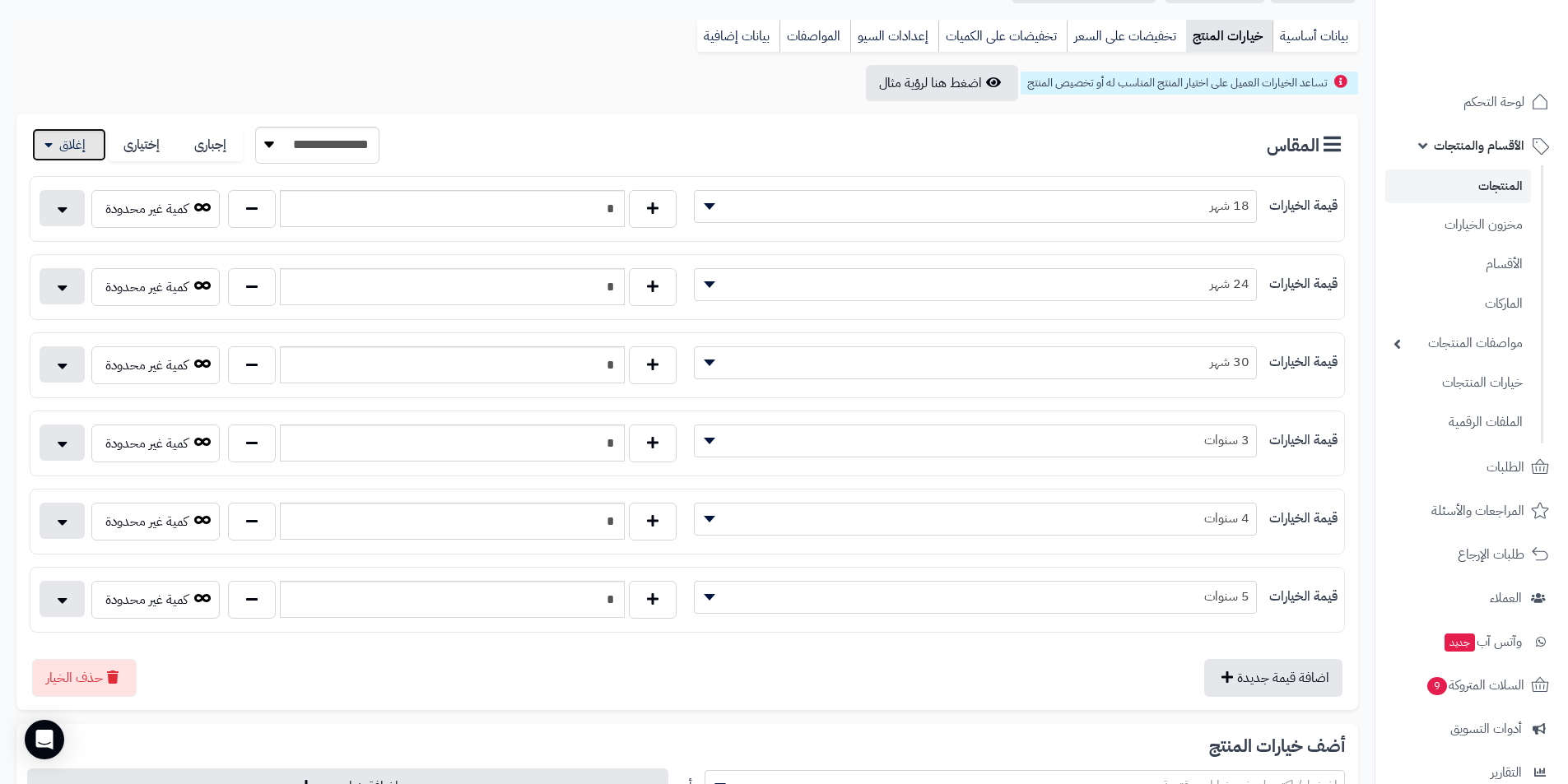
scroll to position [247, 0]
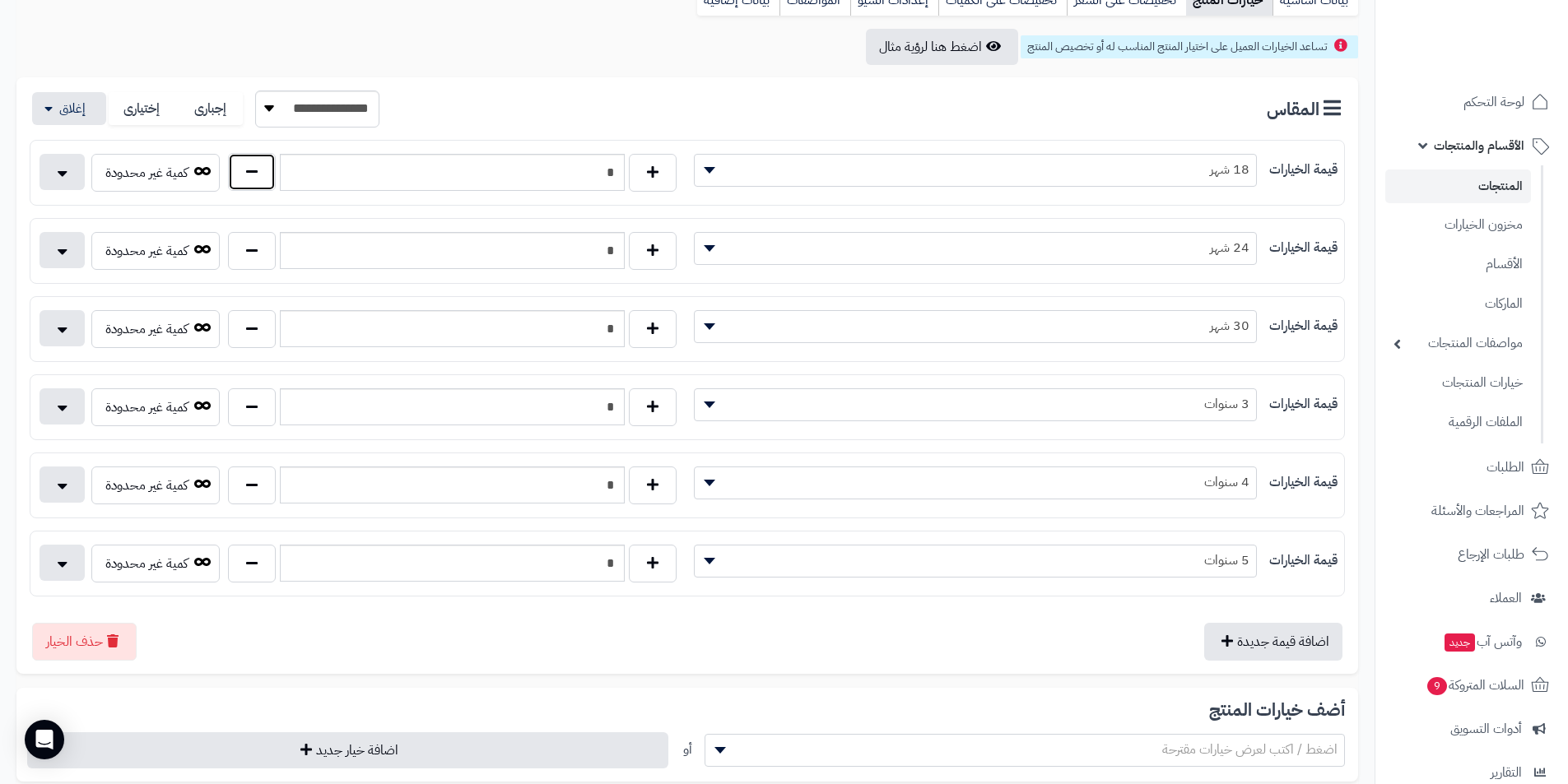
click at [267, 177] on button "button" at bounding box center [252, 172] width 48 height 38
type input "*"
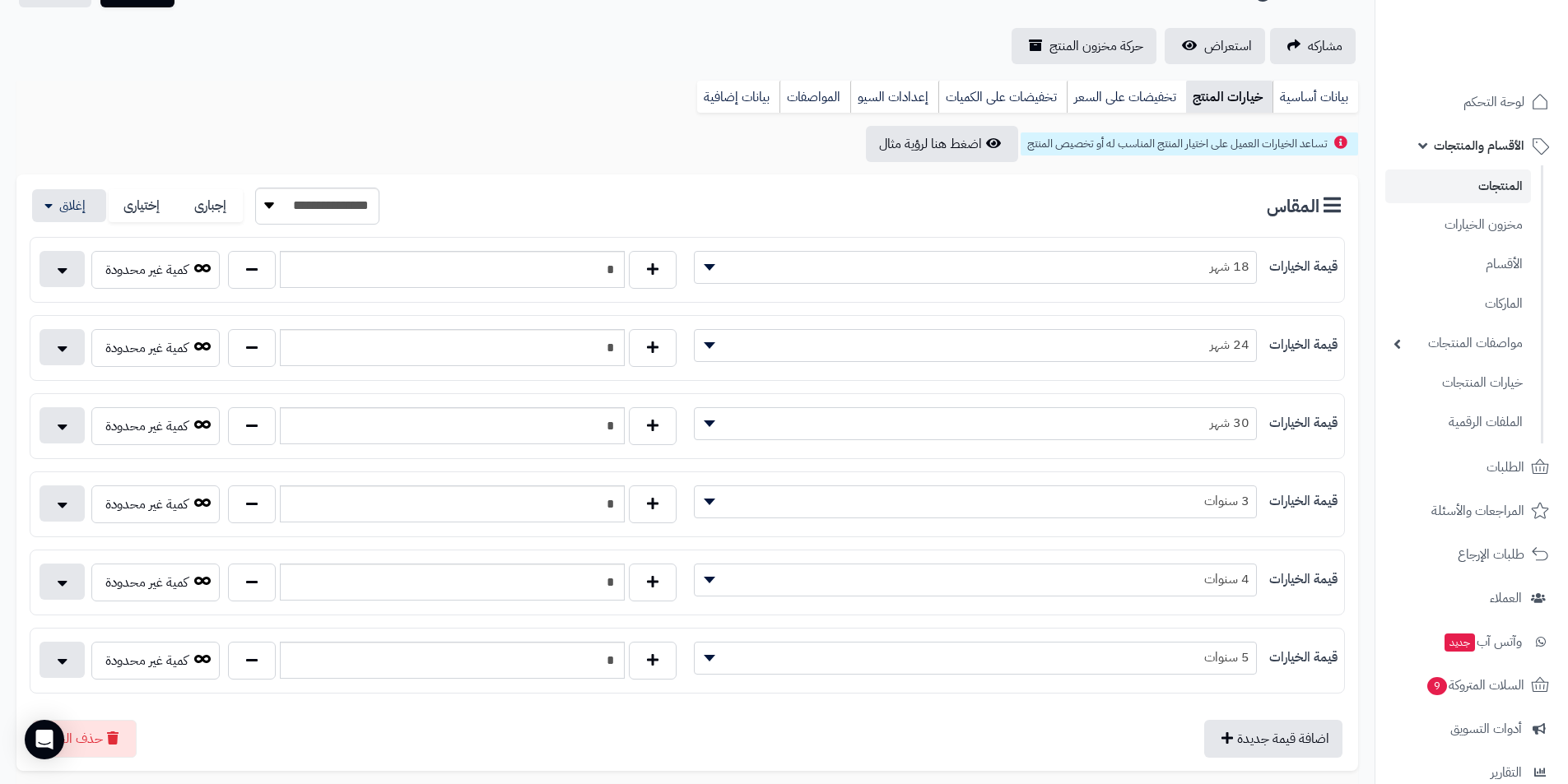
scroll to position [0, 0]
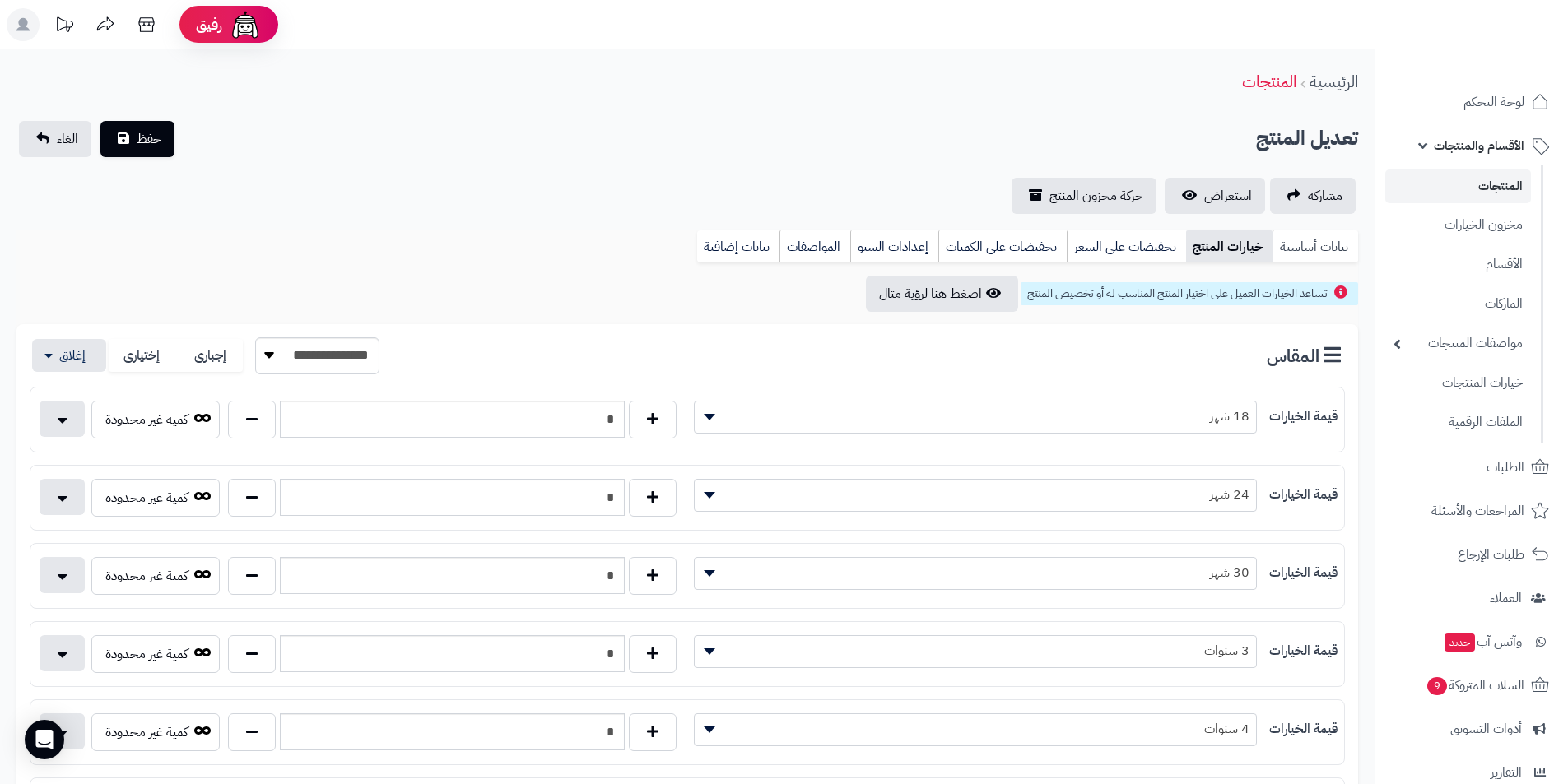
click at [1332, 238] on link "بيانات أساسية" at bounding box center [1315, 247] width 85 height 33
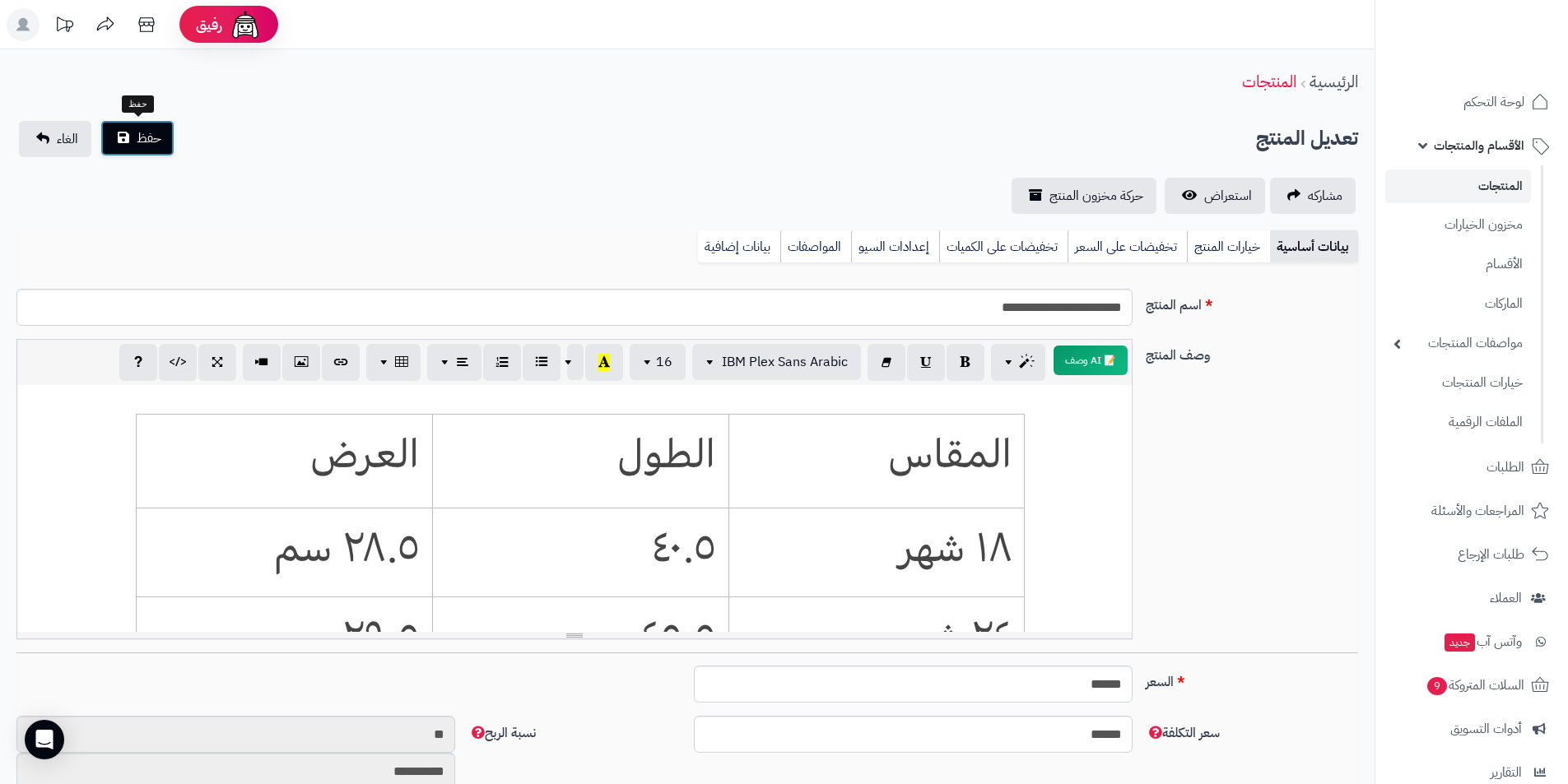
click at [149, 133] on span "حفظ" at bounding box center [149, 139] width 25 height 20
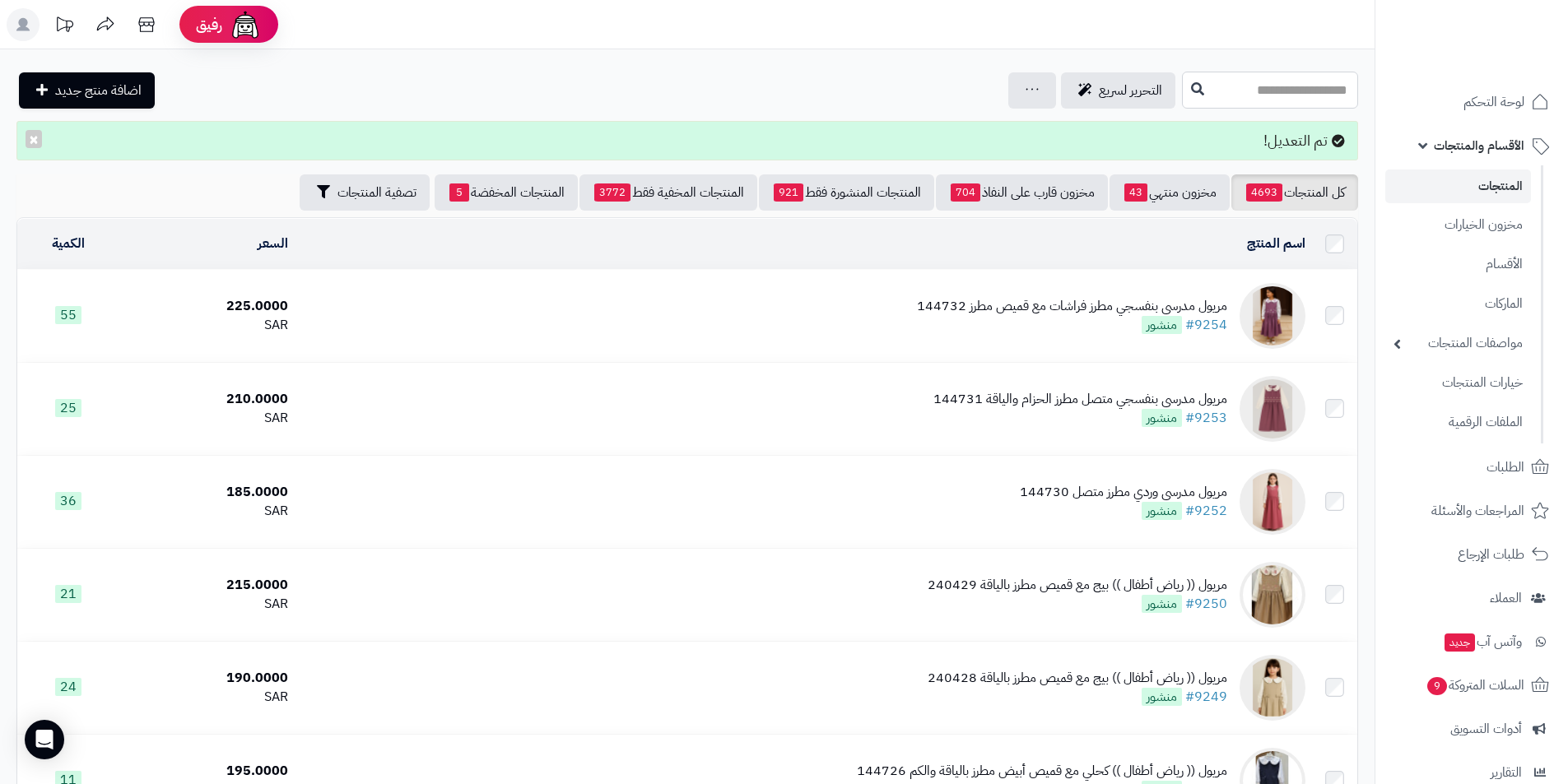
click at [1307, 98] on input "text" at bounding box center [1270, 90] width 176 height 37
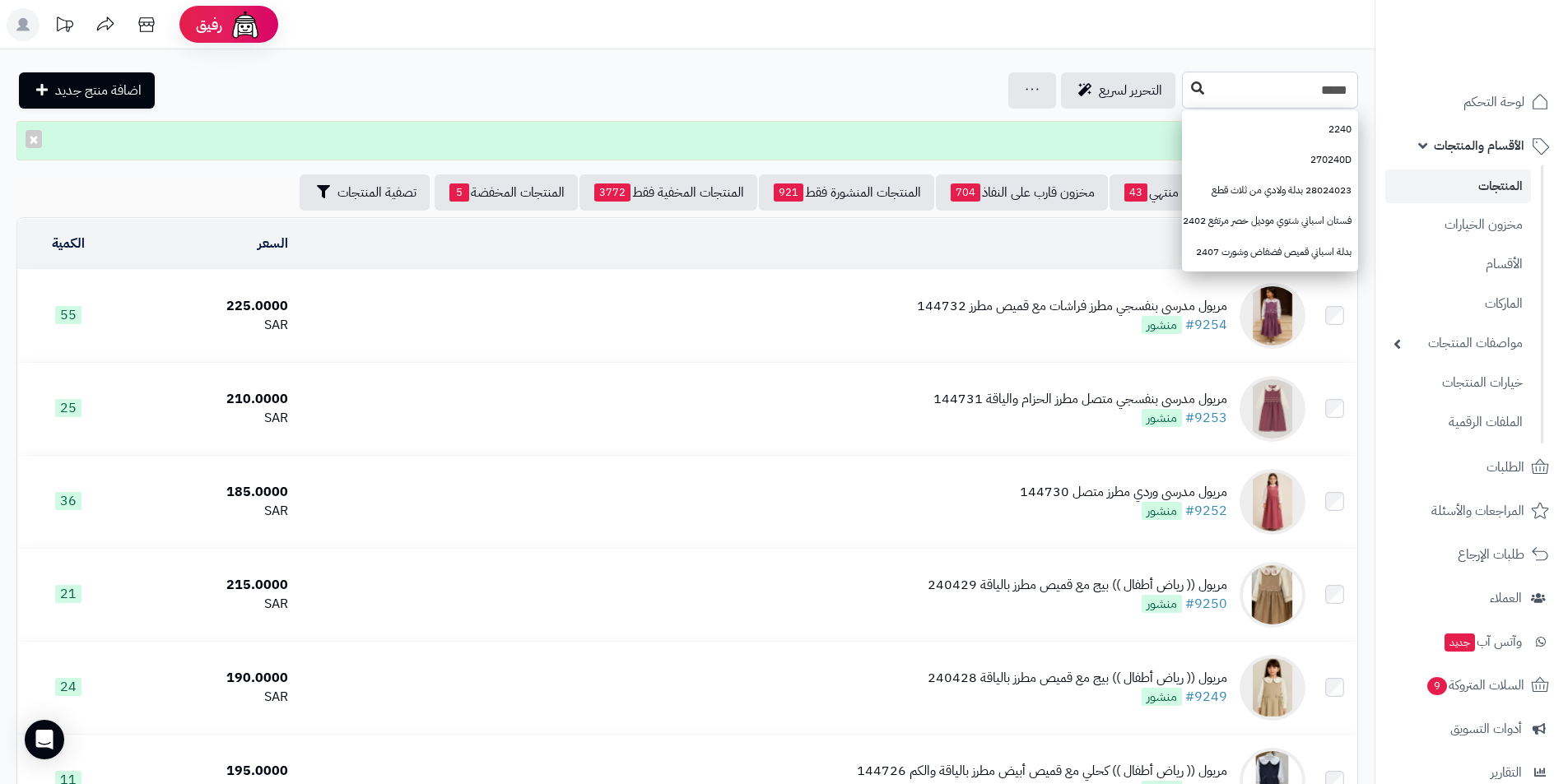
type input "*****"
click at [1186, 83] on button at bounding box center [1198, 89] width 25 height 31
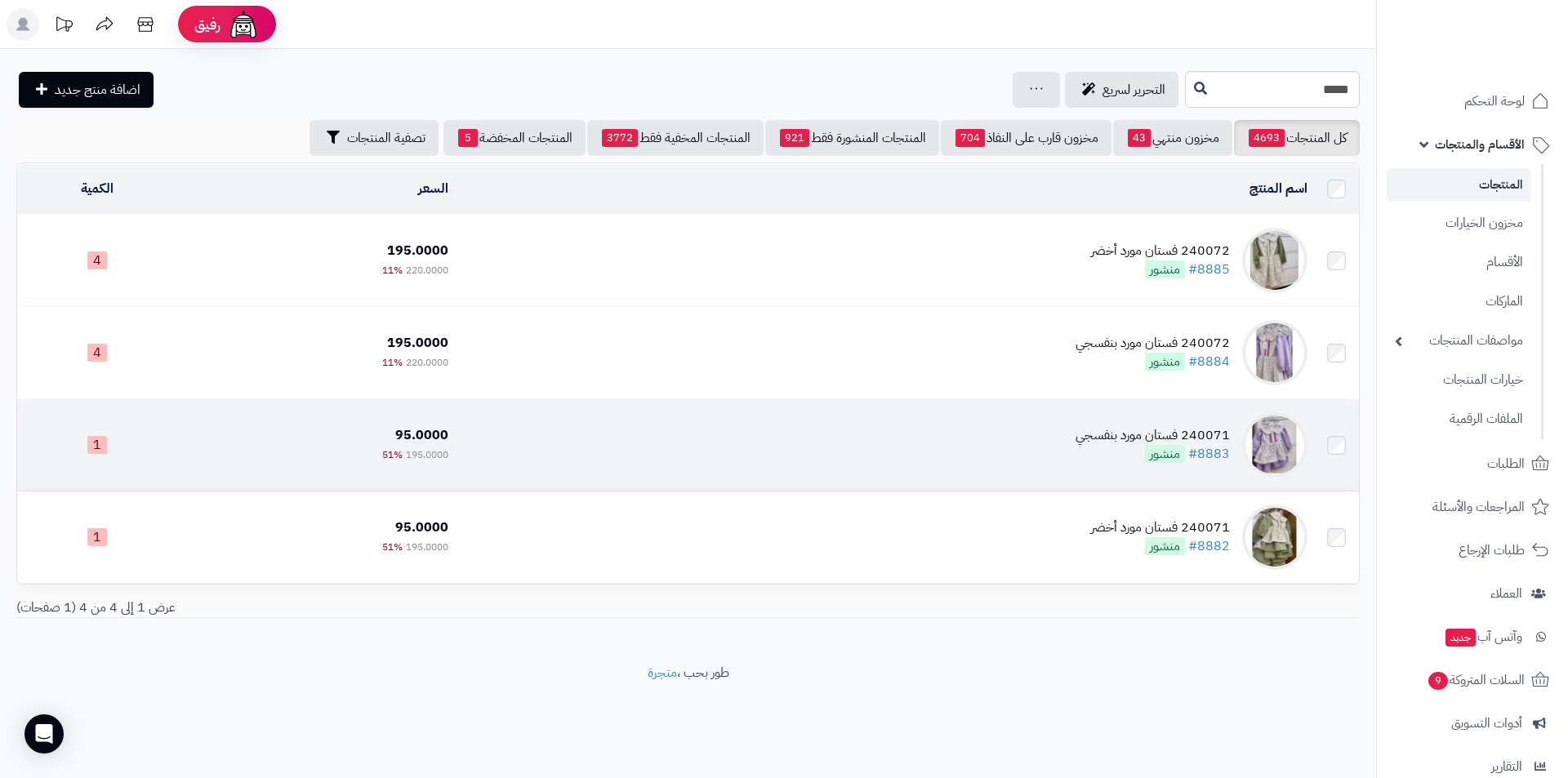
click at [1032, 445] on td "240071 فستان مورد بنفسجي #8883 منشور" at bounding box center [884, 445] width 859 height 91
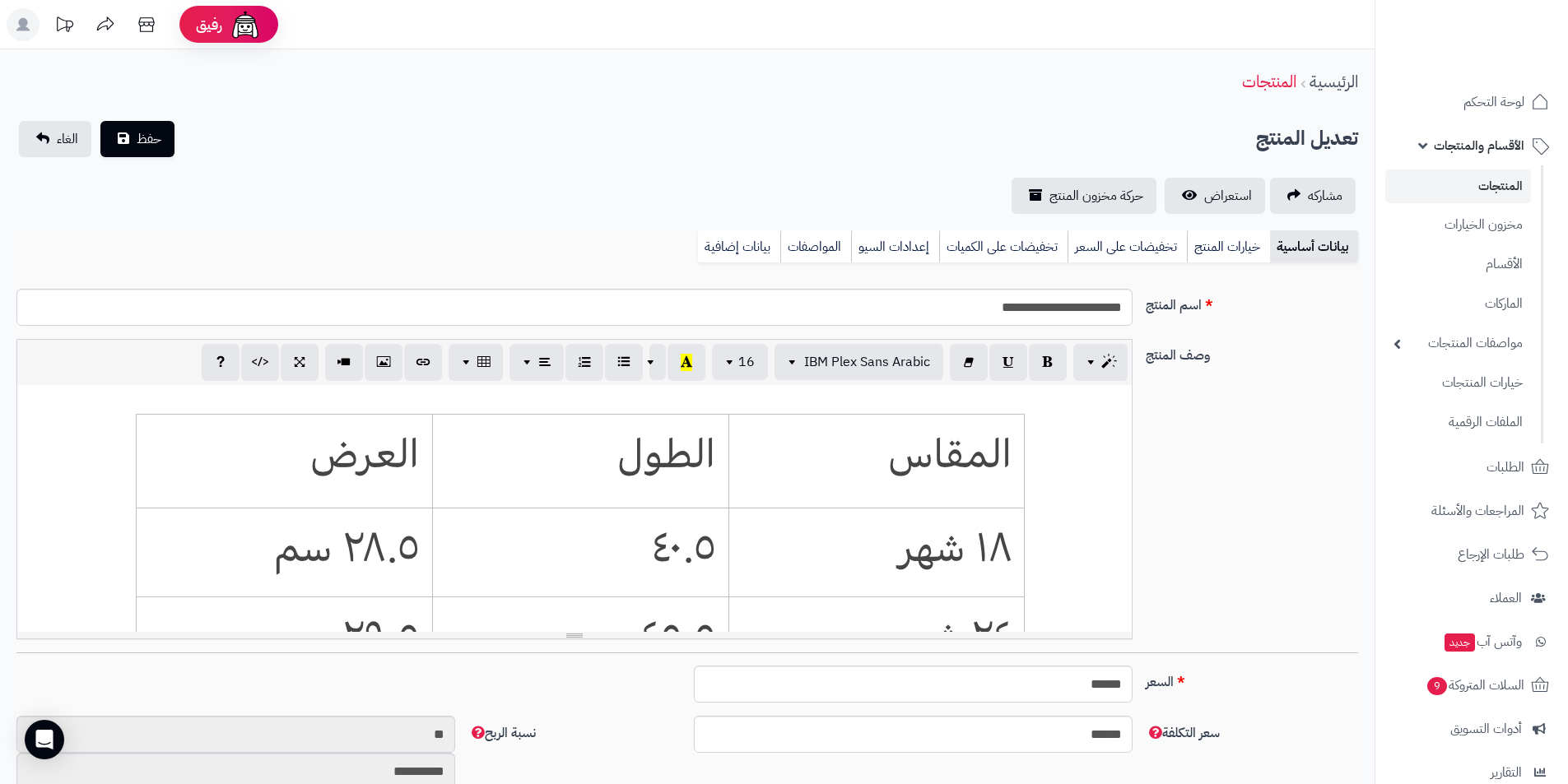
scroll to position [300, 0]
click at [1242, 246] on link "خيارات المنتج" at bounding box center [1228, 247] width 84 height 33
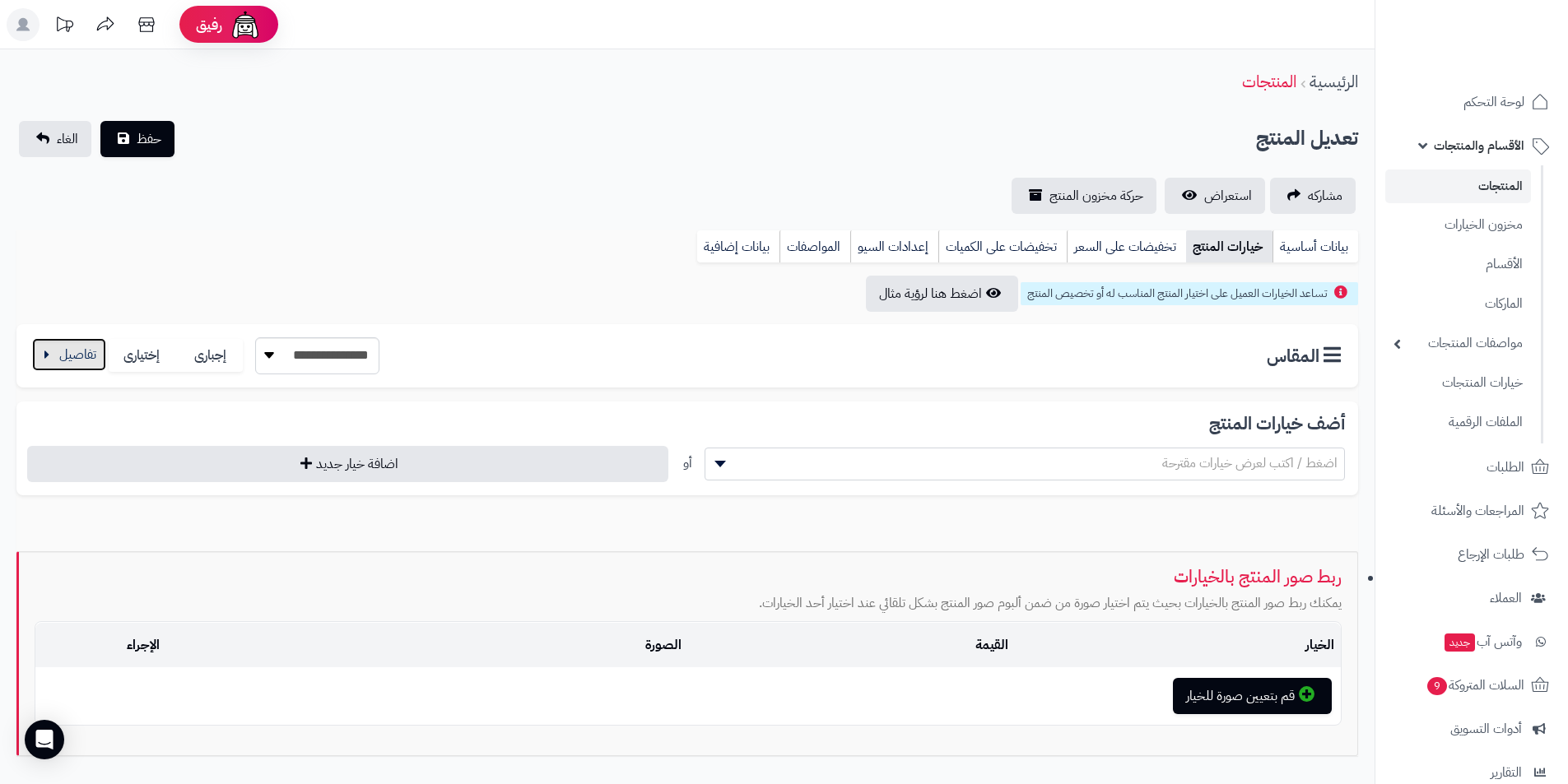
click at [72, 353] on button "button" at bounding box center [69, 354] width 74 height 33
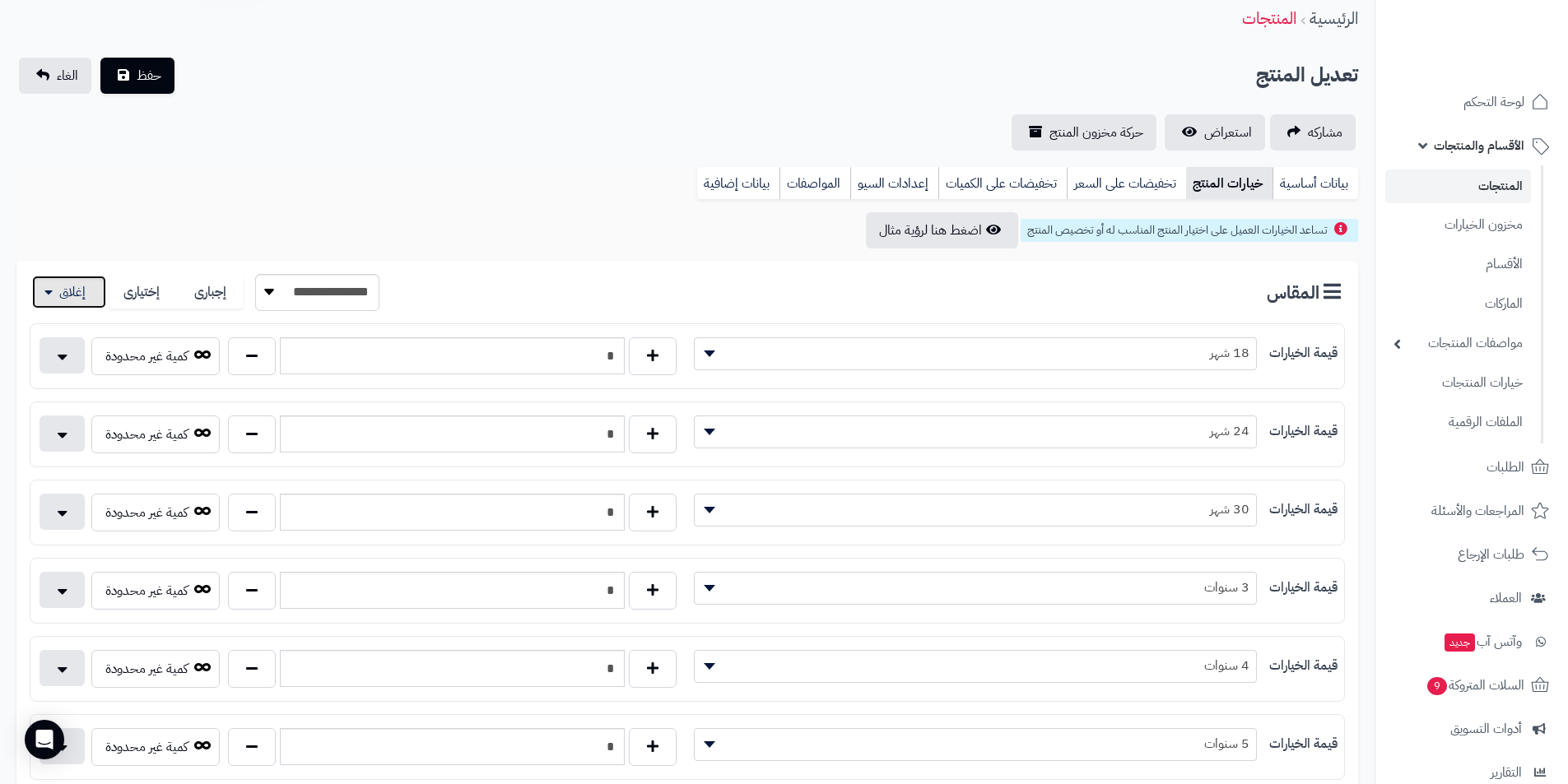
scroll to position [0, 0]
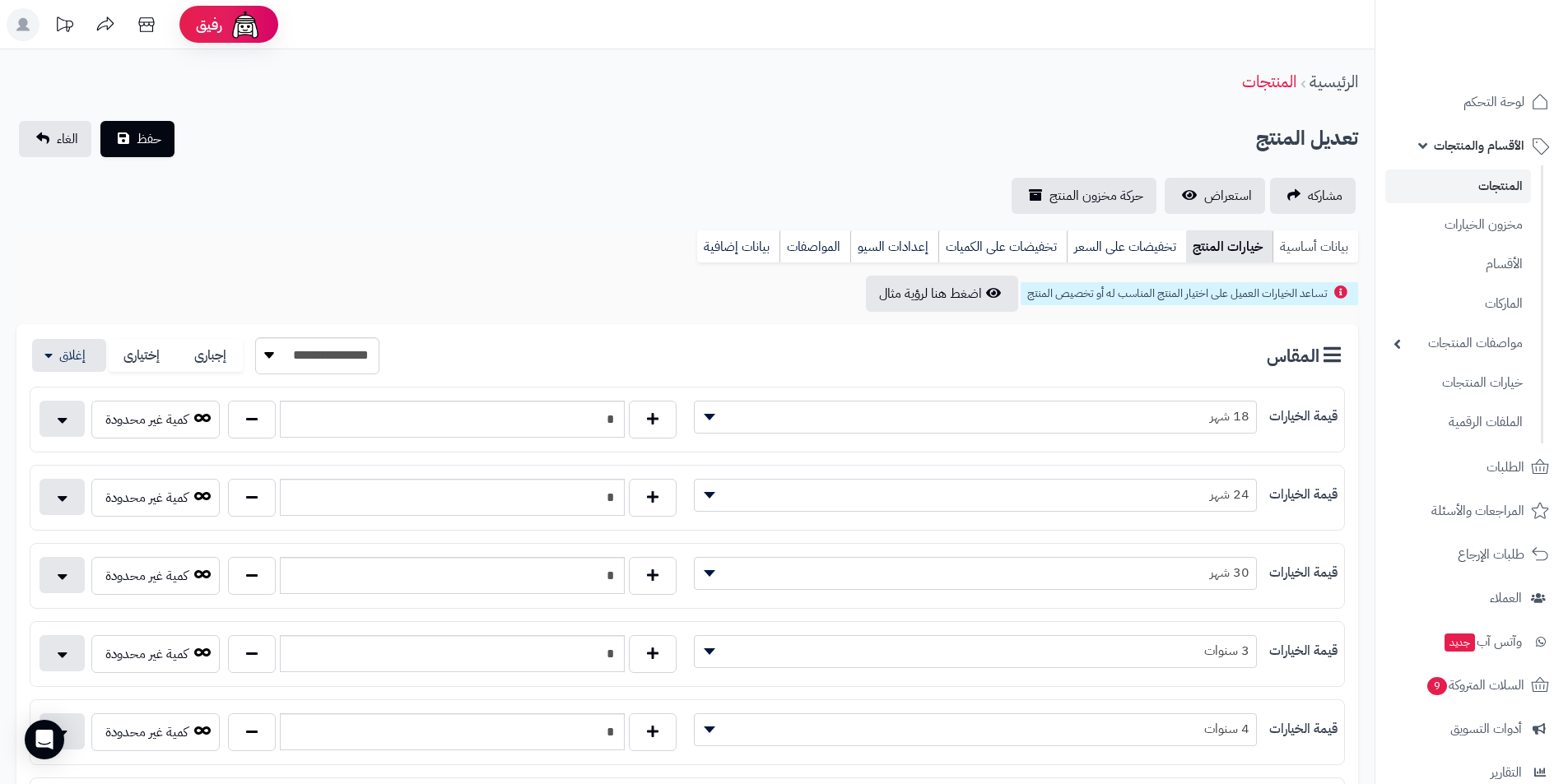
click at [1309, 241] on link "بيانات أساسية" at bounding box center [1315, 247] width 85 height 33
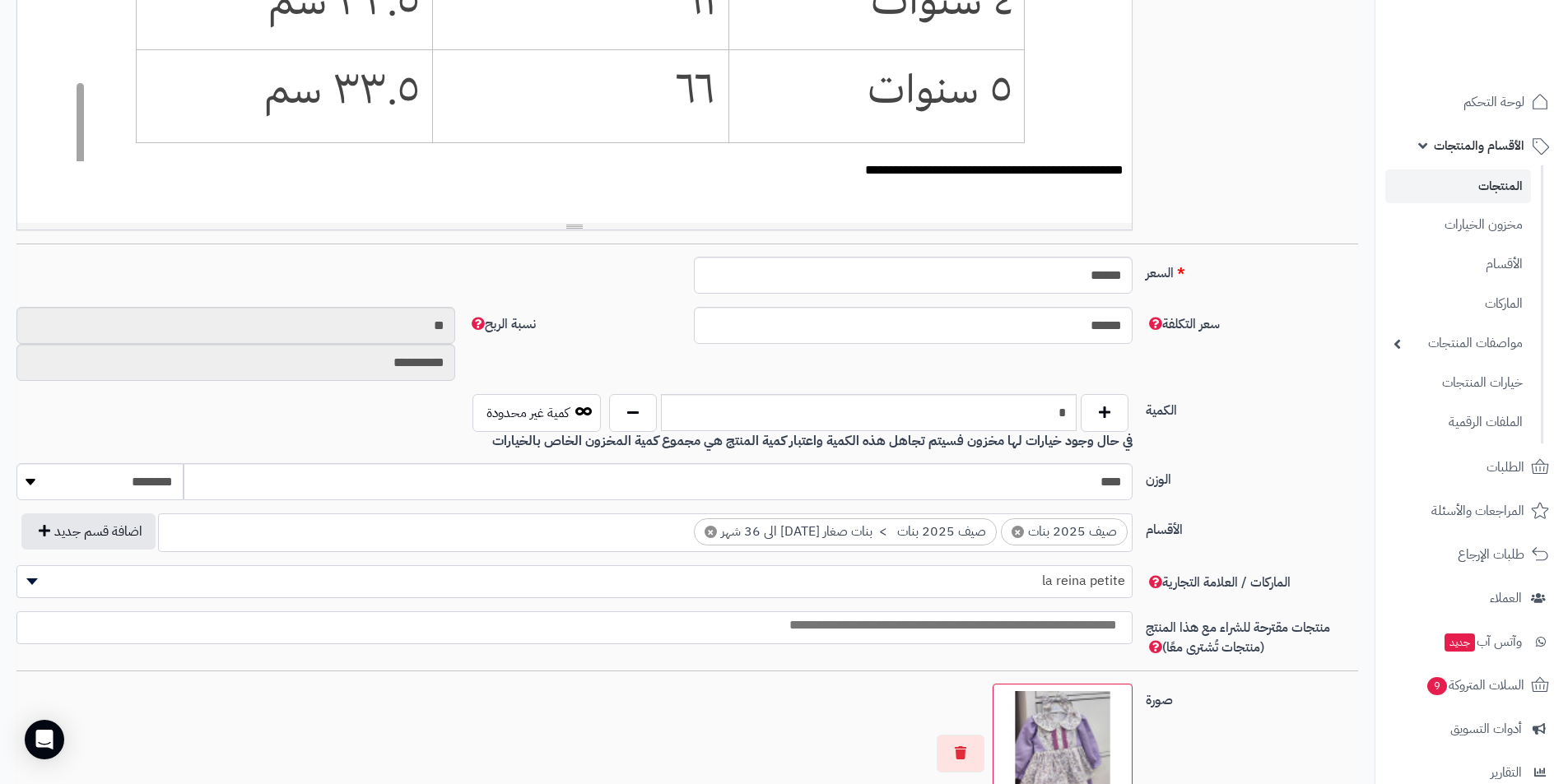
scroll to position [411, 0]
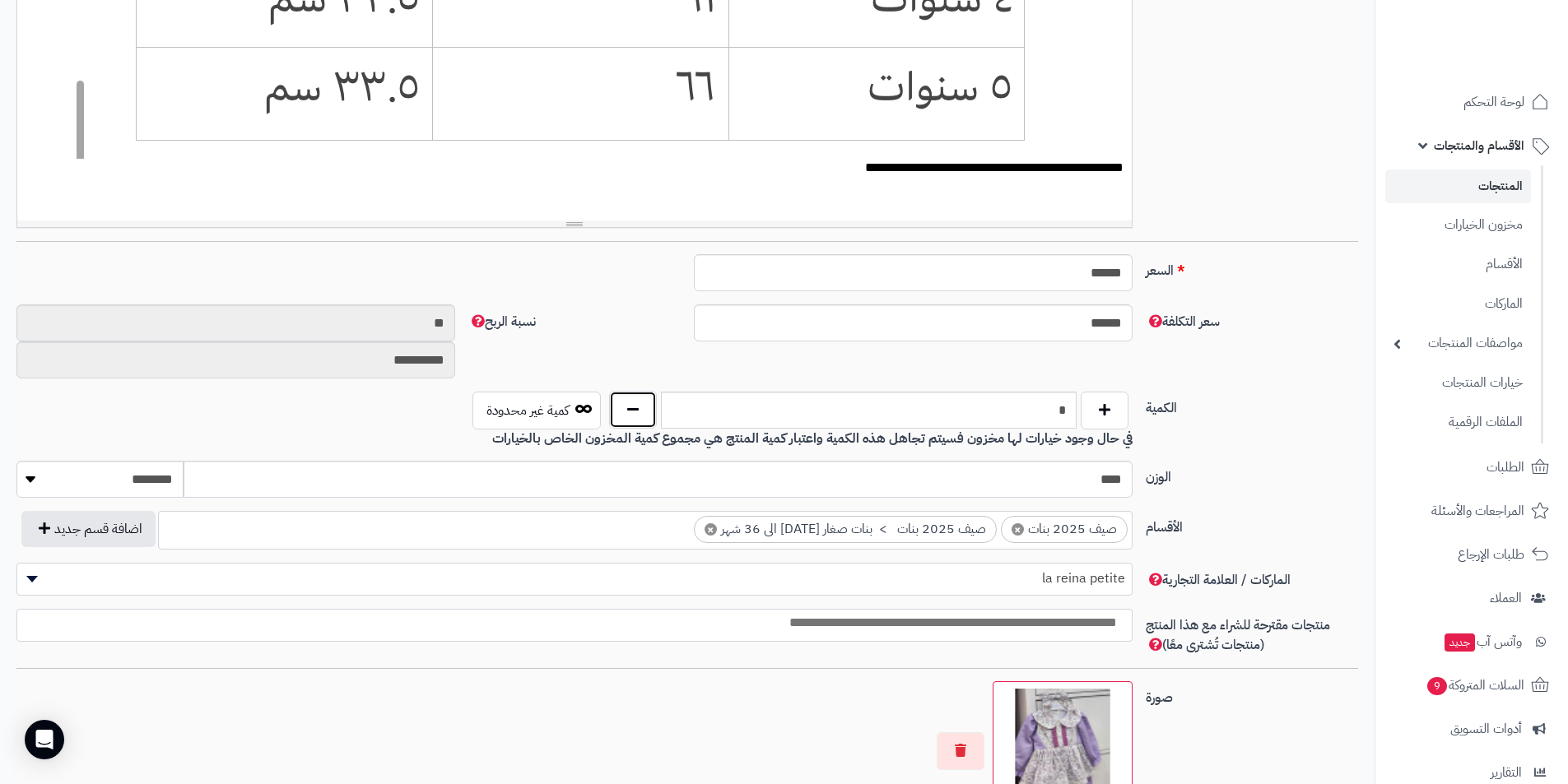
click at [647, 404] on button "button" at bounding box center [633, 409] width 48 height 38
type input "*"
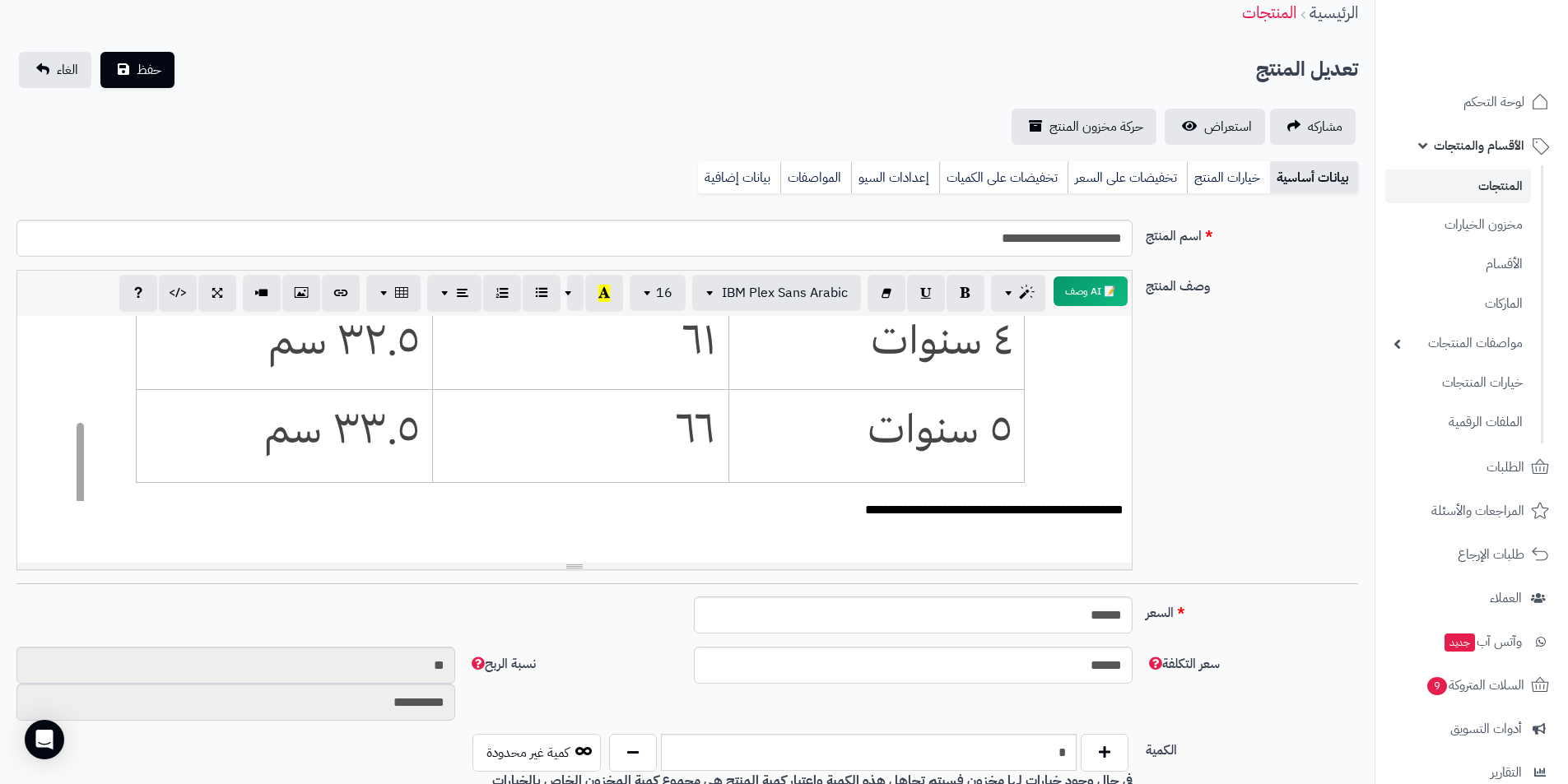
scroll to position [0, 0]
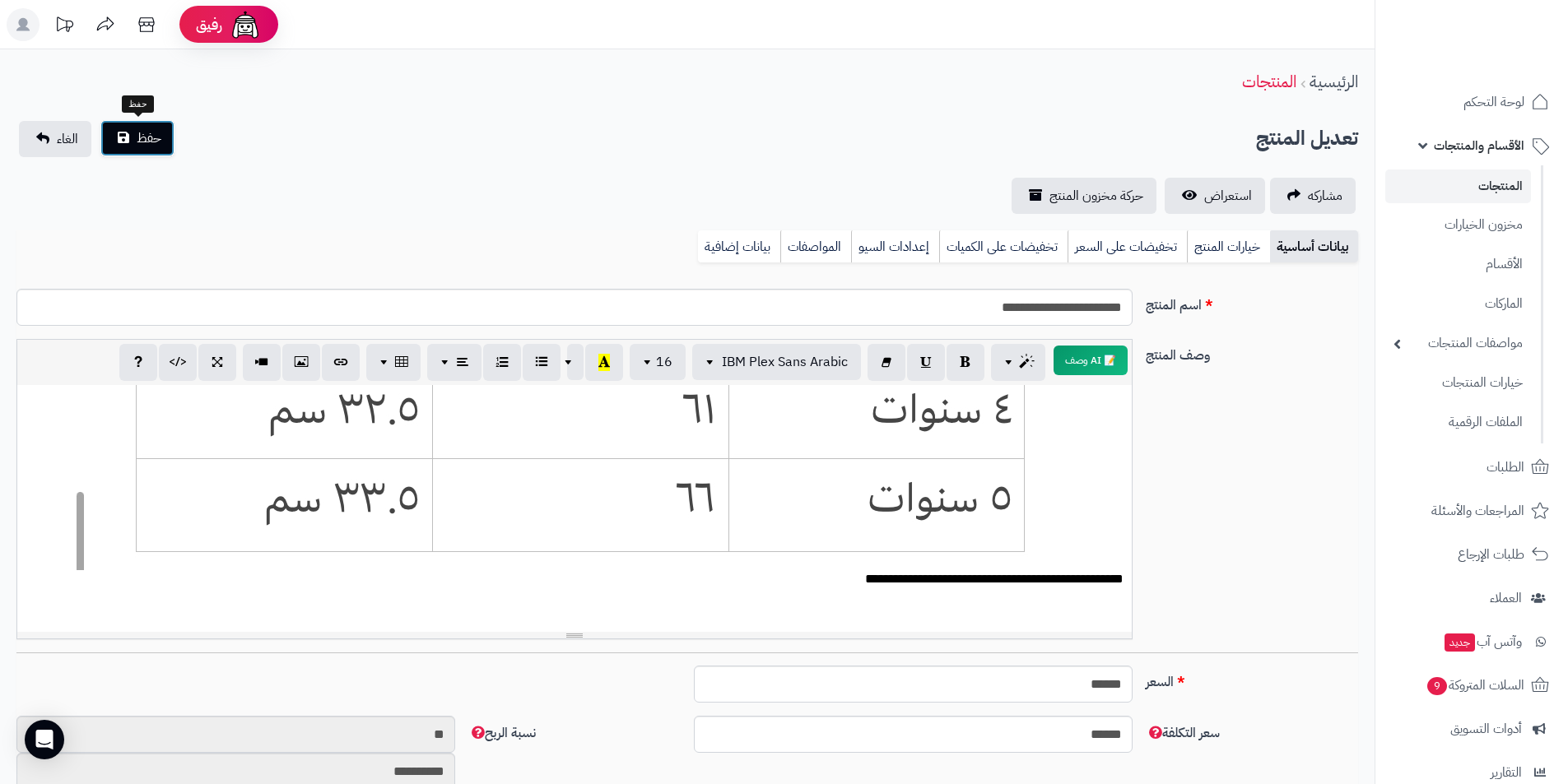
click at [140, 145] on span "حفظ" at bounding box center [149, 139] width 25 height 20
